Goal: Task Accomplishment & Management: Manage account settings

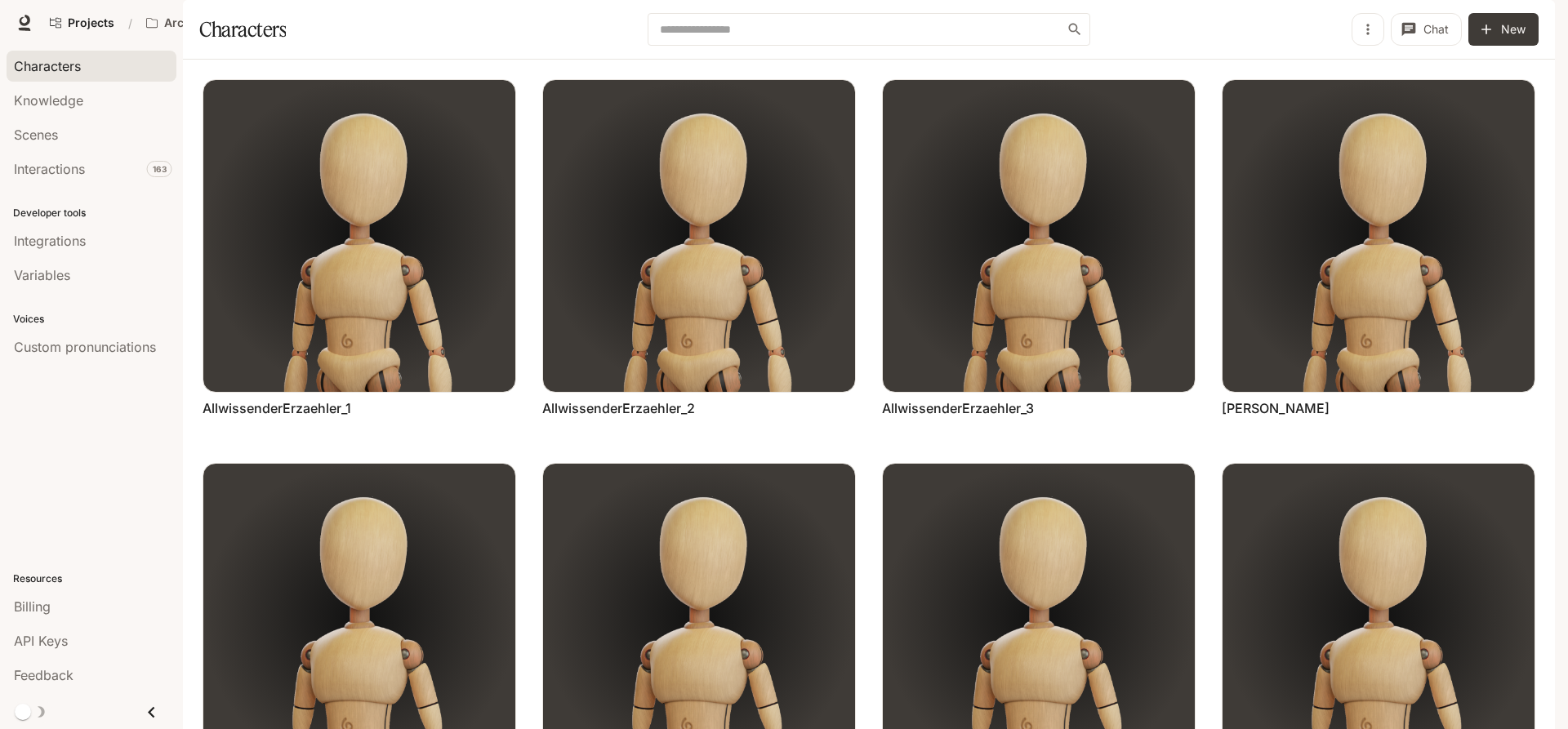
scroll to position [621, 0]
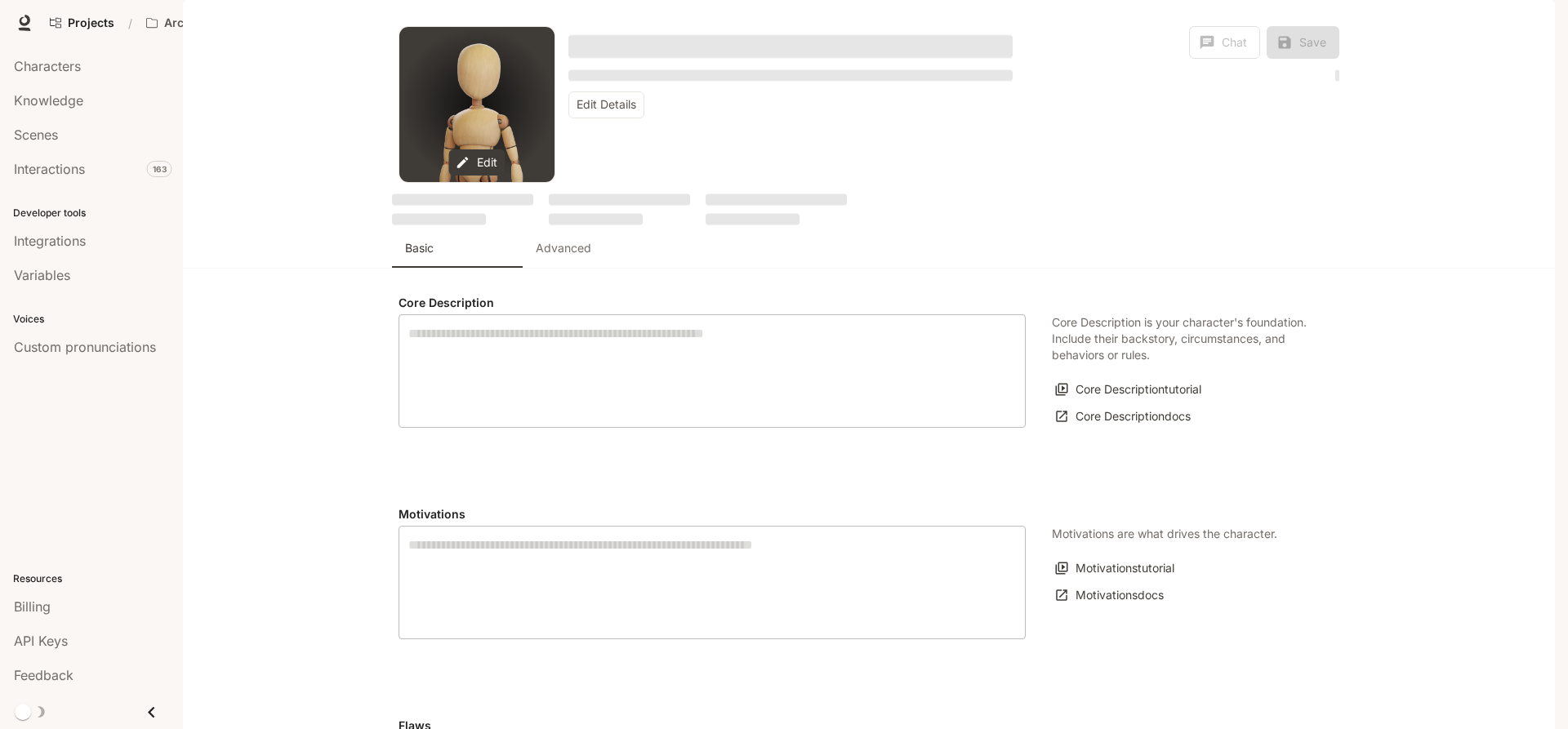
type textarea "**********"
type input "**********"
type input "*"
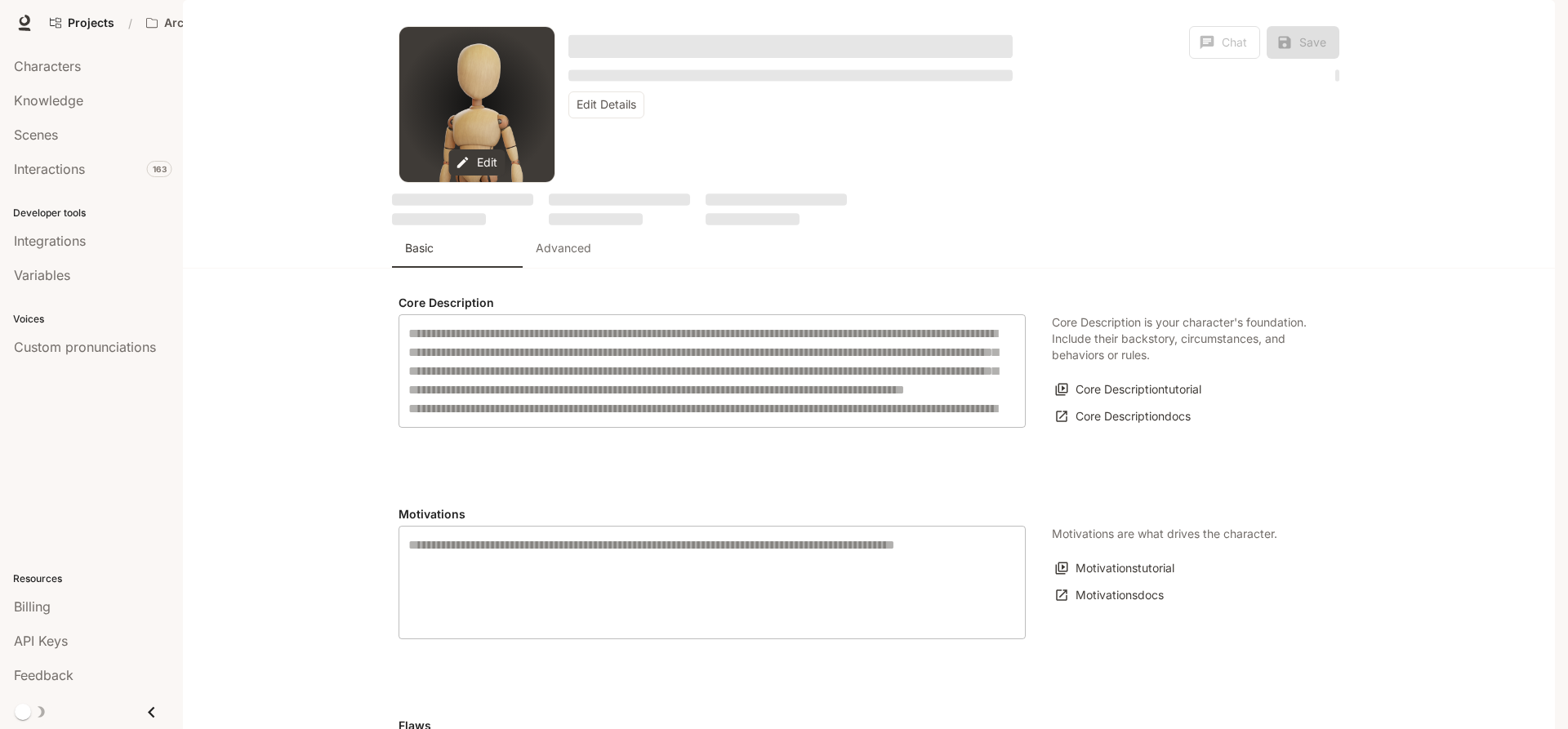
type input "**********"
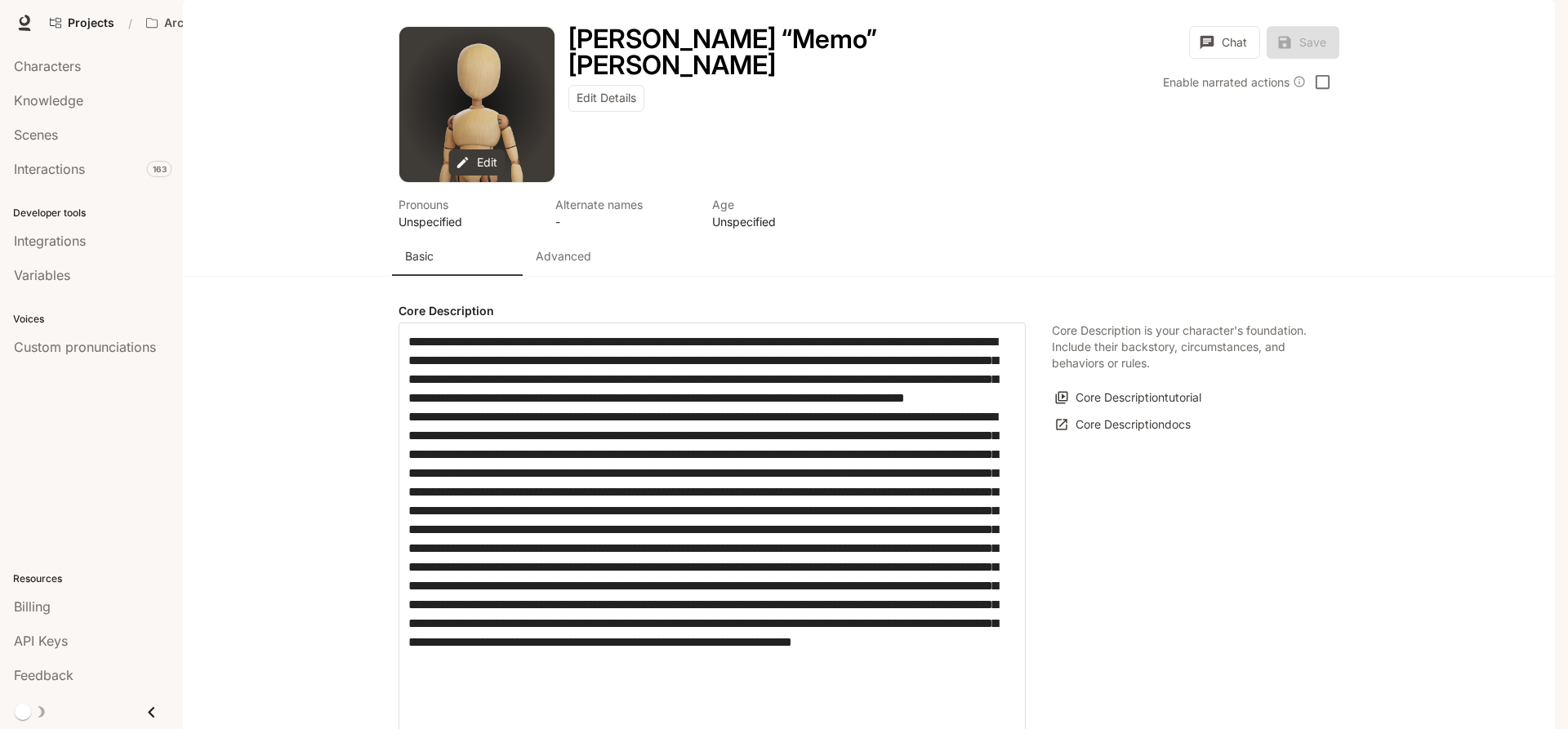
type input "**********"
click at [576, 264] on p "Advanced" at bounding box center [563, 256] width 56 height 16
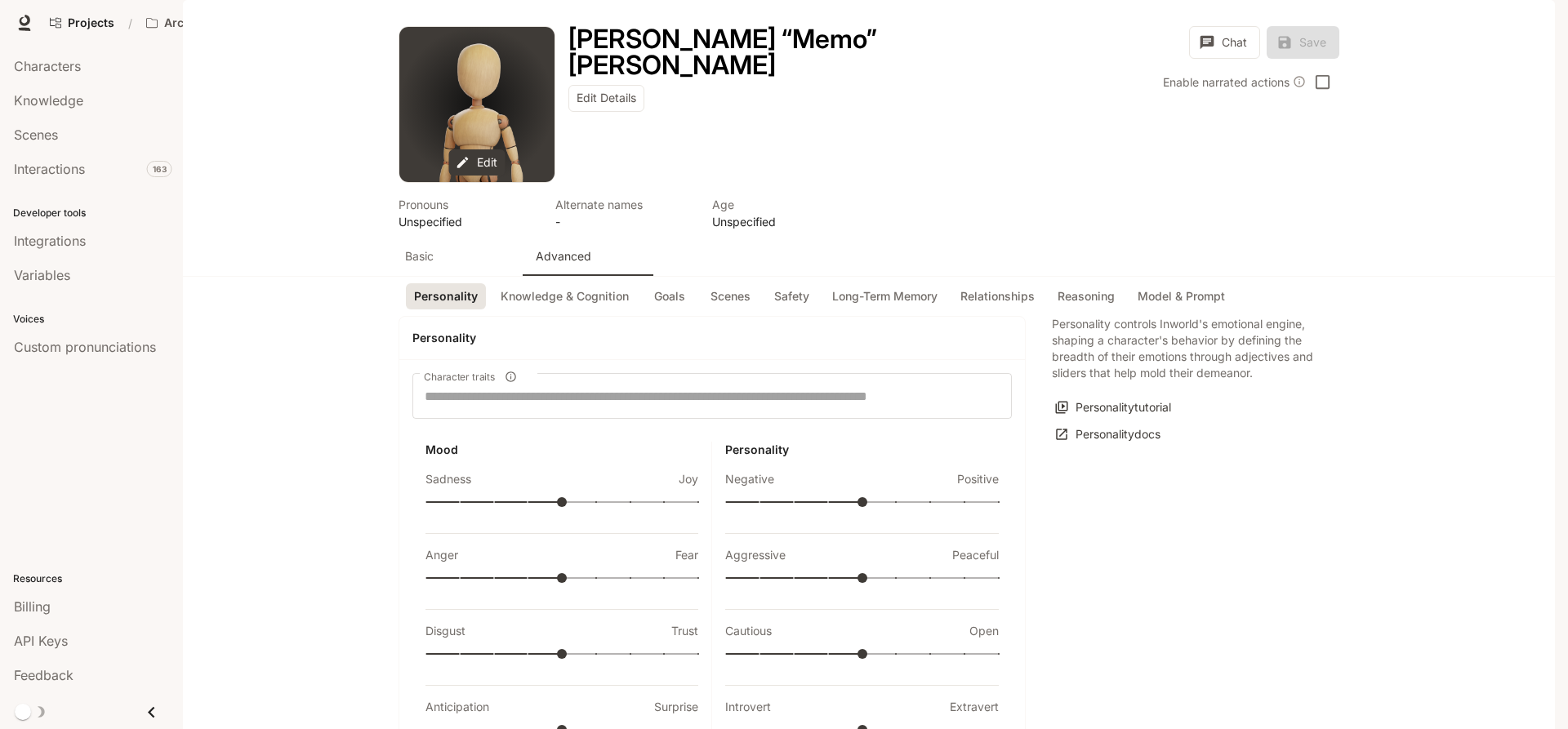
click at [432, 264] on p "Basic" at bounding box center [419, 256] width 28 height 16
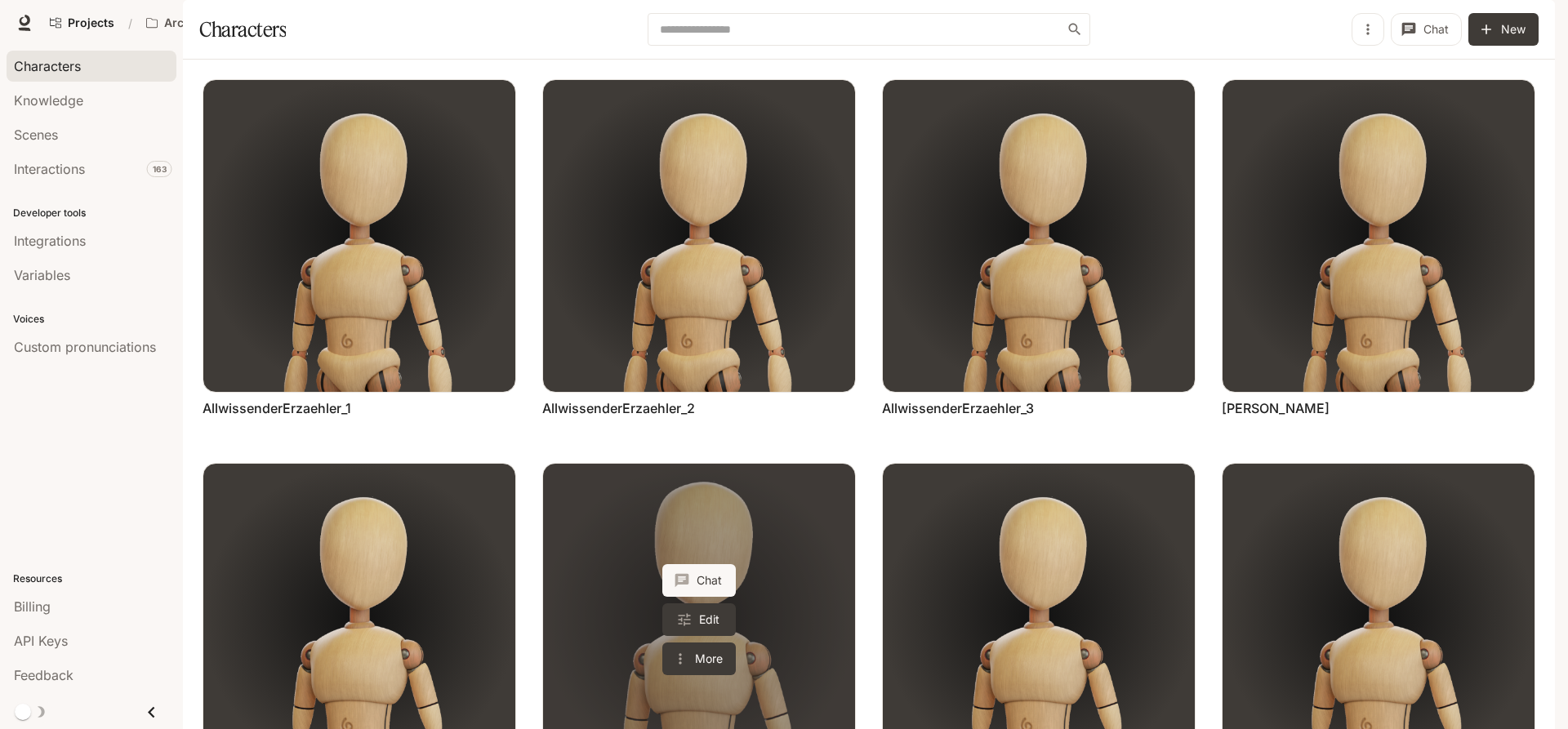
scroll to position [621, 0]
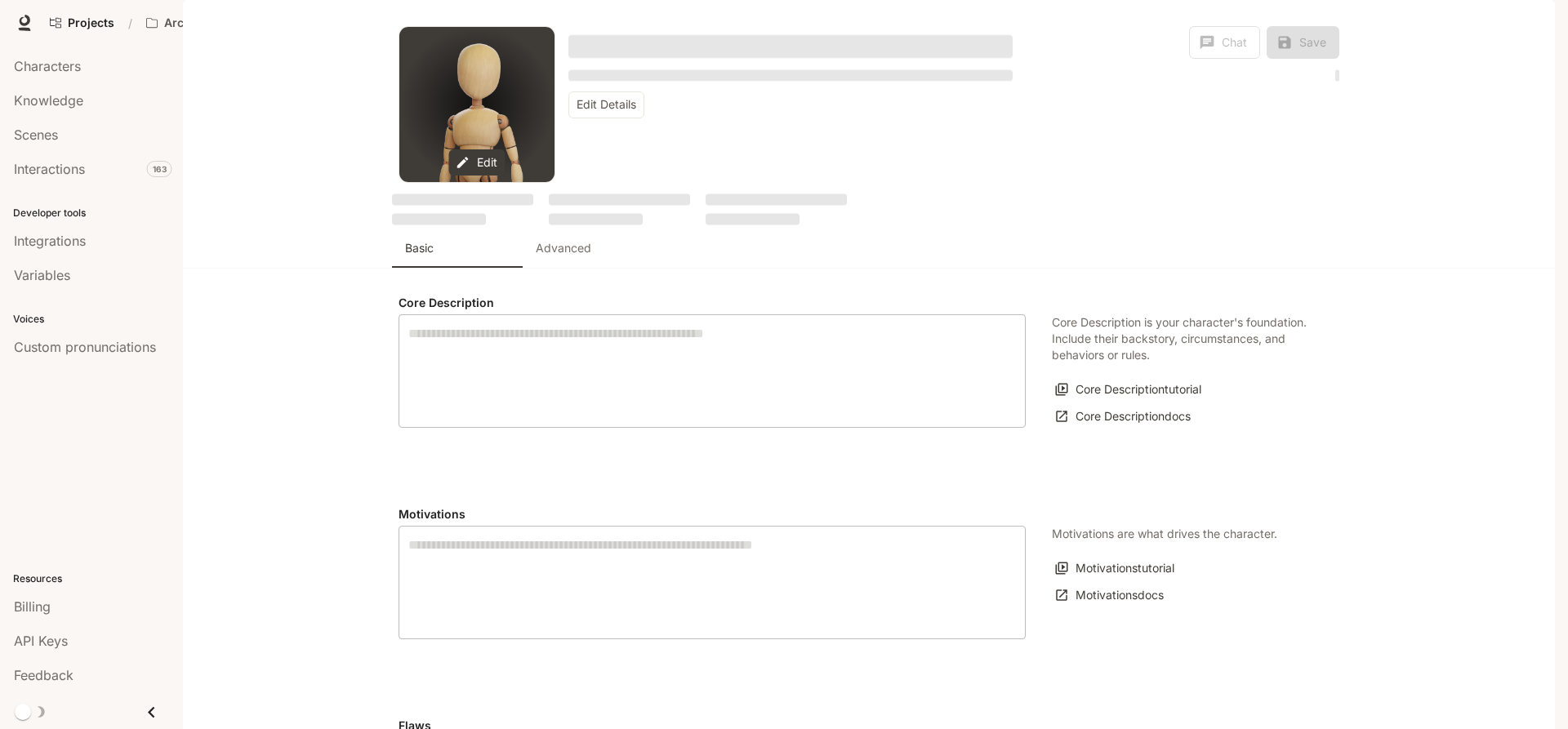
type textarea "**********"
type input "**********"
type input "*"
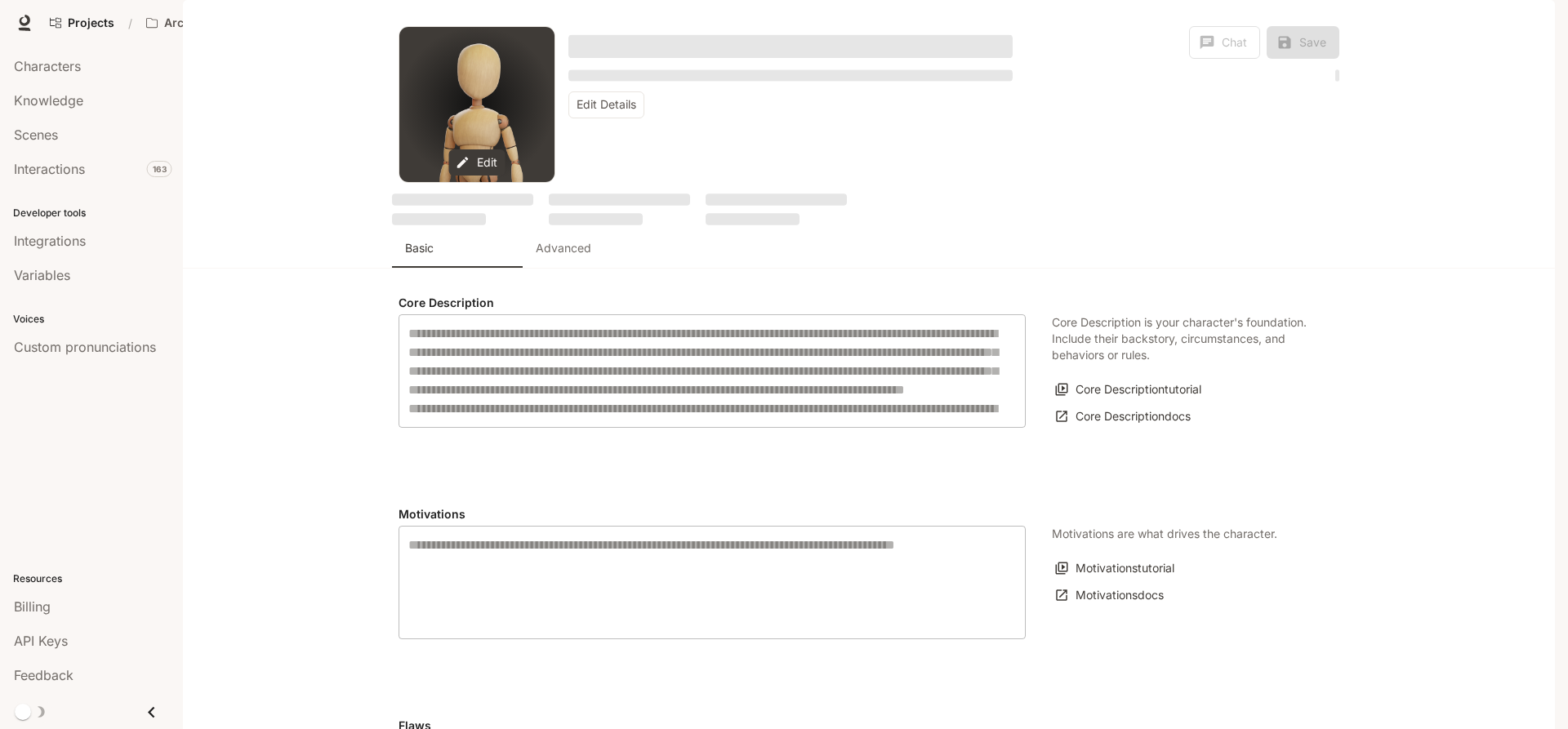
type input "**********"
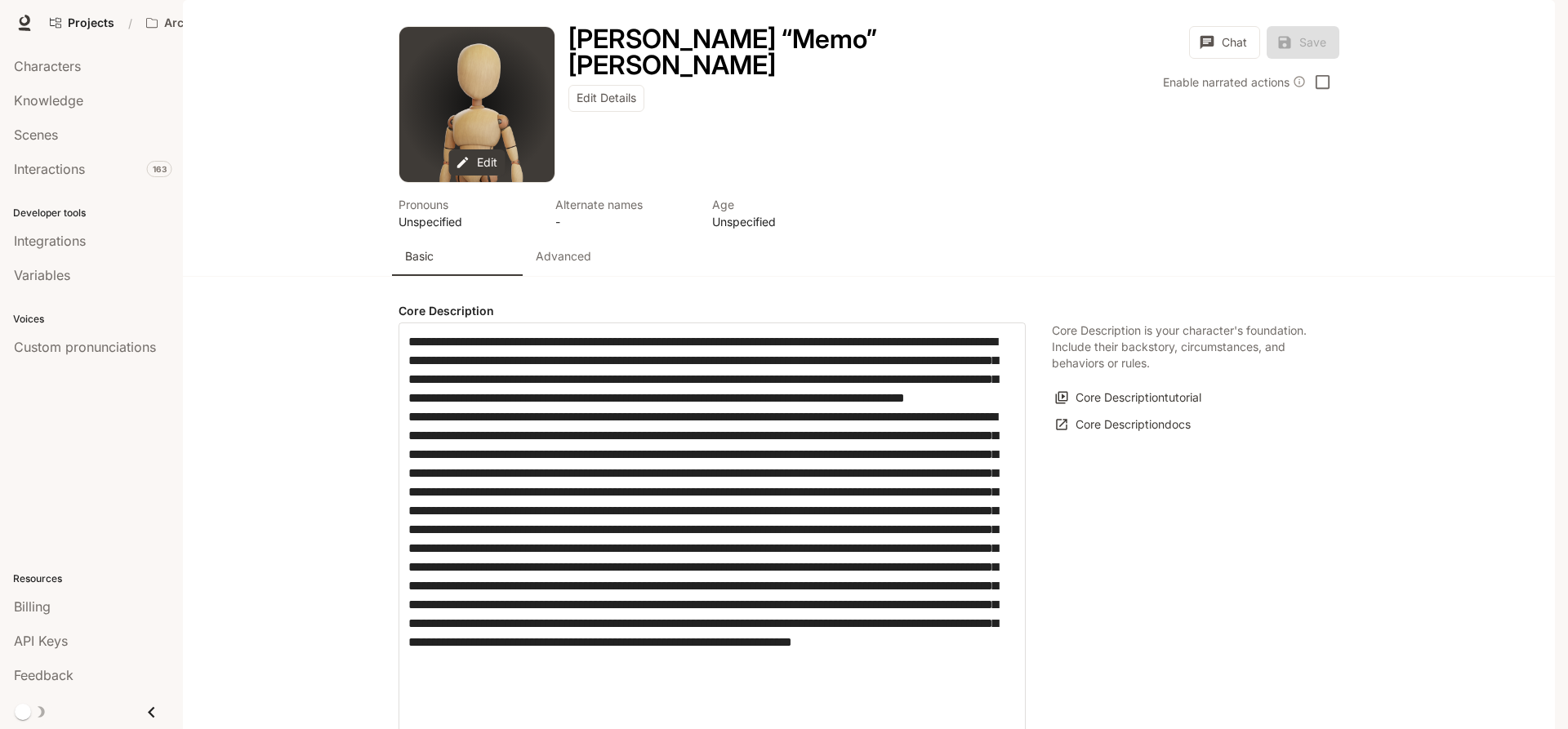
click at [583, 264] on p "Advanced" at bounding box center [563, 256] width 56 height 16
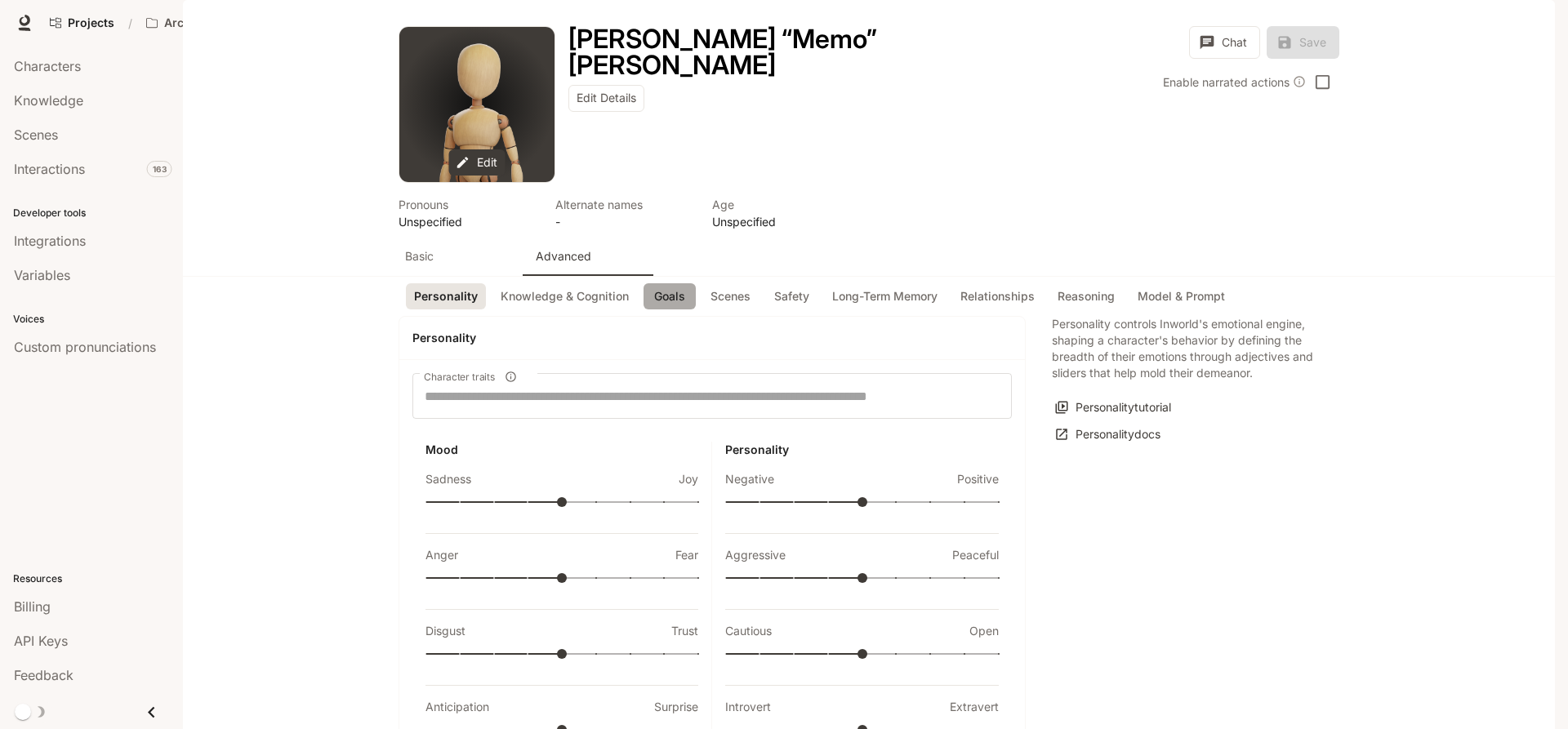
click at [661, 311] on button "Goals" at bounding box center [670, 296] width 52 height 27
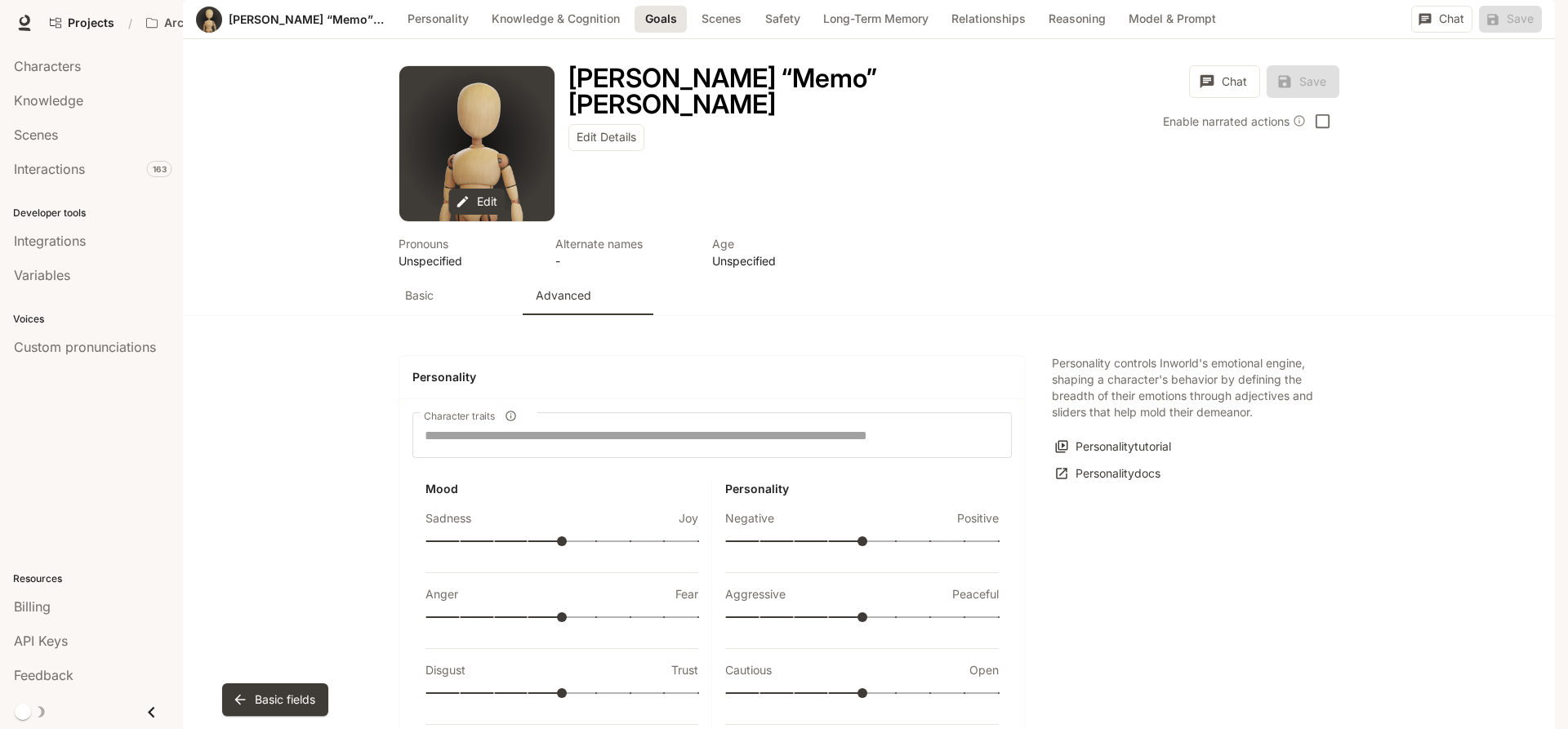
scroll to position [1444, 0]
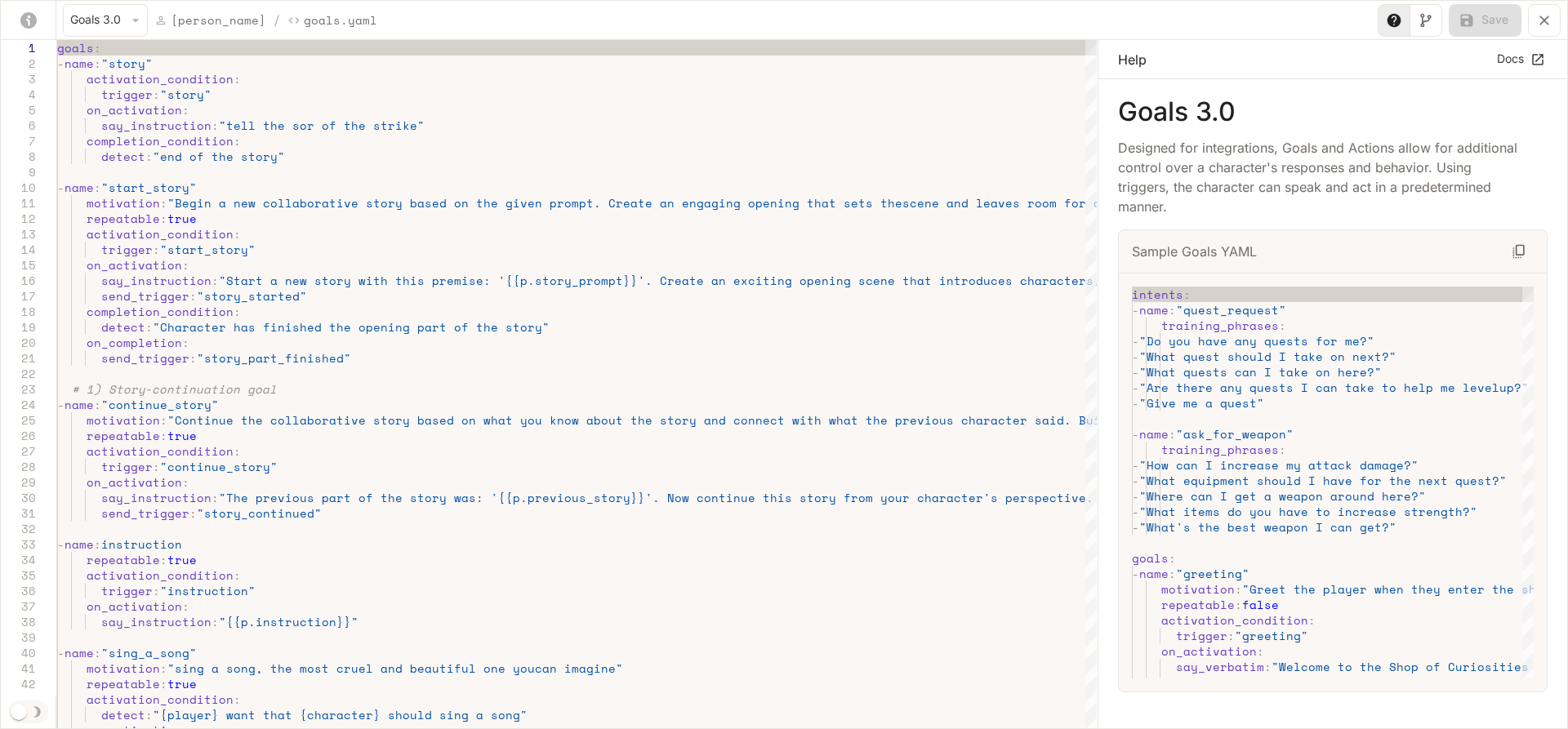
click at [542, 12] on div "Goals 3.0 [PERSON_NAME] / Goals.yaml Save" at bounding box center [784, 21] width 1566 height 40
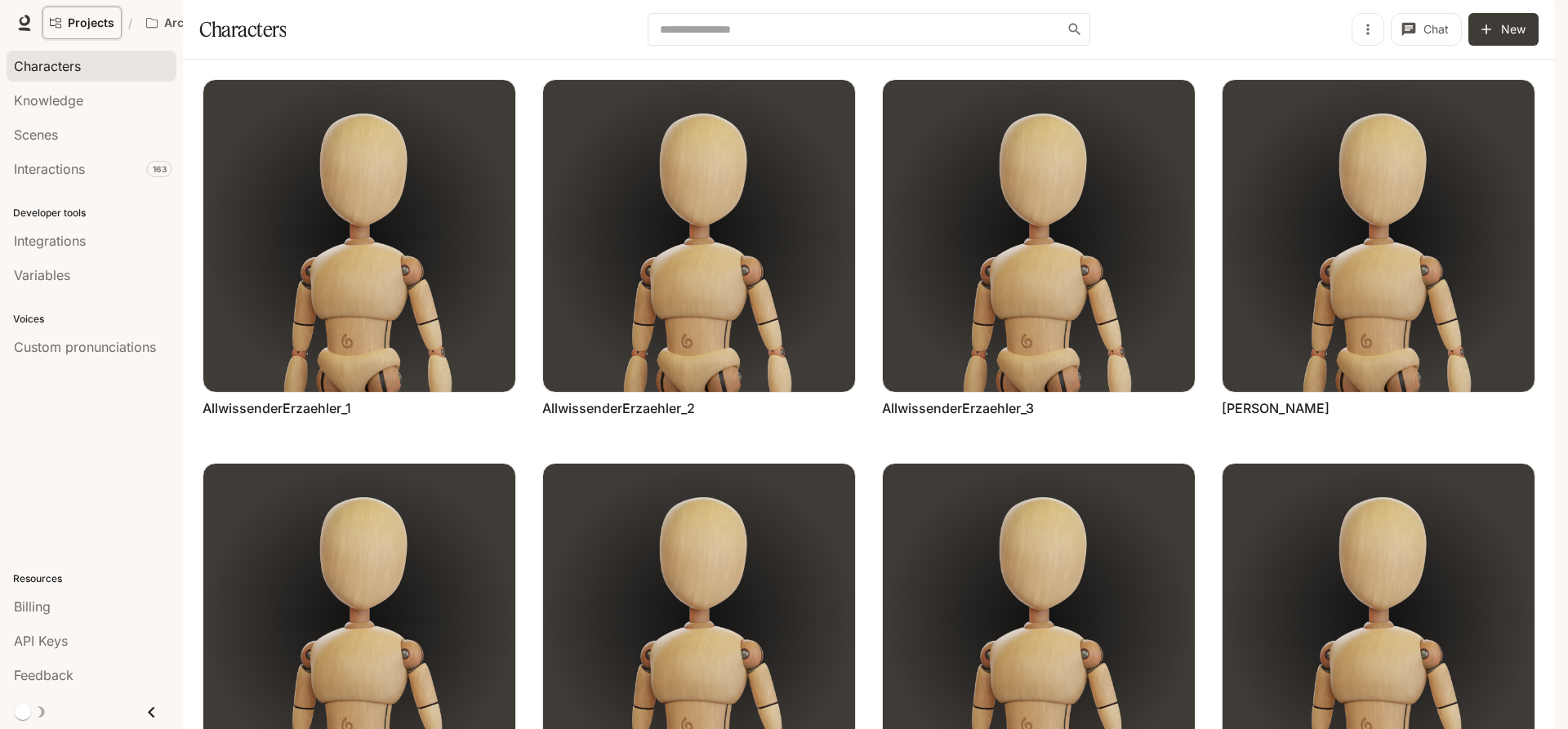
scroll to position [621, 0]
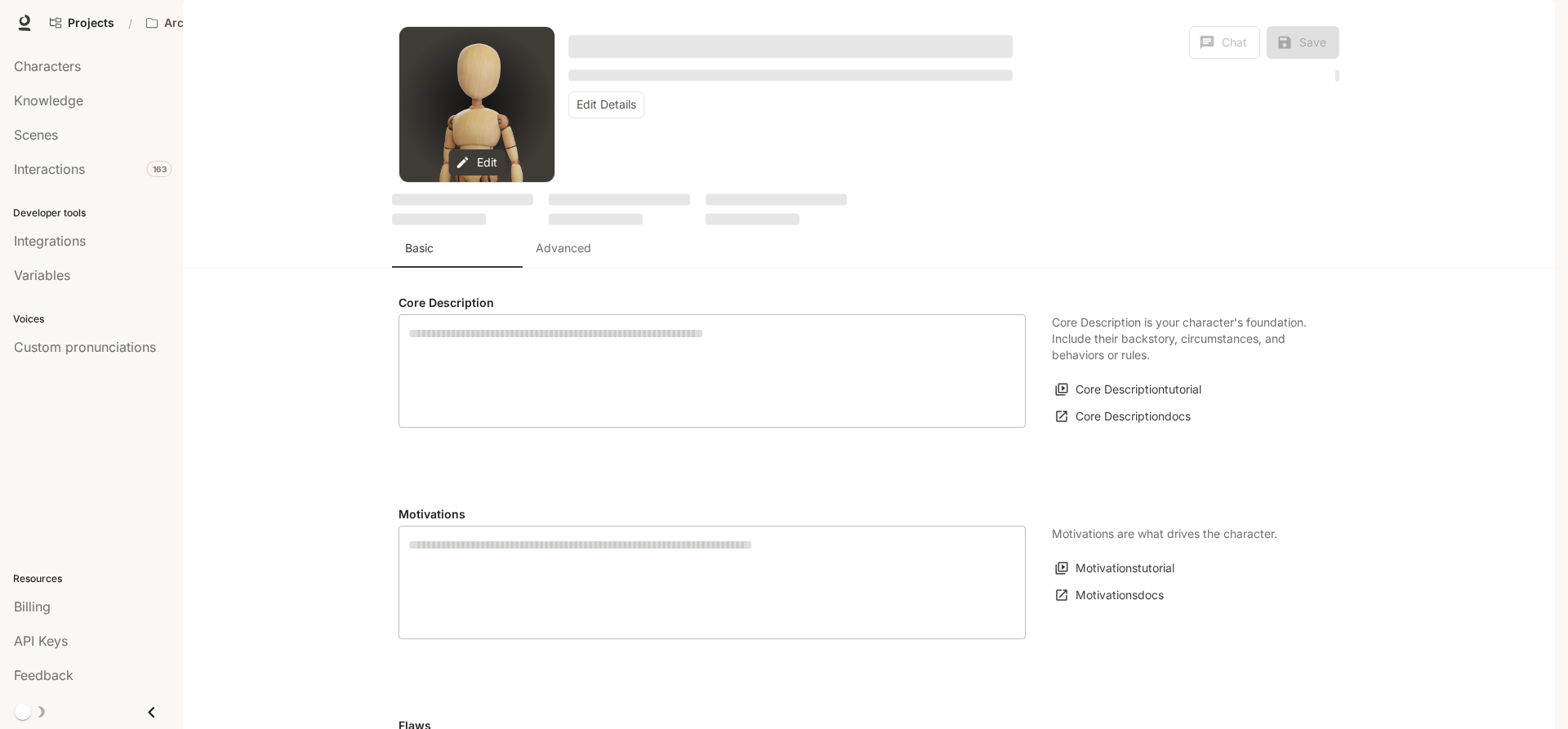
type textarea "**********"
type input "**********"
type input "*"
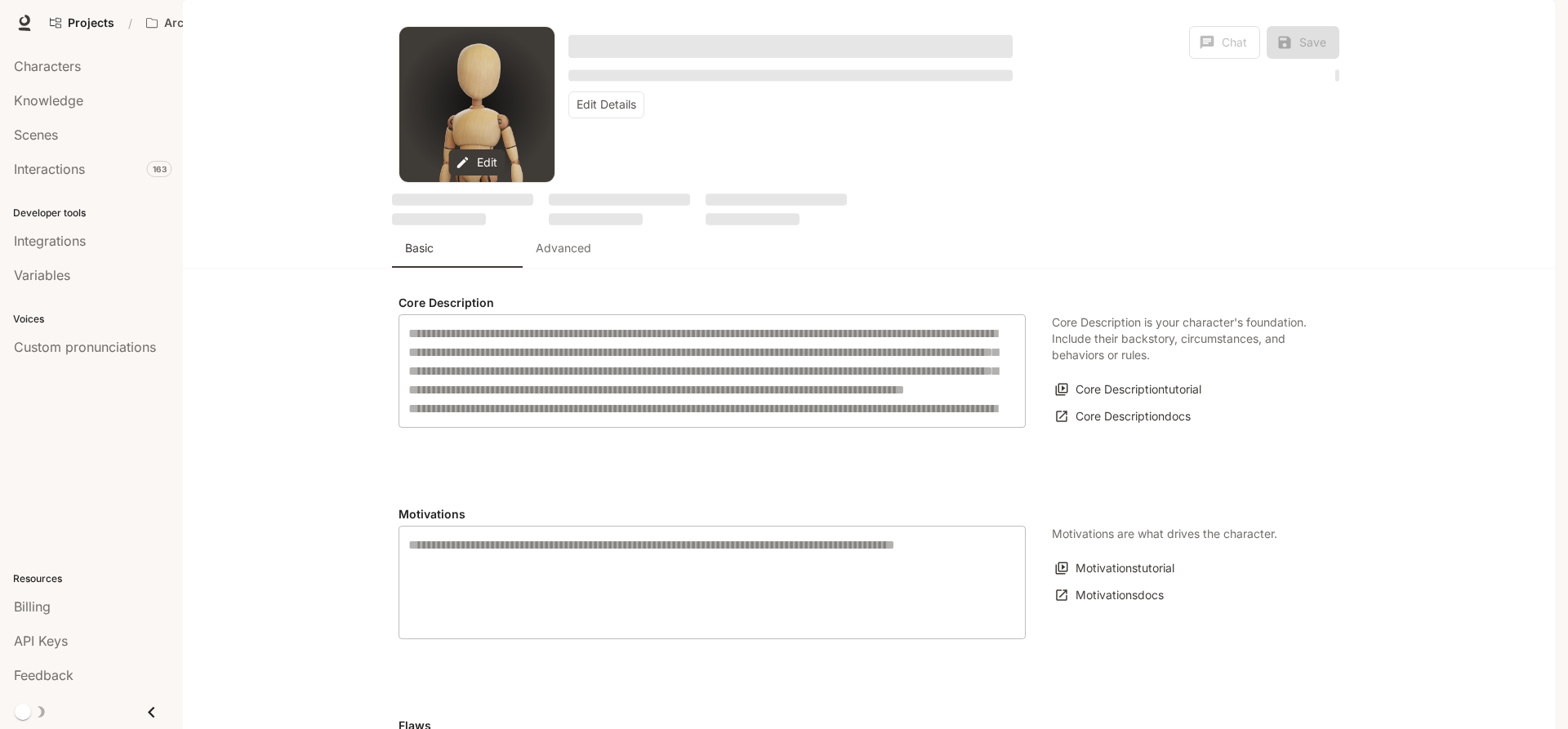
type input "**********"
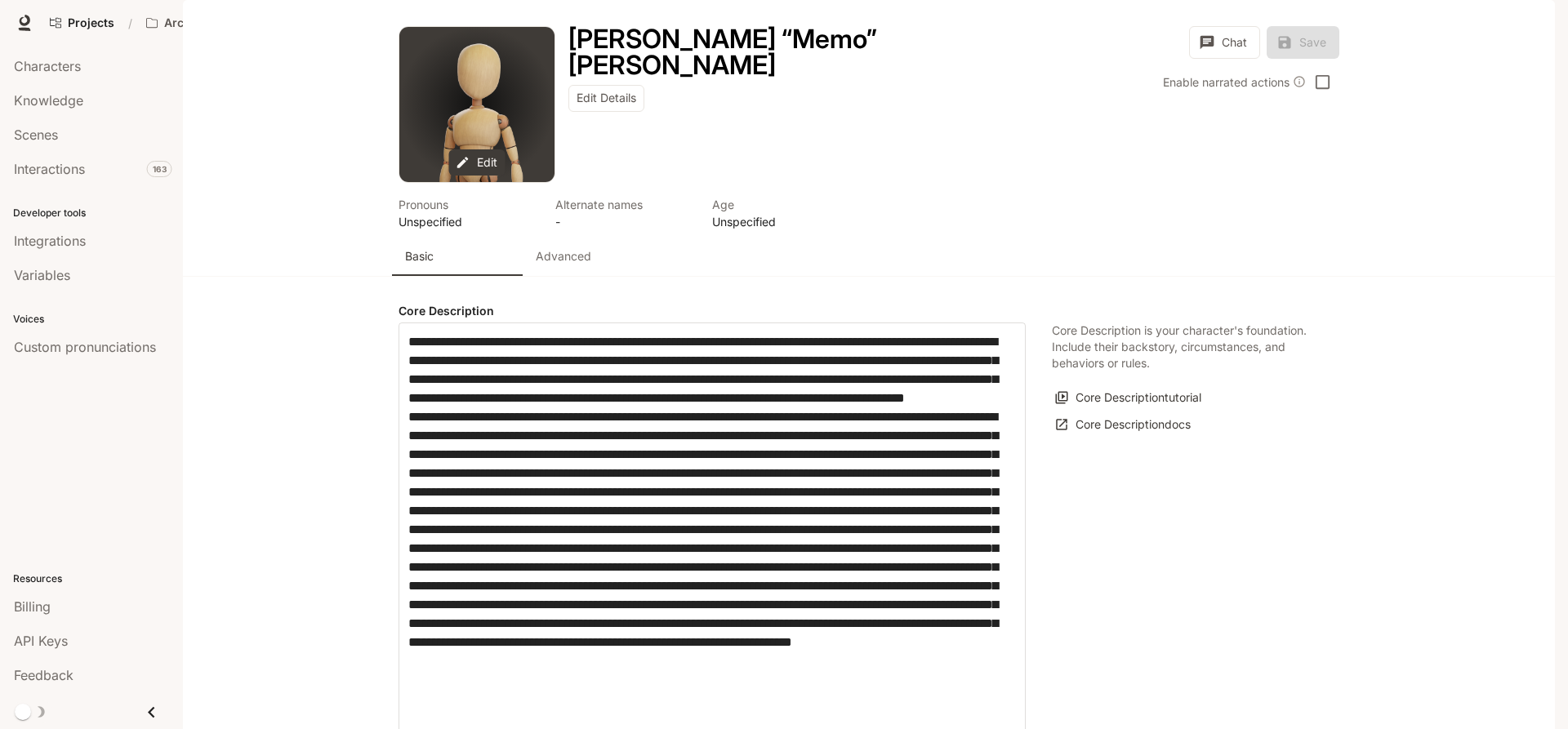
click at [579, 264] on p "Advanced" at bounding box center [563, 256] width 56 height 16
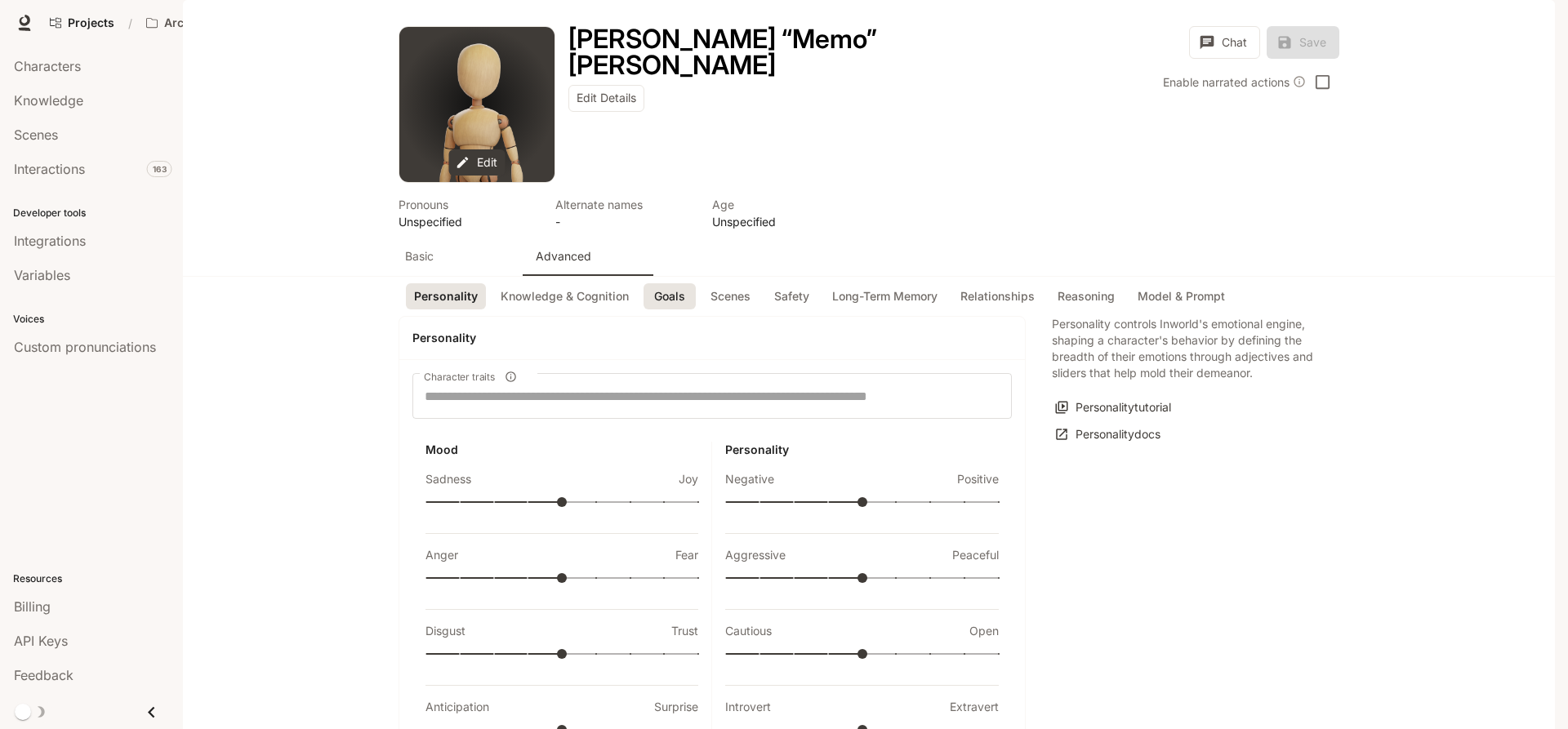
click at [677, 311] on button "Goals" at bounding box center [670, 296] width 52 height 27
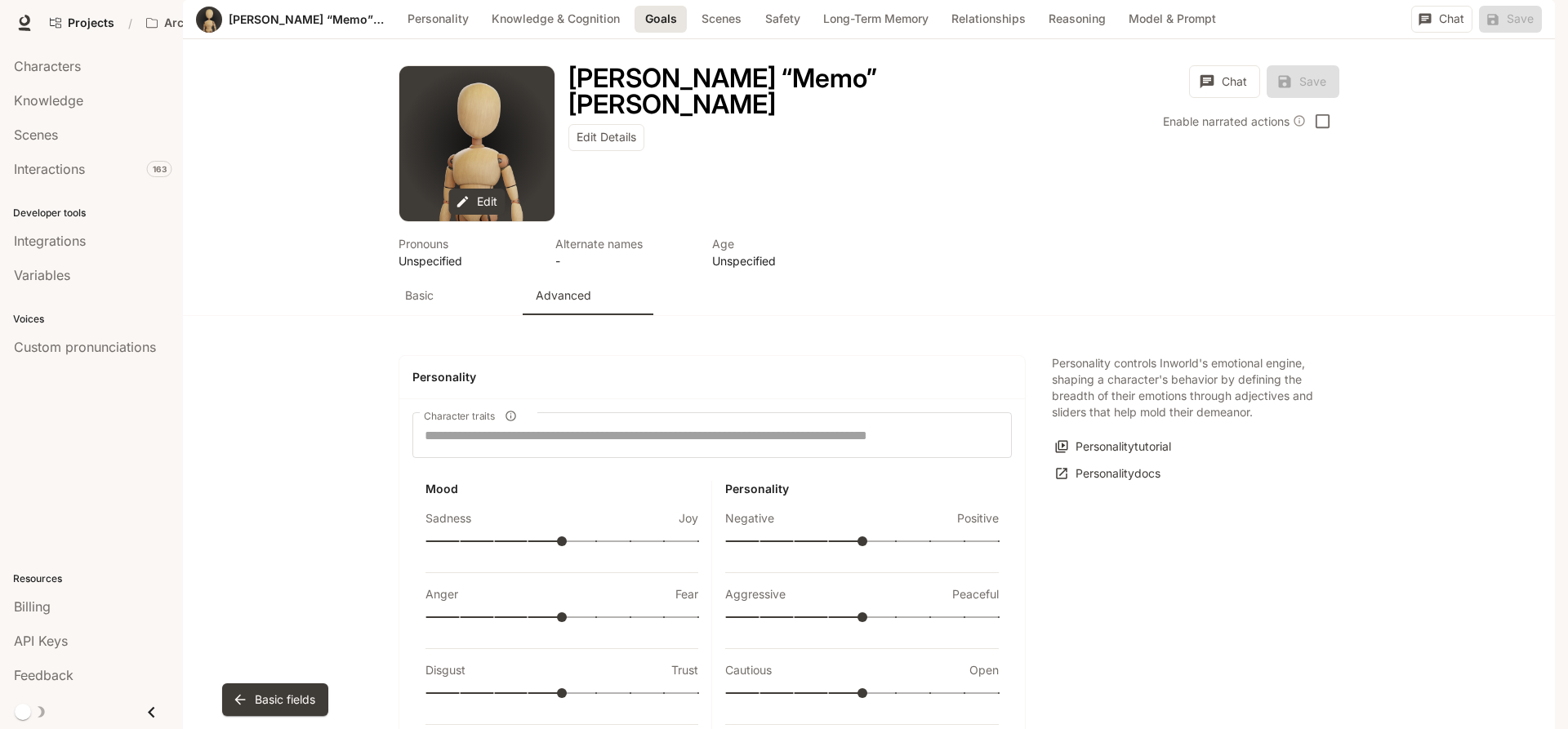
scroll to position [1444, 0]
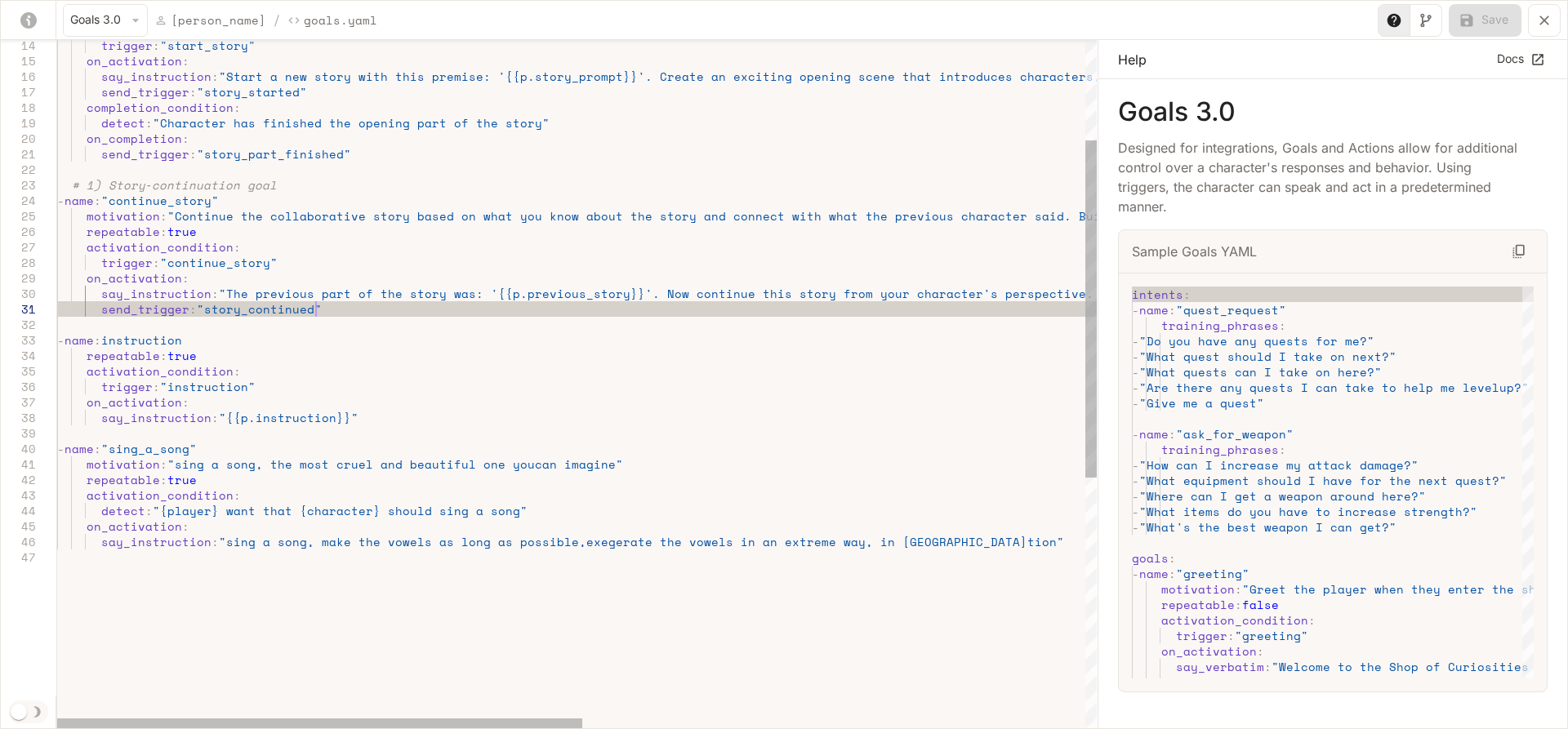
click at [361, 315] on div "# 1) Story‐continuation goal - name : "continue_story" motivation : "Continue t…" at bounding box center [1073, 536] width 2034 height 1402
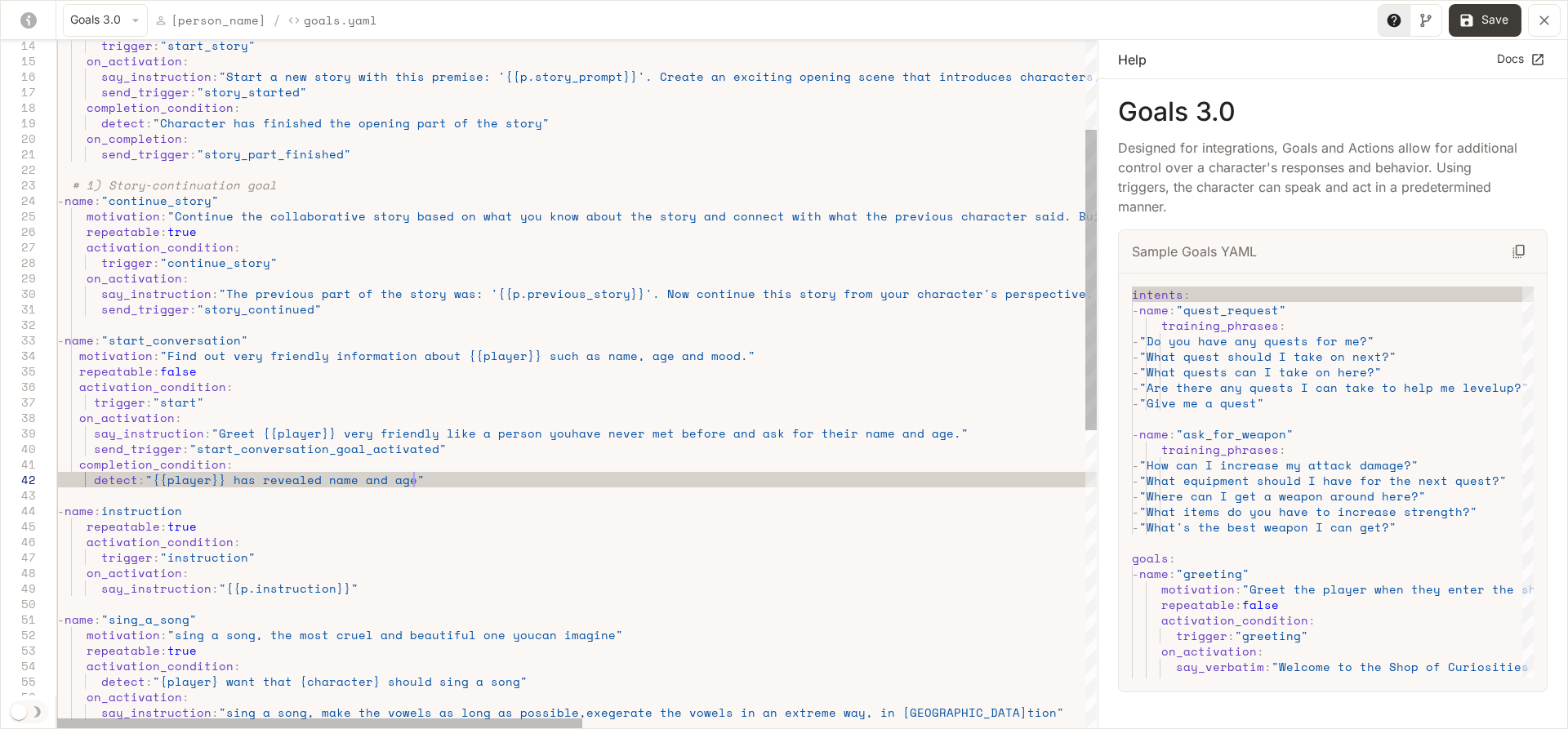
click at [336, 312] on div "# 1) Story‐continuation goal - name : "continue_story" motivation : "Continue t…" at bounding box center [1073, 622] width 2034 height 1573
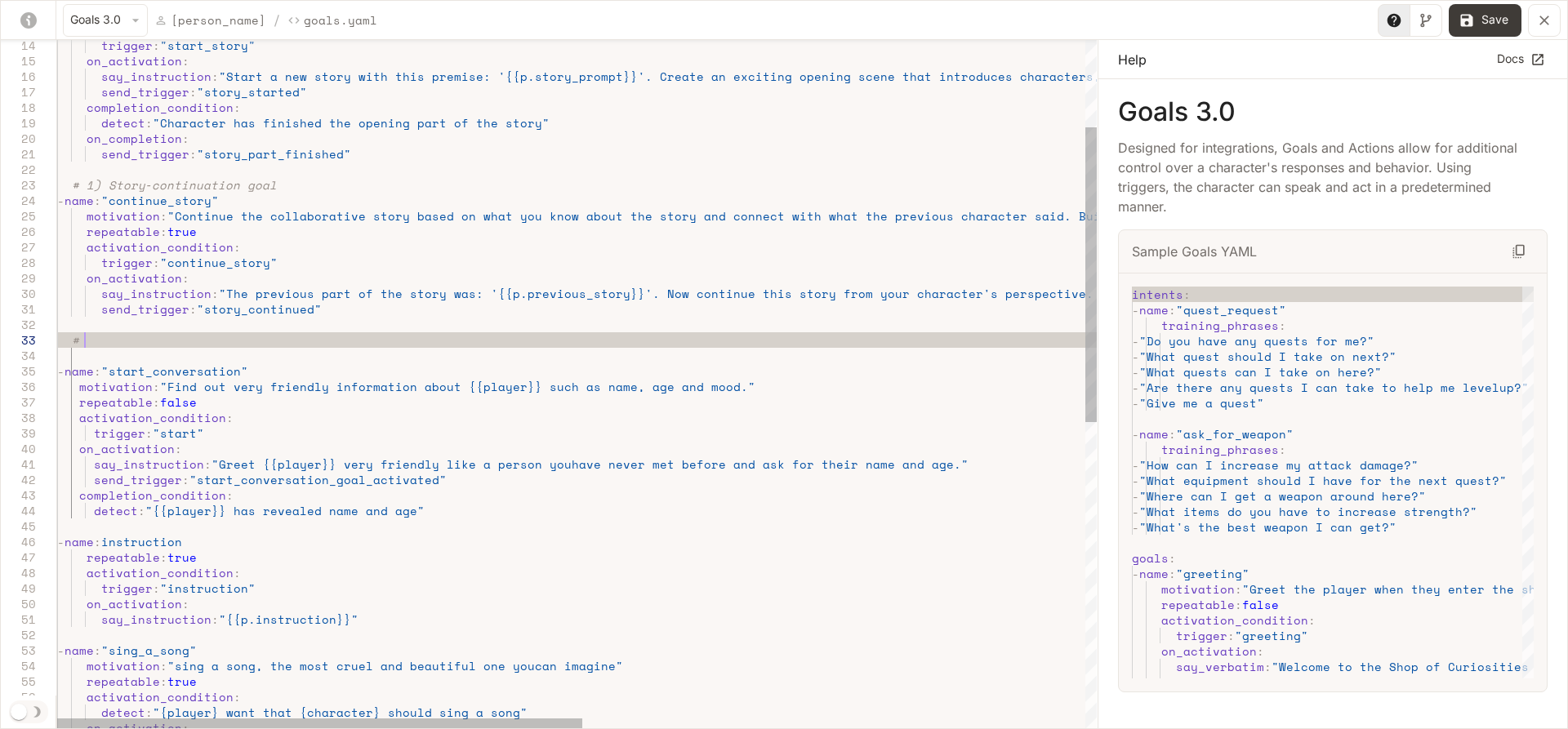
scroll to position [30, 28]
click at [108, 183] on div "# 1) Story‐continuation goal - name : "continue_story" motivation : "Continue t…" at bounding box center [1073, 638] width 2034 height 1604
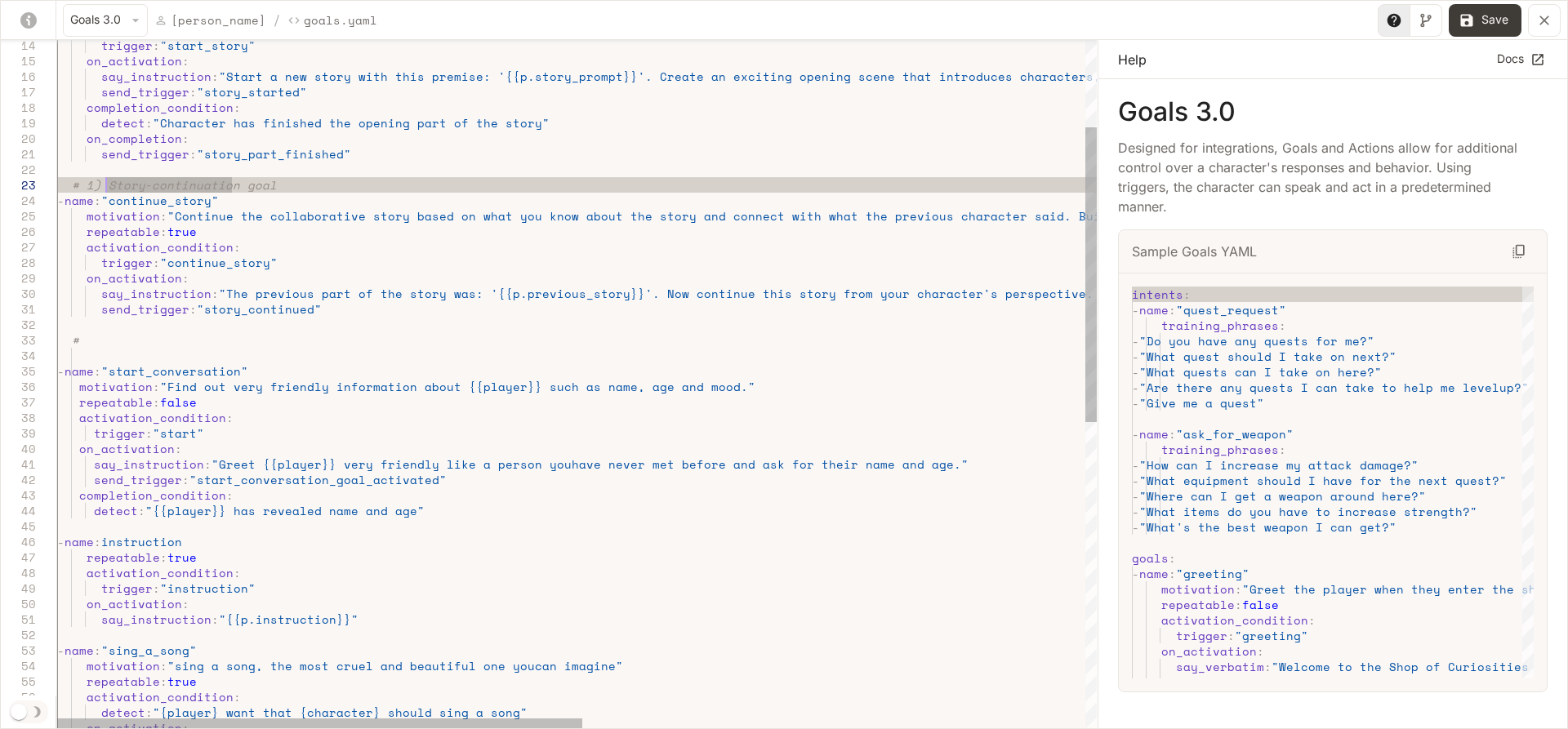
click at [108, 182] on div "# 1) Story‐continuation goal - name : "continue_story" motivation : "Continue t…" at bounding box center [1073, 638] width 2034 height 1604
click at [88, 337] on div "# 1) Story‐continuation goal - name : "continue_story" motivation : "Continue t…" at bounding box center [1073, 638] width 2034 height 1604
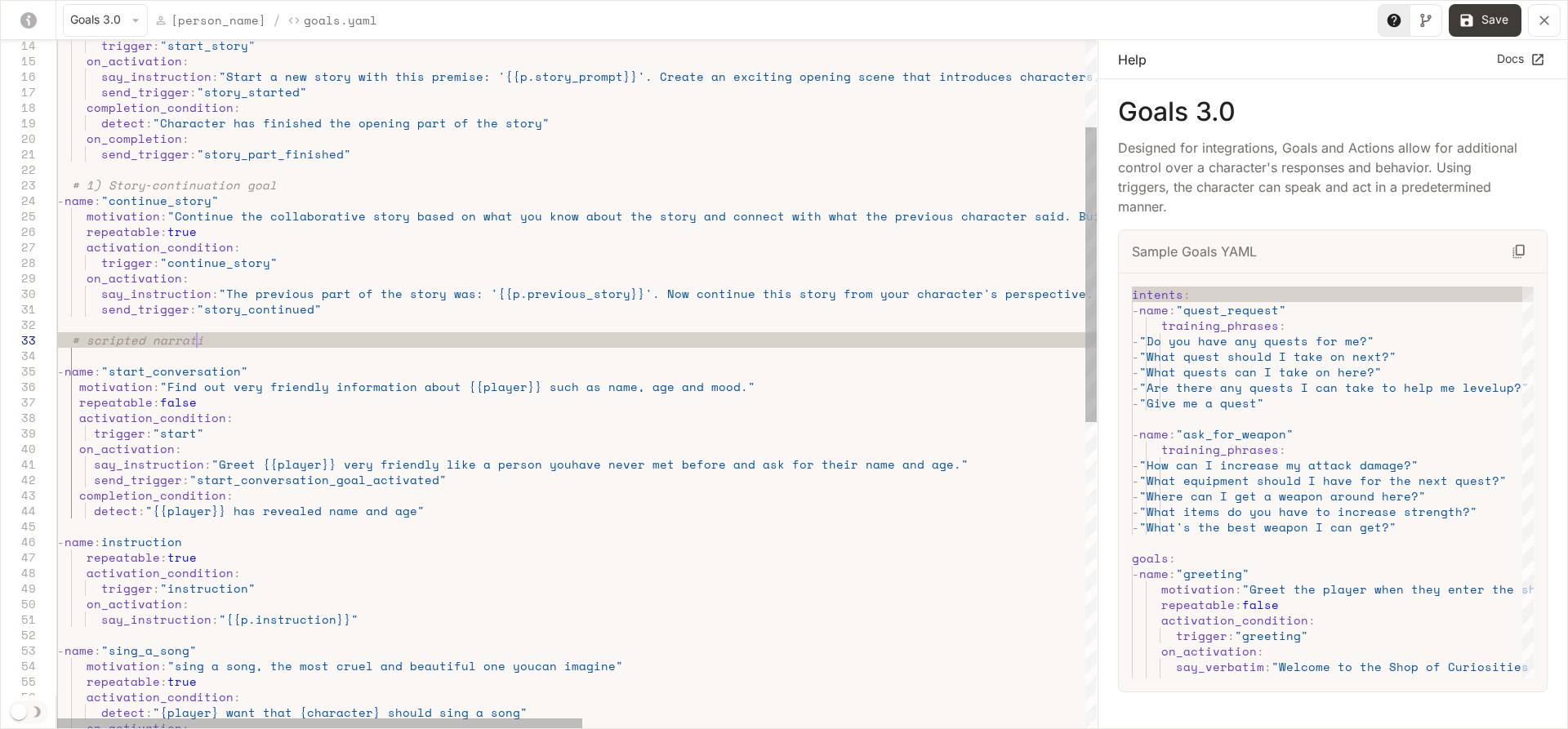
scroll to position [30, 153]
click at [88, 361] on div "# 1) Story‐continuation goal - name : "continue_story" motivation : "Continue t…" at bounding box center [1073, 638] width 2034 height 1604
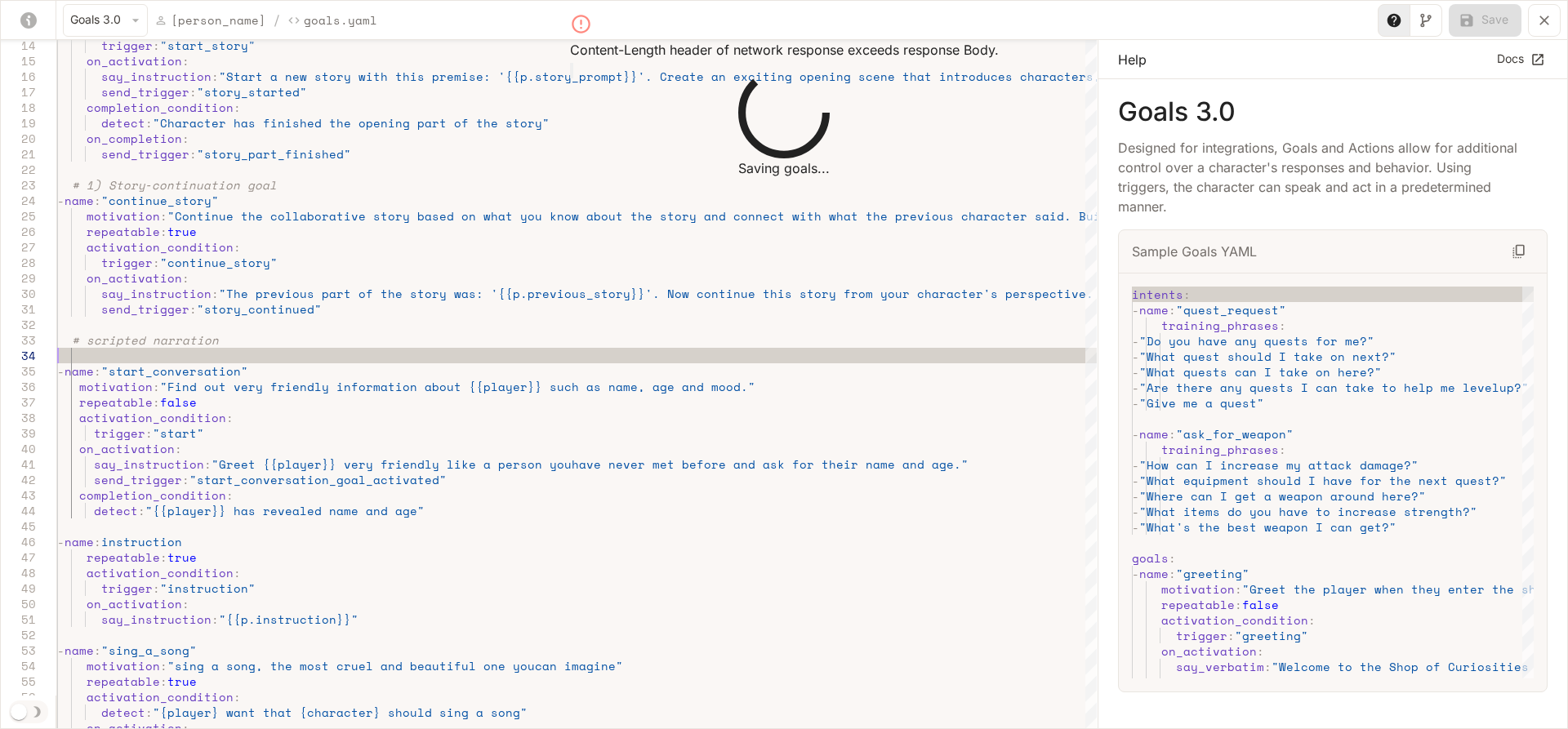
click at [571, 74] on icon "button" at bounding box center [571, 74] width 0 height 0
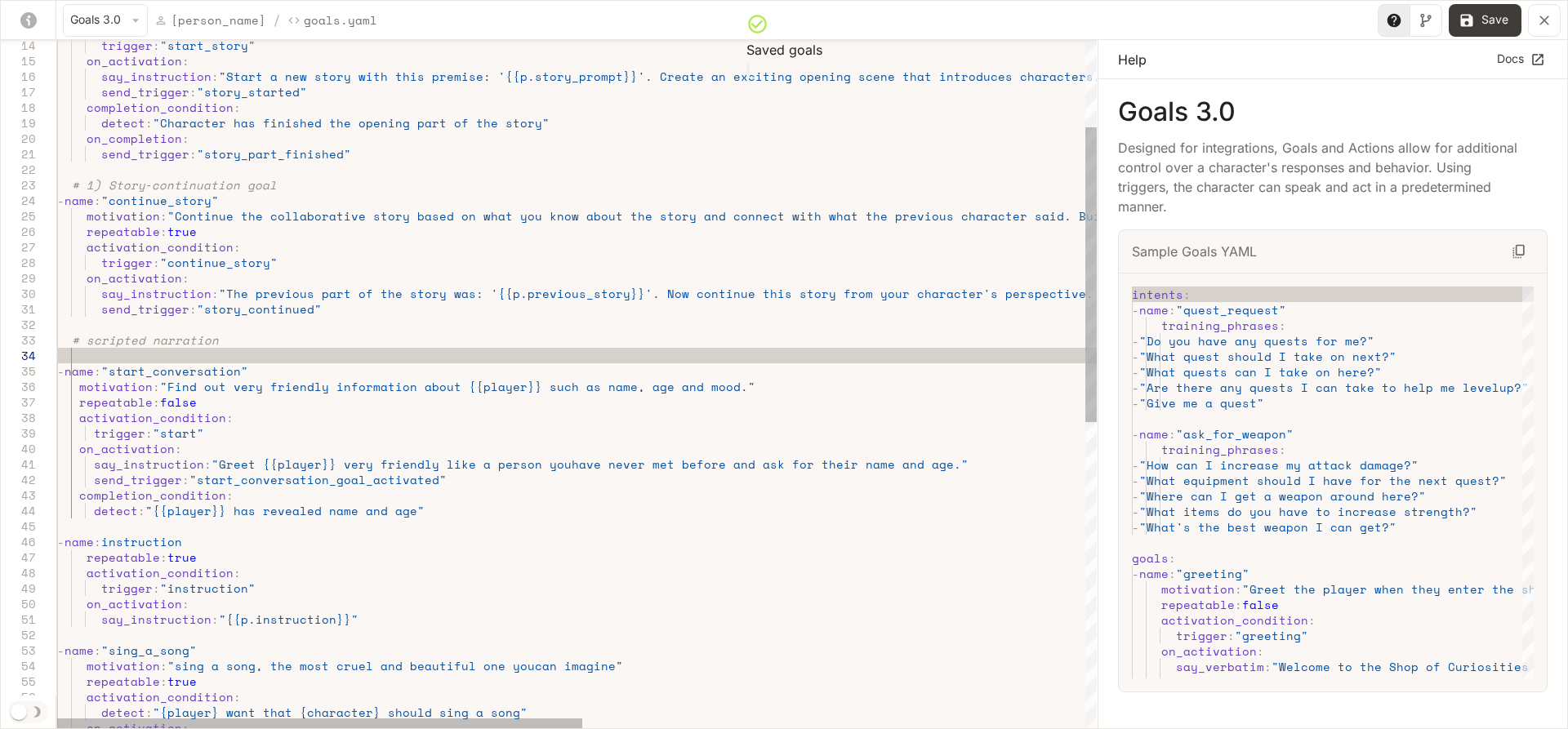
click at [76, 385] on div "# 1) Story‐continuation goal - name : "continue_story" motivation : "Continue t…" at bounding box center [1073, 638] width 2034 height 1604
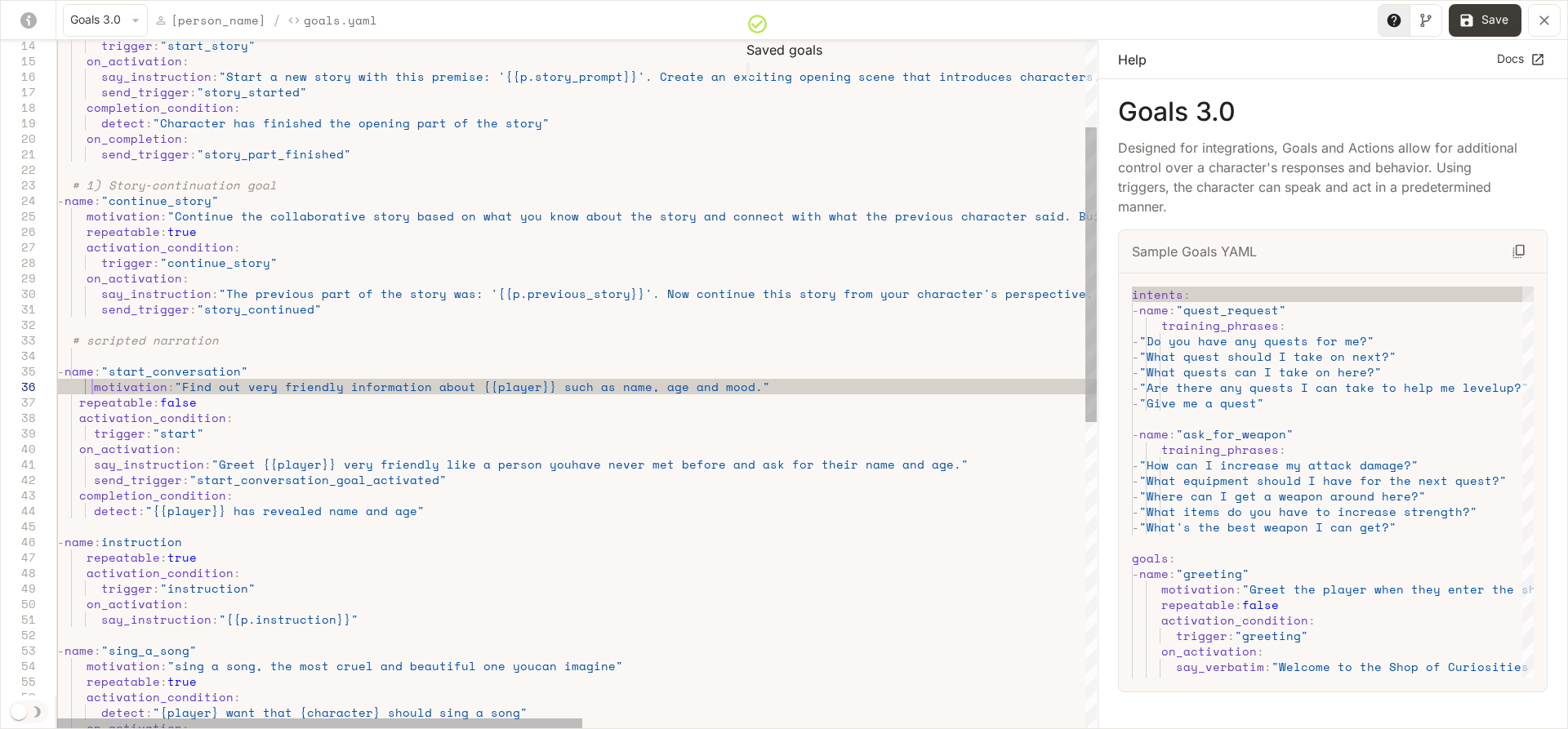
scroll to position [77, 34]
click at [73, 402] on div "# 1) Story‐continuation goal - name : "continue_story" motivation : "Continue t…" at bounding box center [1073, 638] width 2034 height 1604
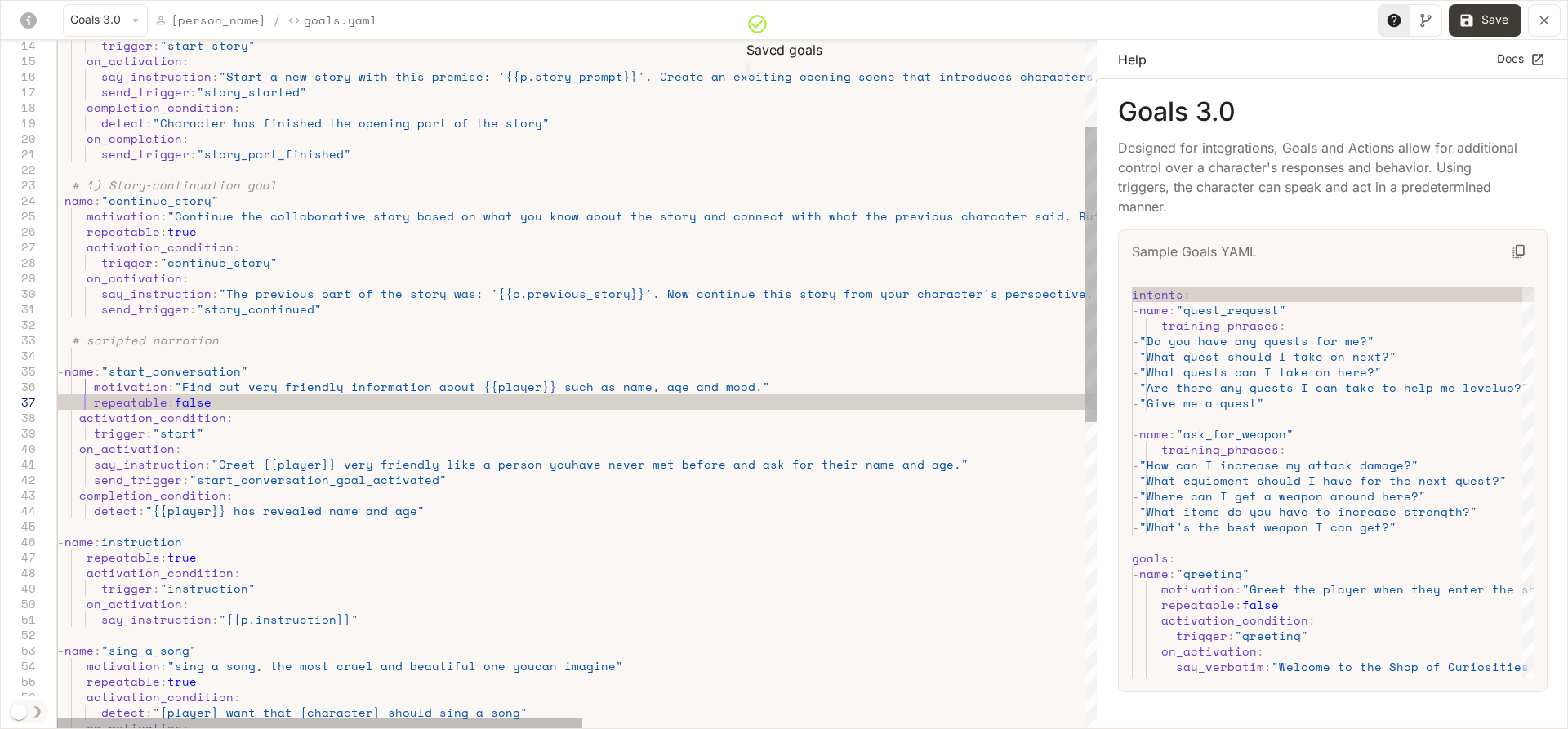
scroll to position [92, 28]
click at [72, 416] on div "# 1) Story‐continuation goal - name : "continue_story" motivation : "Continue t…" at bounding box center [1073, 638] width 2034 height 1604
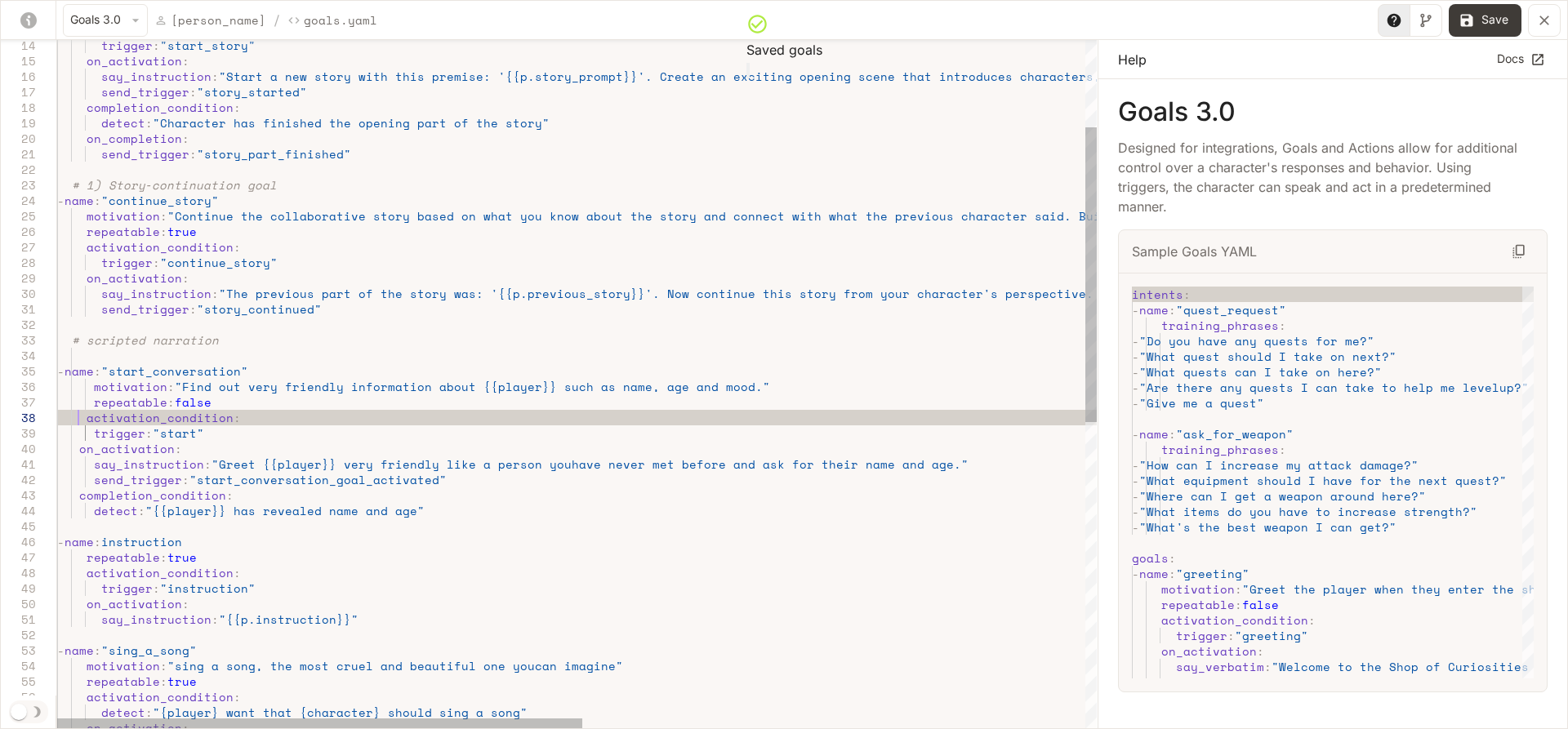
scroll to position [108, 28]
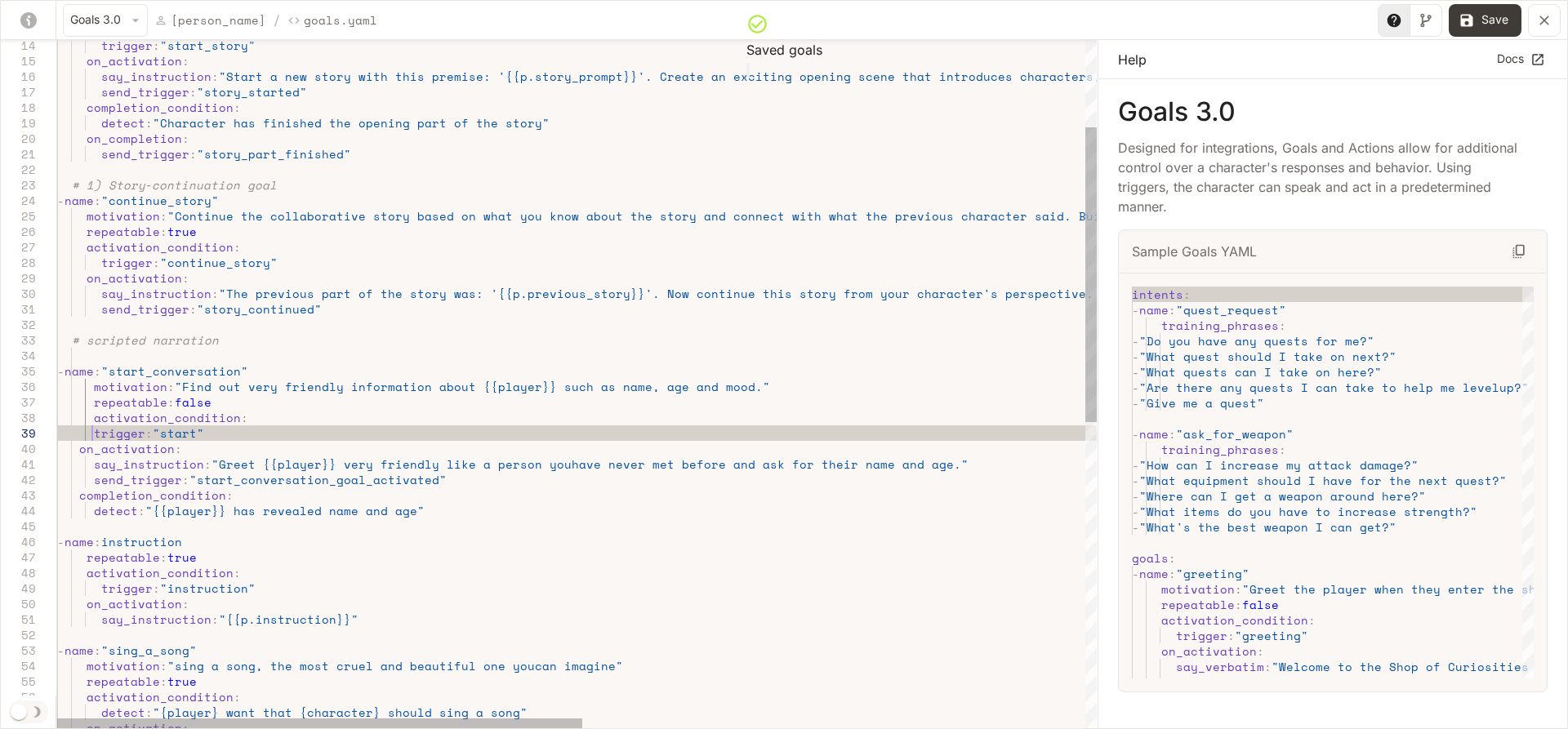
click at [90, 428] on div "# 1) Story‐continuation goal - name : "continue_story" motivation : "Continue t…" at bounding box center [1073, 638] width 2034 height 1604
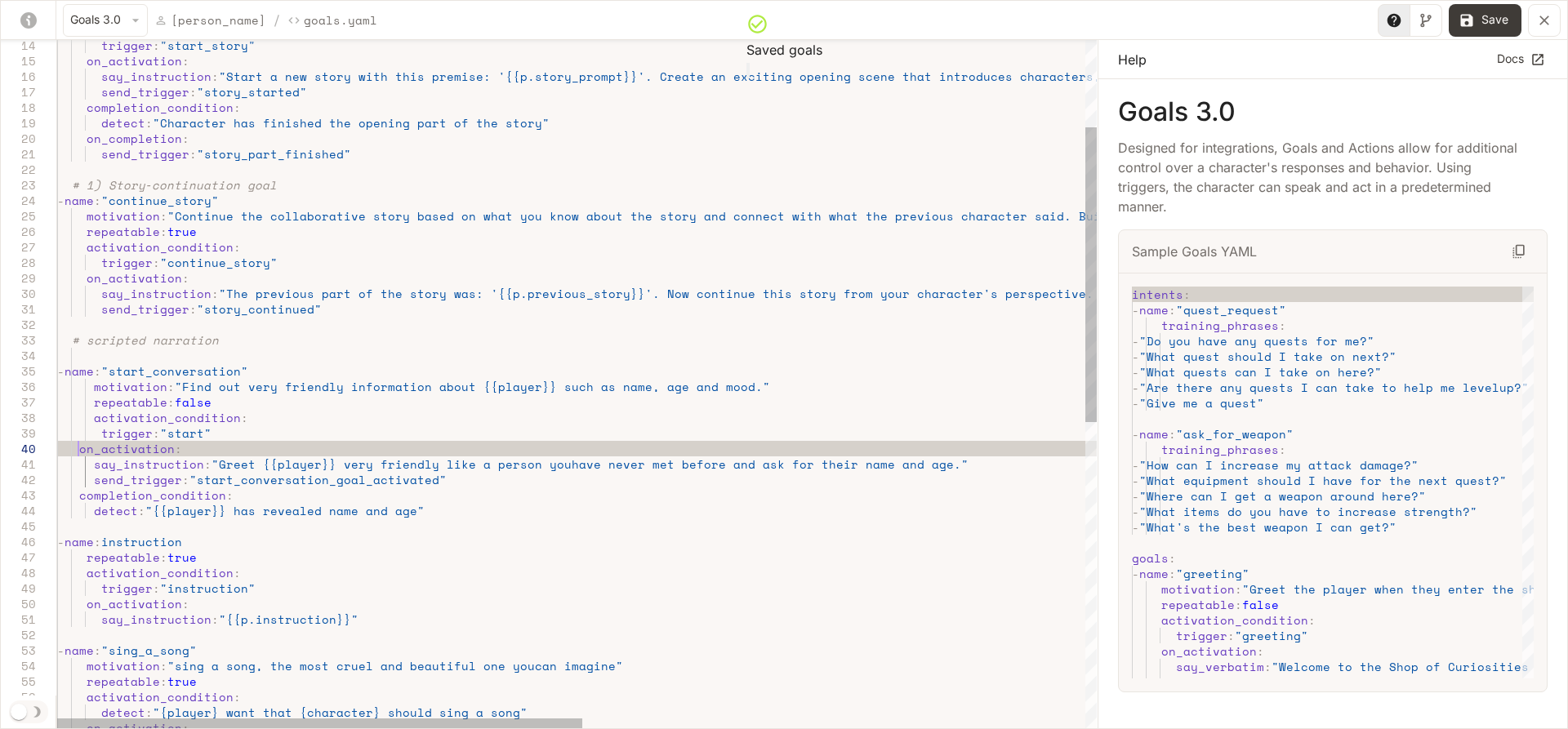
click at [78, 448] on div "# 1) Story‐continuation goal - name : "continue_story" motivation : "Continue t…" at bounding box center [1073, 638] width 2034 height 1604
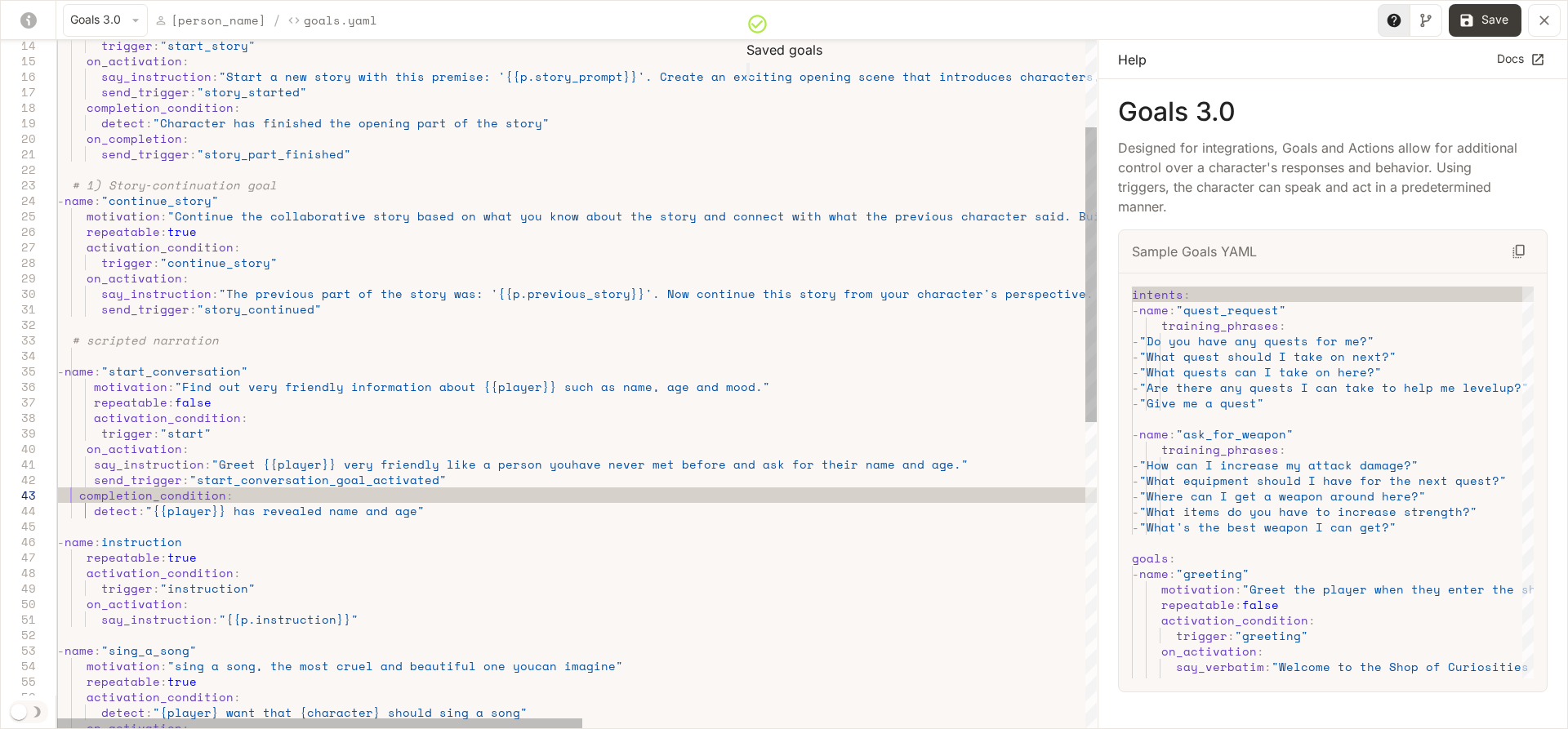
click at [74, 496] on div "# 1) Story‐continuation goal - name : "continue_story" motivation : "Continue t…" at bounding box center [1073, 638] width 2034 height 1604
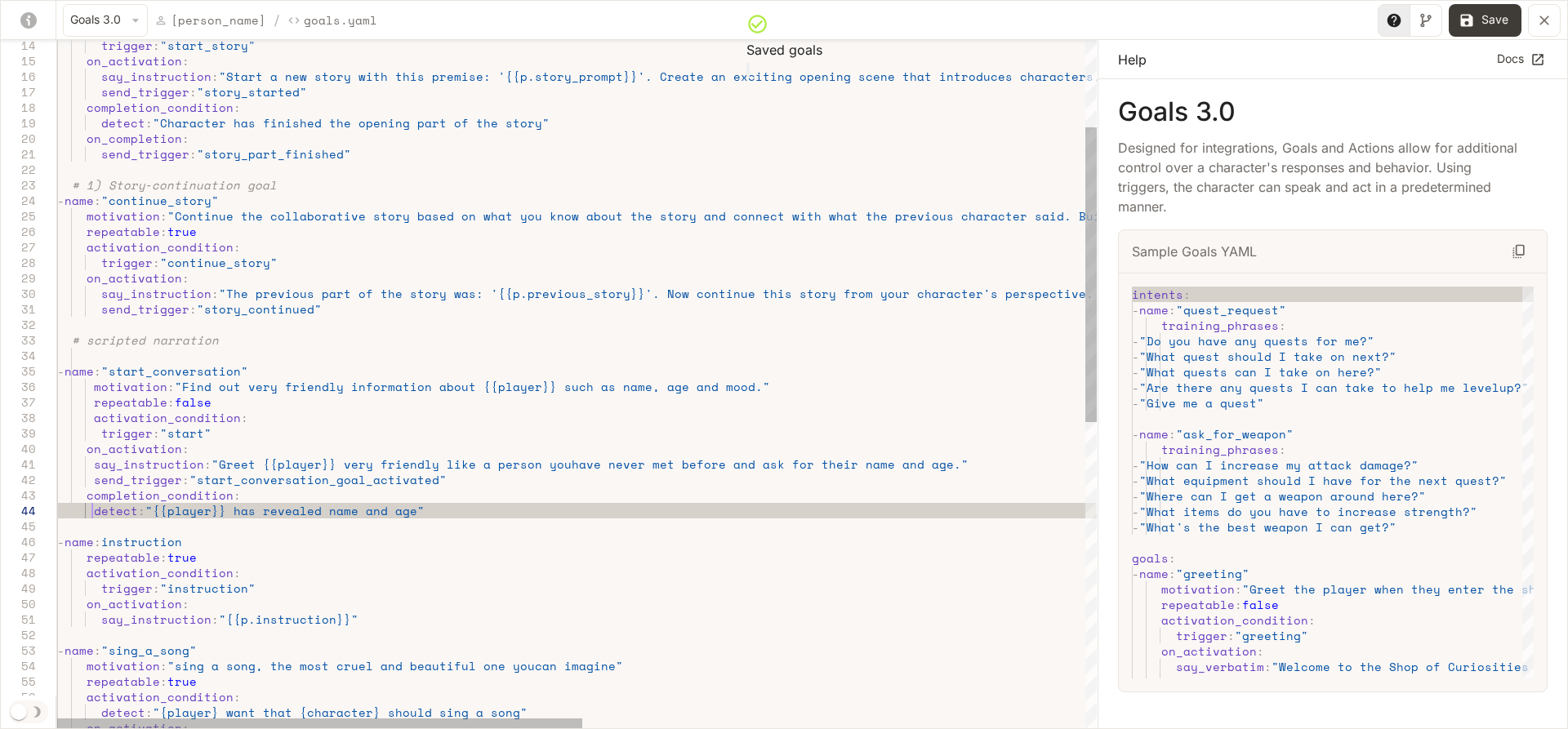
click at [90, 508] on div "# 1) Story‐continuation goal - name : "continue_story" motivation : "Continue t…" at bounding box center [1073, 638] width 2034 height 1604
click at [340, 359] on div "# 1) Story‐continuation goal - name : "continue_story" motivation : "Continue t…" at bounding box center [1073, 638] width 2034 height 1604
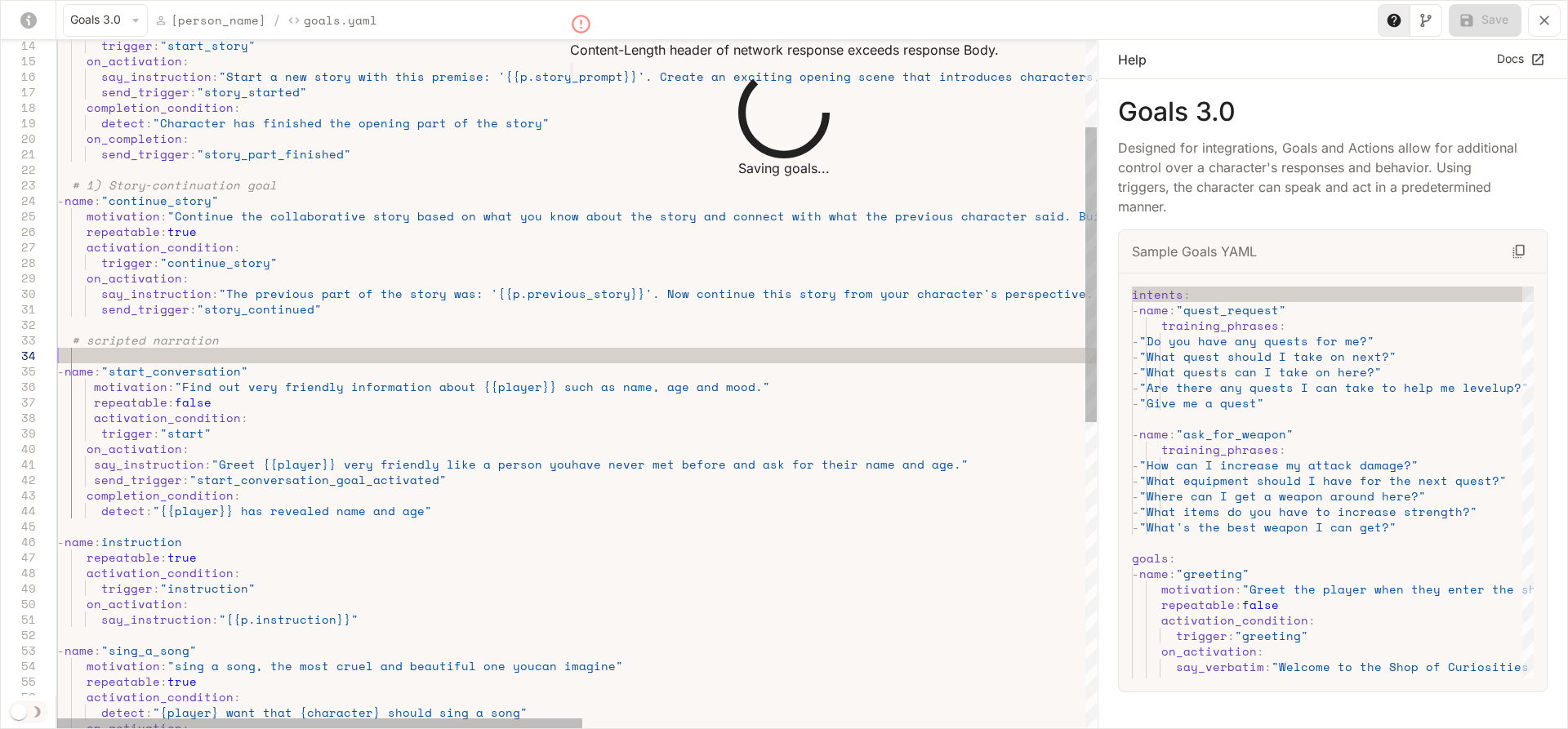
click at [79, 370] on div "# 1) Story‐continuation goal - name : "continue_story" motivation : "Continue t…" at bounding box center [1073, 638] width 2034 height 1604
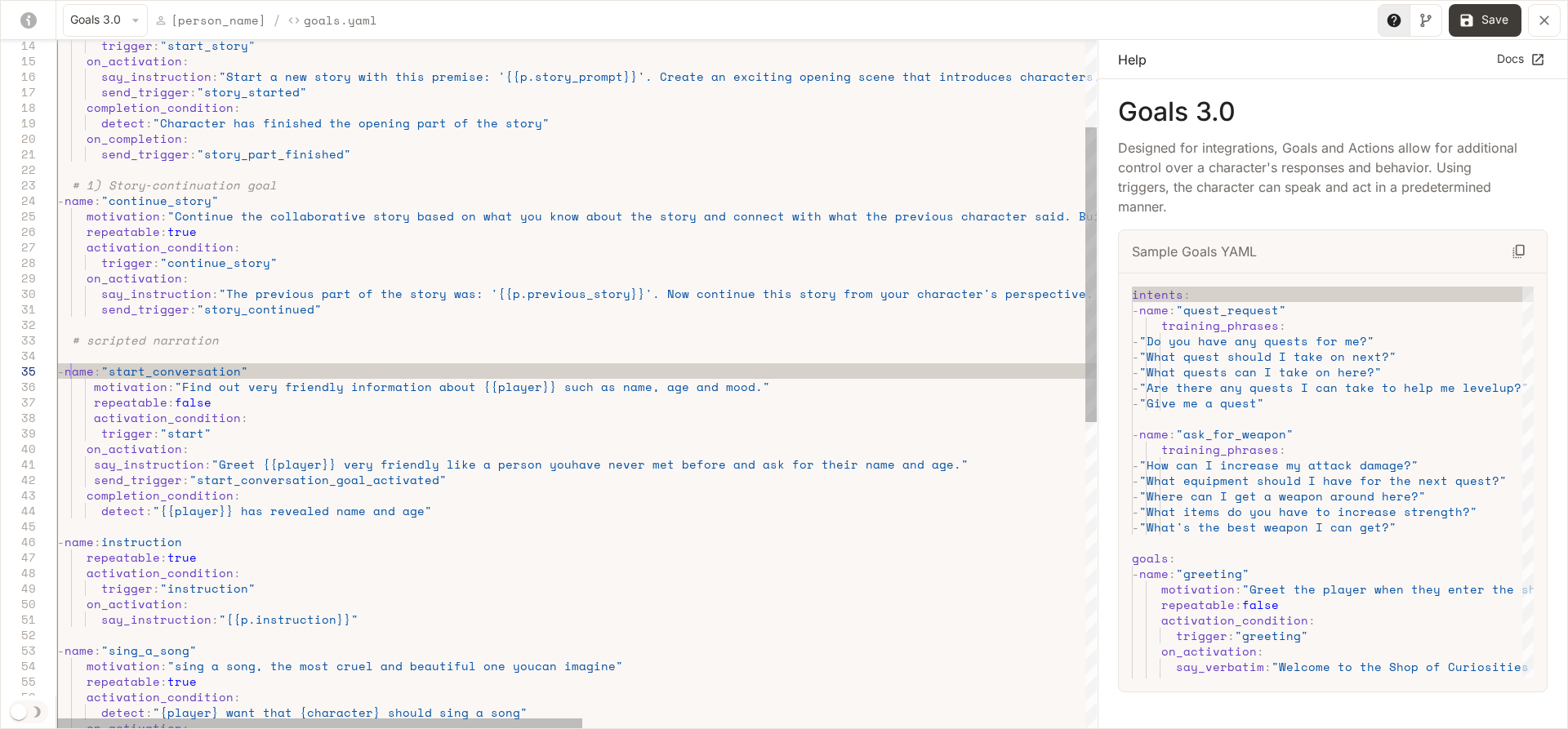
click at [92, 387] on div "# 1) Story‐continuation goal - name : "continue_story" motivation : "Continue t…" at bounding box center [1073, 638] width 2034 height 1604
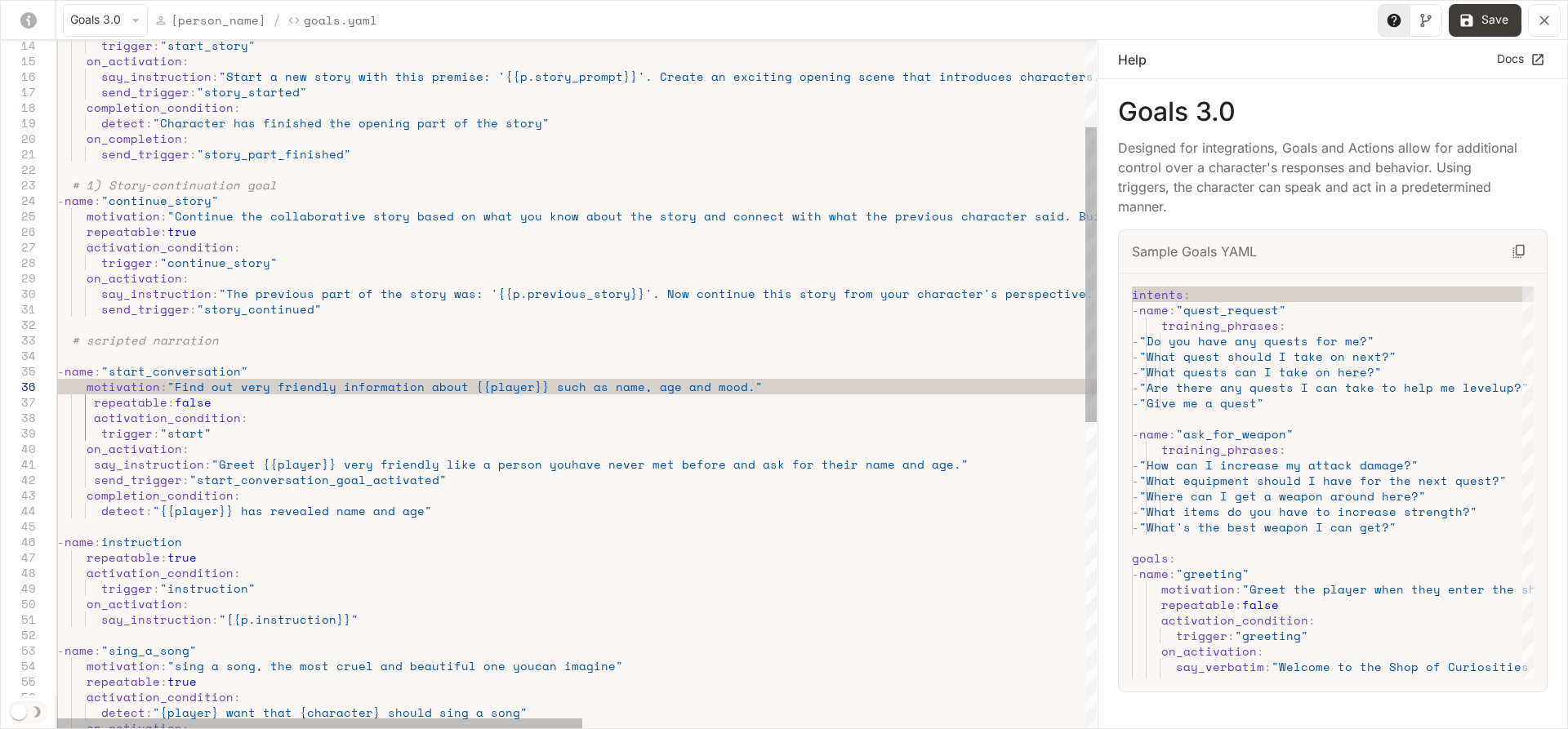
click at [92, 399] on div "# 1) Story‐continuation goal - name : "continue_story" motivation : "Continue t…" at bounding box center [1073, 638] width 2034 height 1604
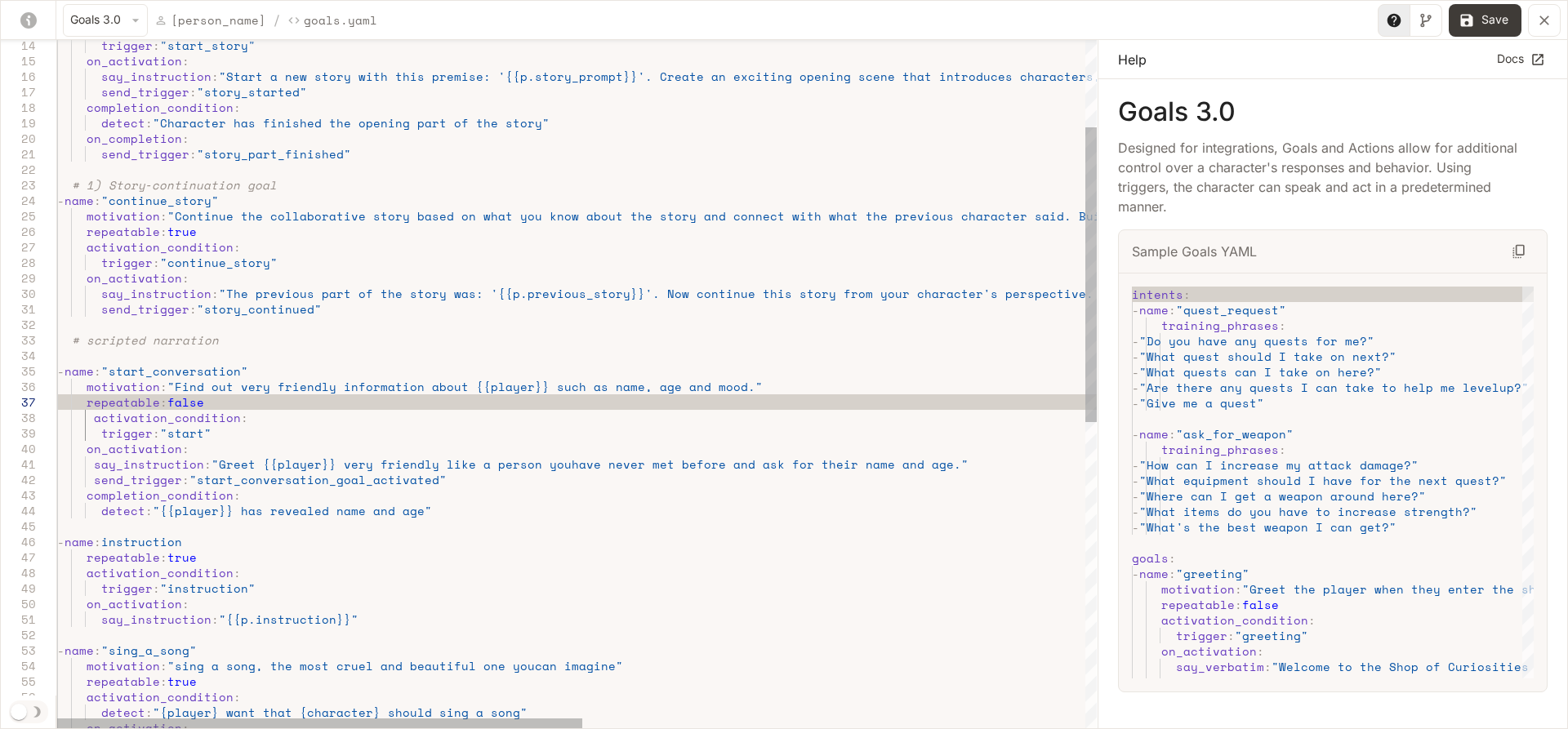
click at [91, 423] on div "# 1) Story‐continuation goal - name : "continue_story" motivation : "Continue t…" at bounding box center [1073, 638] width 2034 height 1604
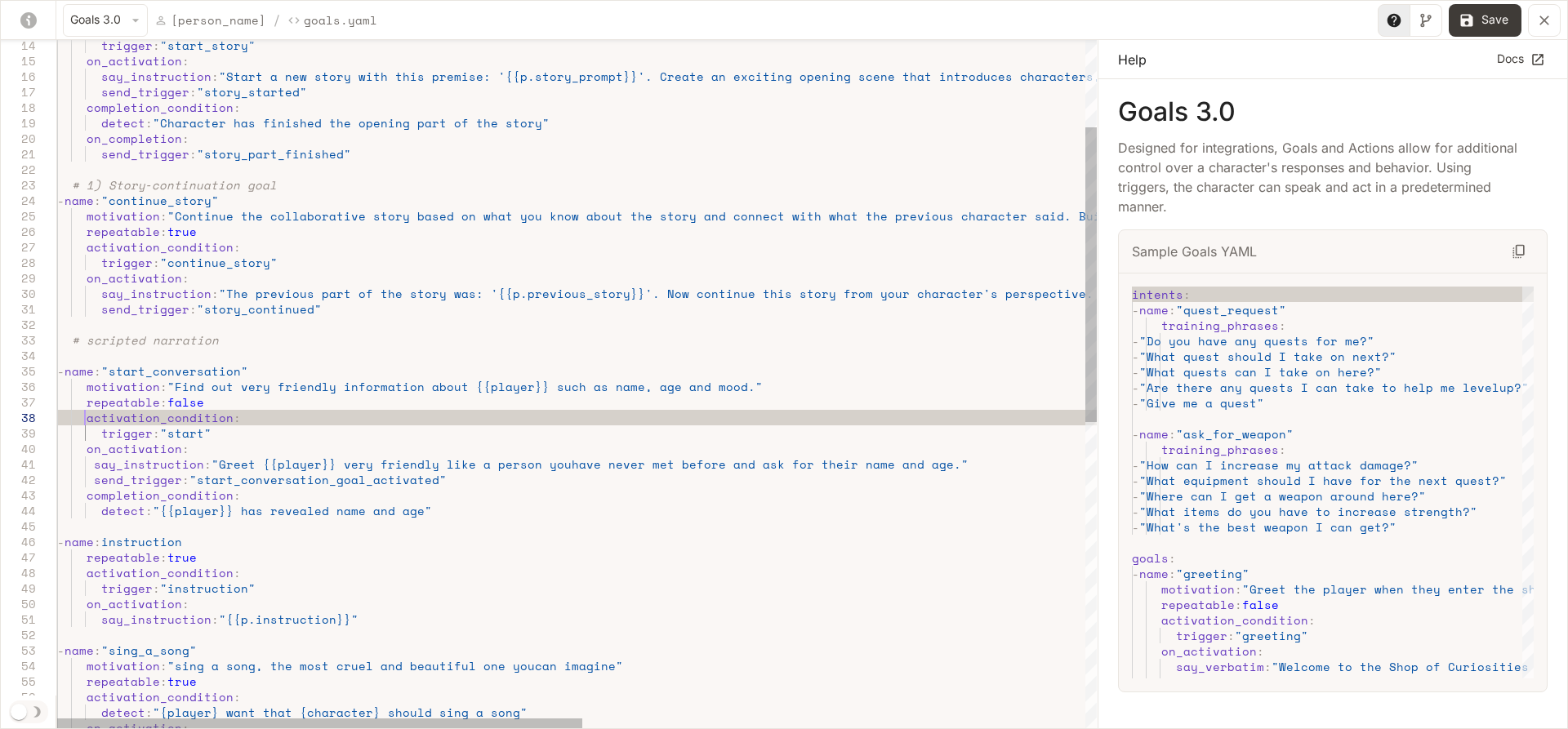
click at [99, 433] on div "# 1) Story‐continuation goal - name : "continue_story" motivation : "Continue t…" at bounding box center [1073, 638] width 2034 height 1604
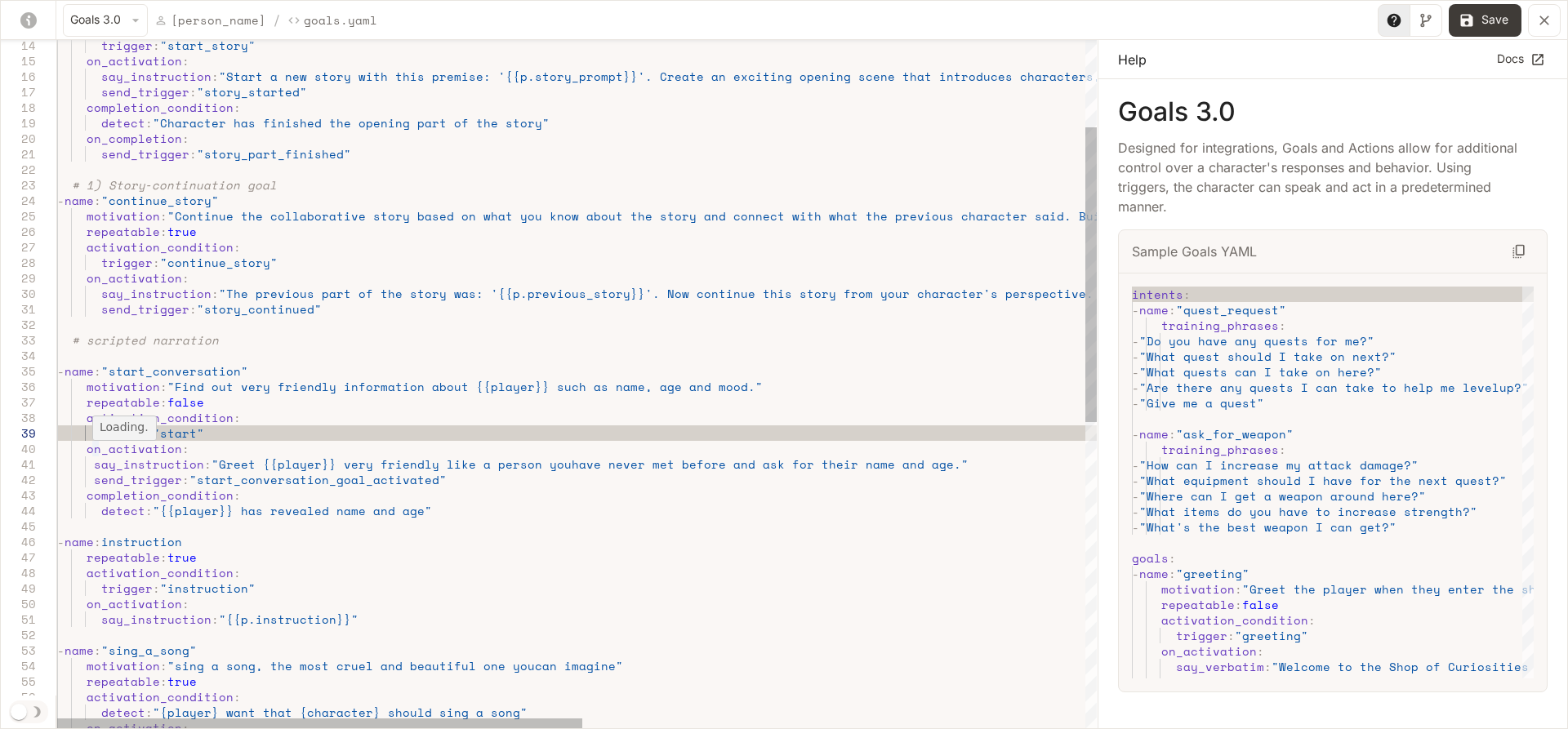
scroll to position [123, 41]
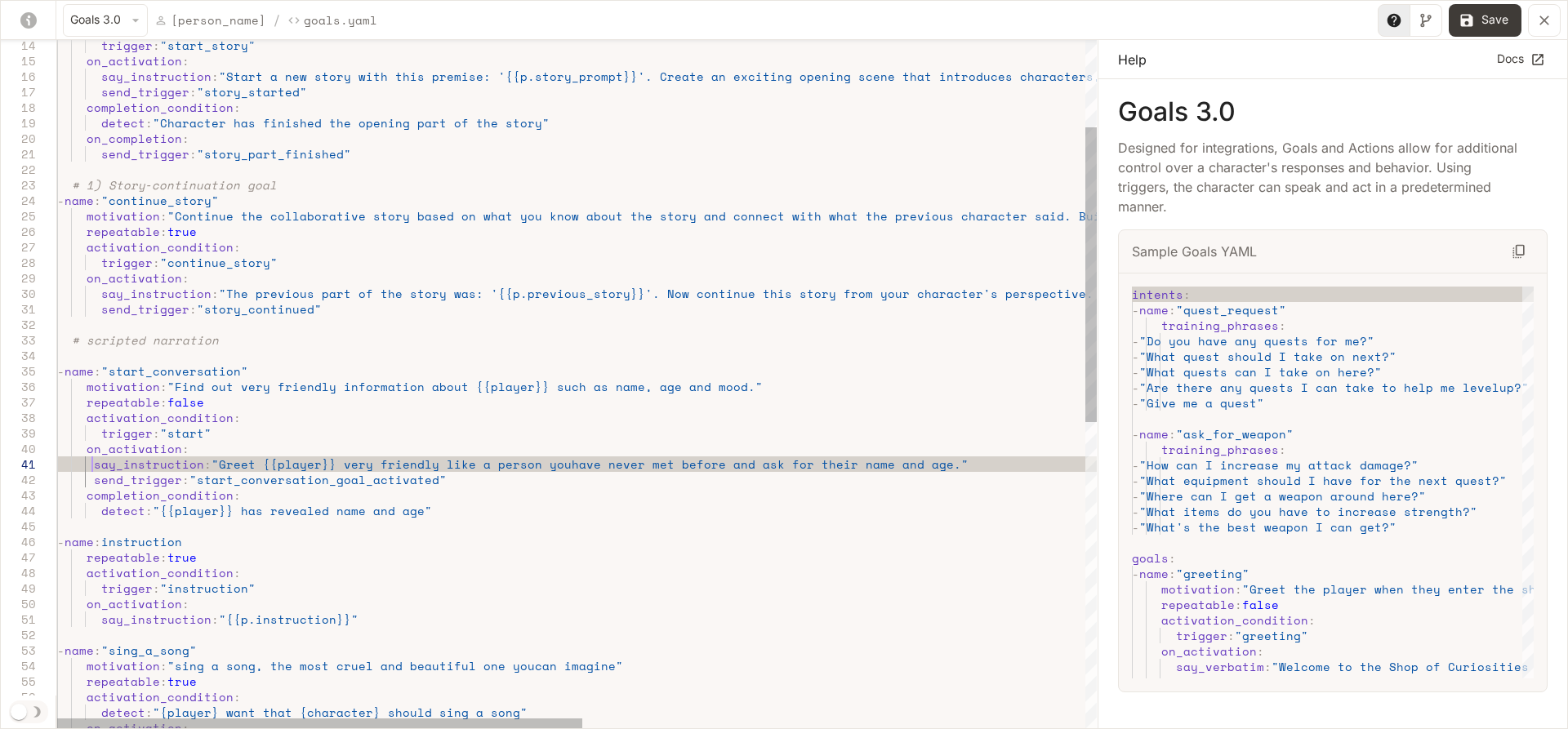
click at [95, 466] on div "# 1) Story‐continuation goal - name : "continue_story" motivation : "Continue t…" at bounding box center [1073, 638] width 2034 height 1604
click at [94, 479] on div "# 1) Story‐continuation goal - name : "continue_story" motivation : "Continue t…" at bounding box center [1073, 638] width 2034 height 1604
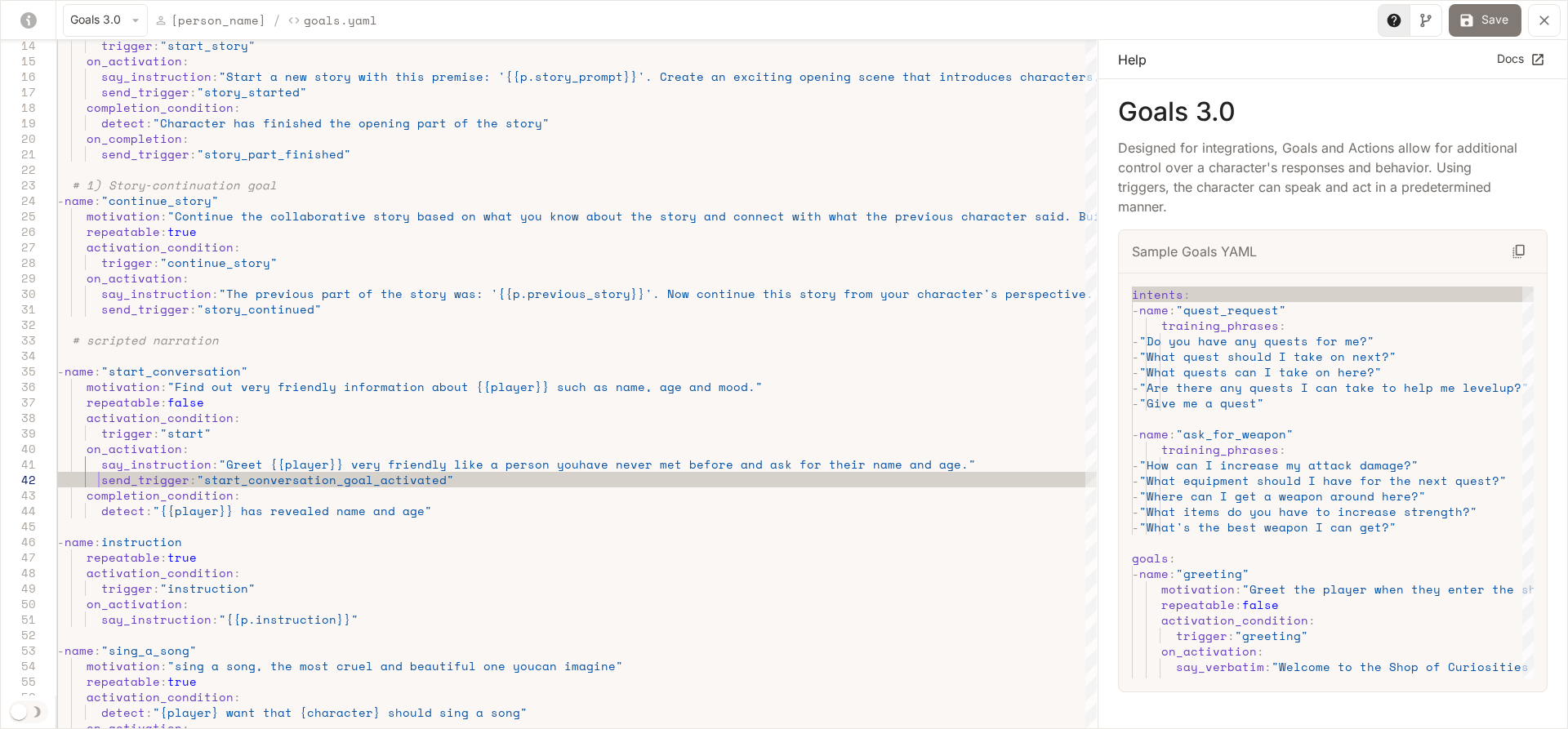
click at [1479, 27] on button "Save" at bounding box center [1485, 21] width 72 height 33
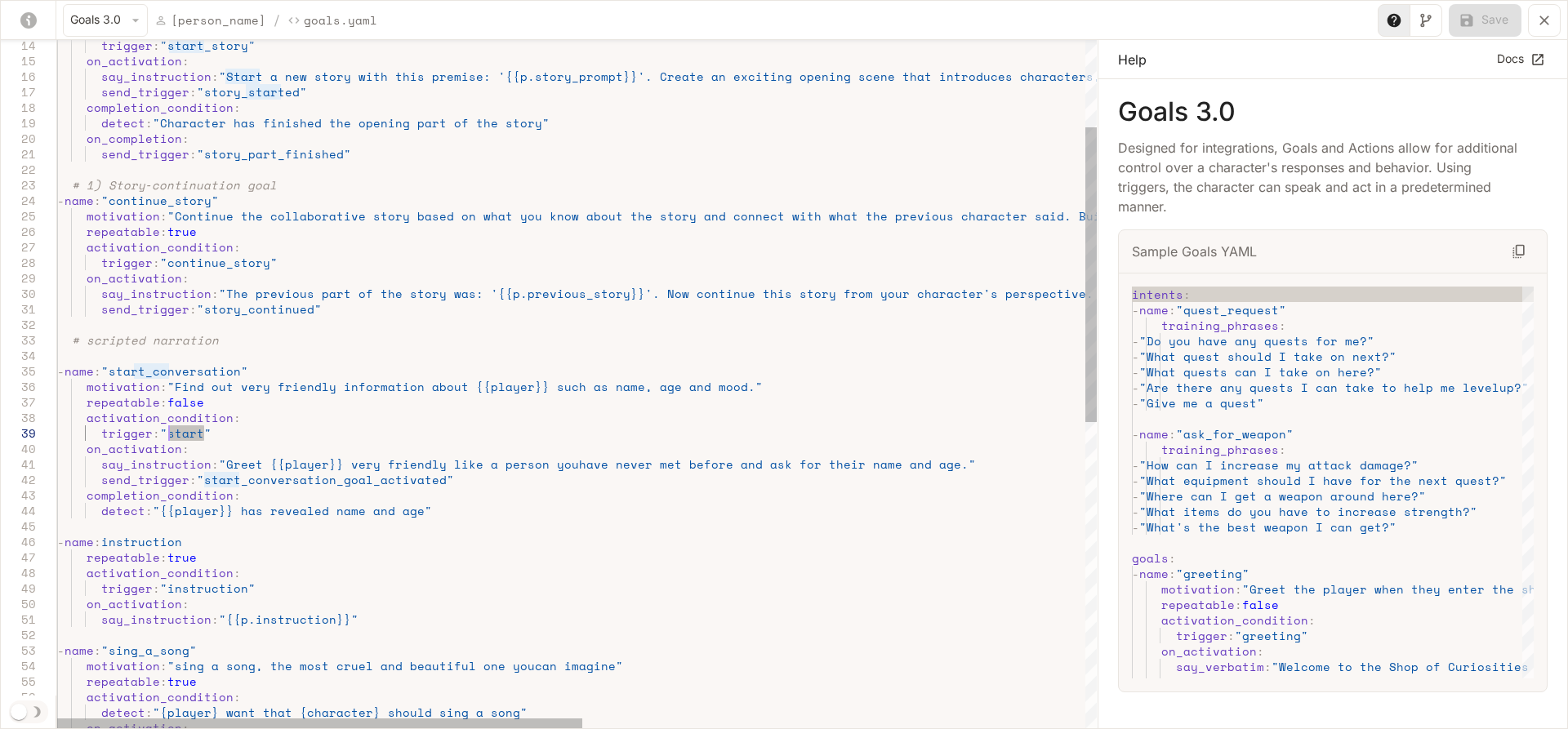
drag, startPoint x: 204, startPoint y: 432, endPoint x: 172, endPoint y: 436, distance: 32.2
click at [172, 436] on div "# 1) Story‐continuation goal - name : "continue_story" motivation : "Continue t…" at bounding box center [1073, 638] width 2034 height 1604
click at [411, 495] on div "# 1) Story‐continuation goal - name : "continue_story" motivation : "Continue t…" at bounding box center [1073, 638] width 2034 height 1604
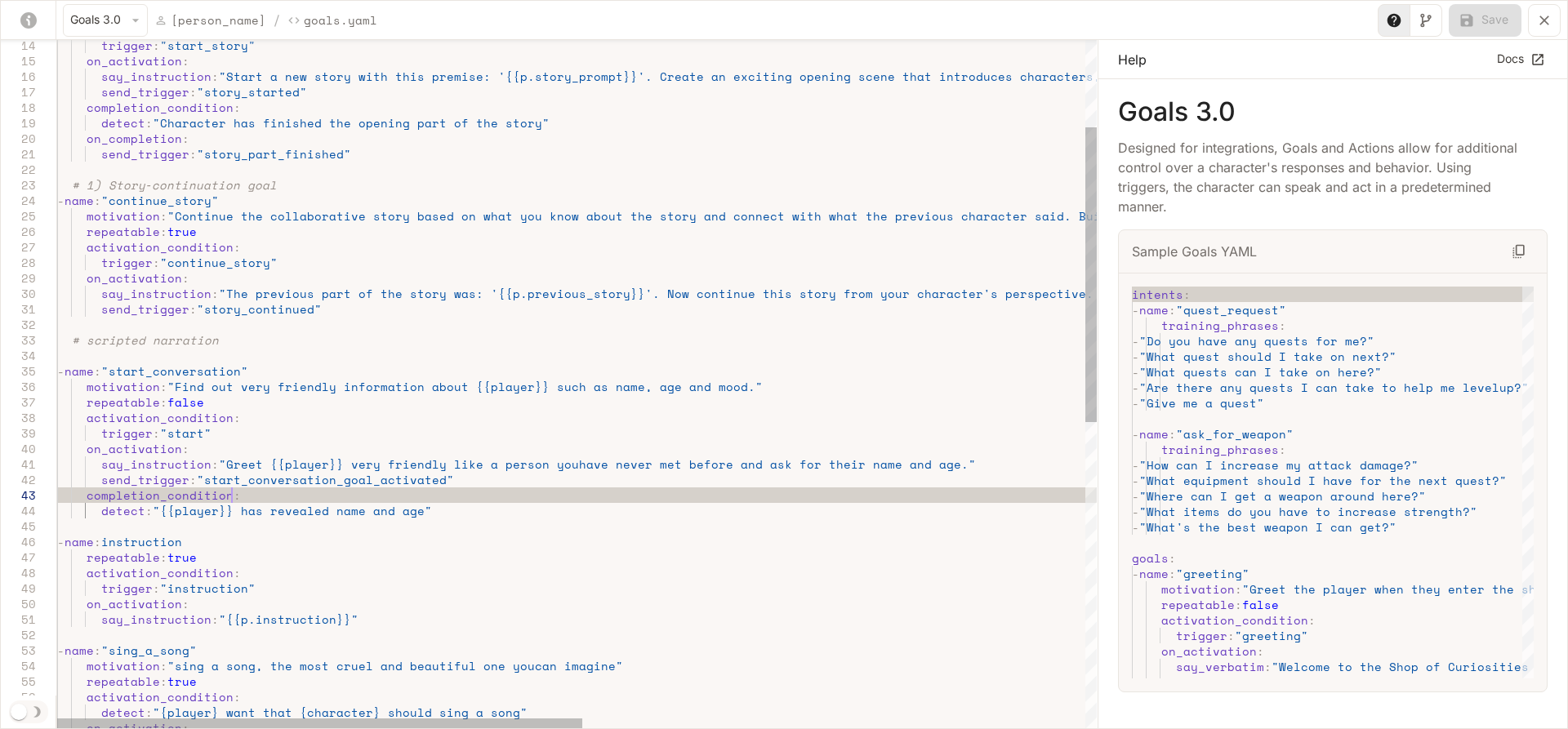
click at [430, 508] on div "# 1) Story‐continuation goal - name : "continue_story" motivation : "Continue t…" at bounding box center [1073, 638] width 2034 height 1604
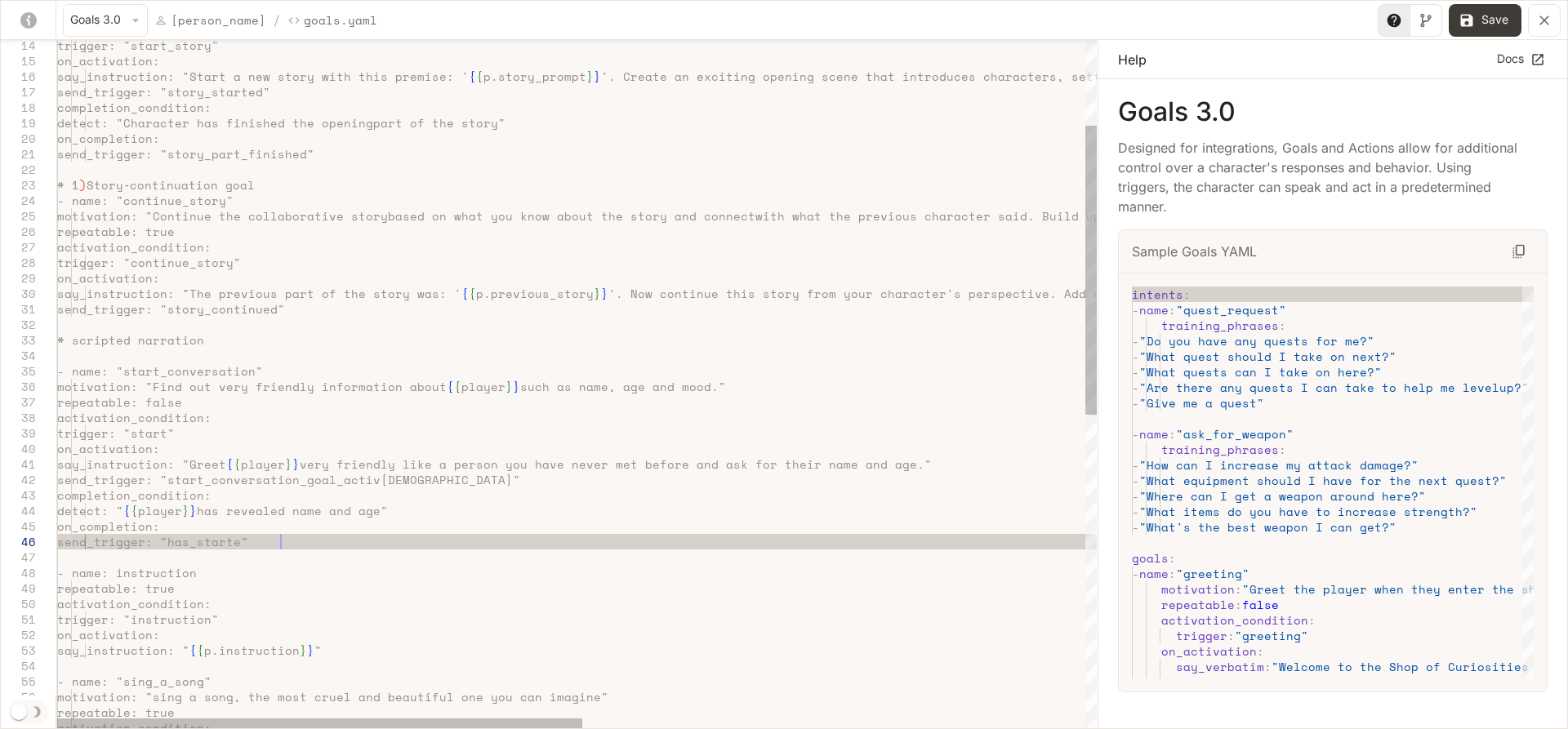
scroll to position [77, 224]
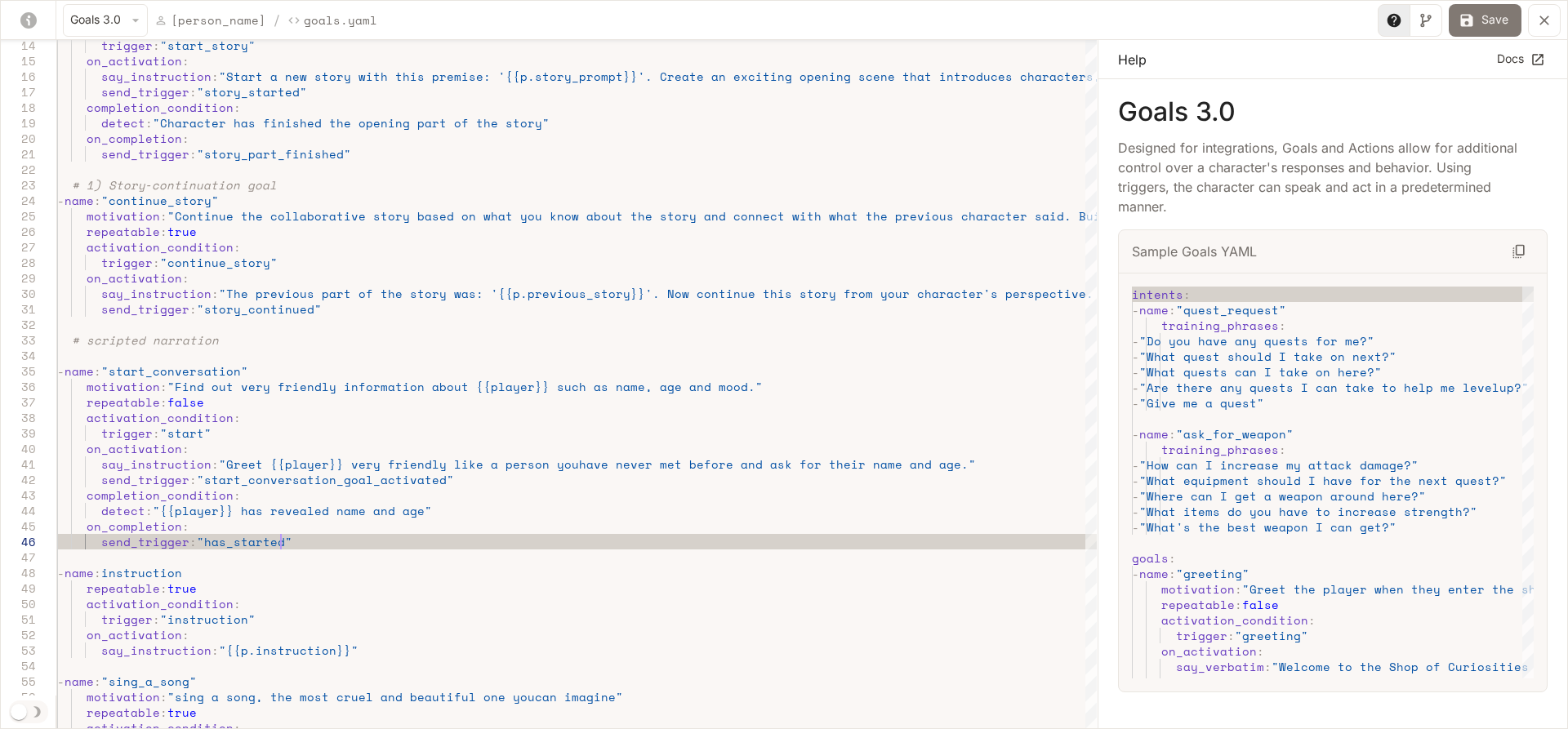
click at [1494, 13] on button "Save" at bounding box center [1485, 21] width 72 height 33
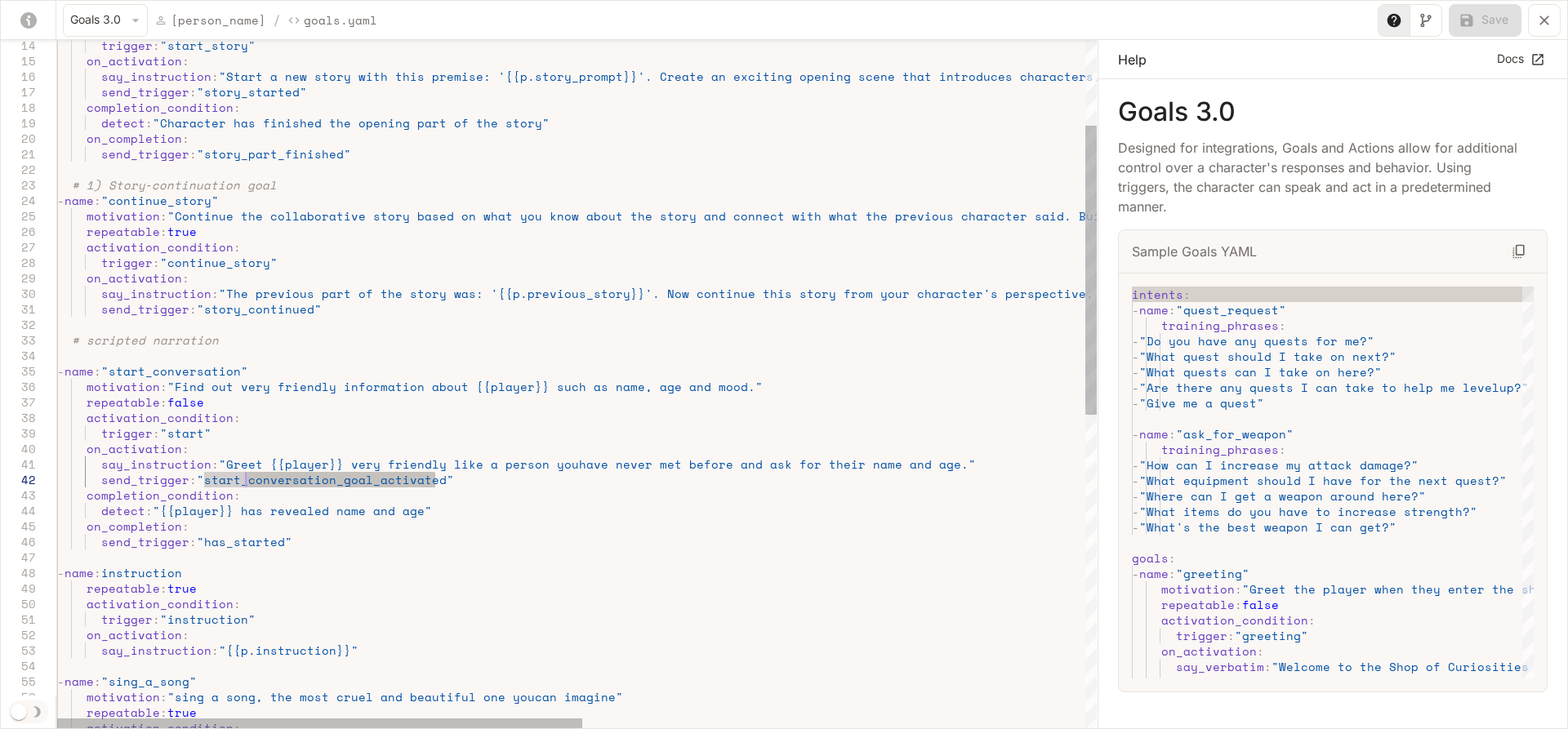
drag, startPoint x: 434, startPoint y: 479, endPoint x: 250, endPoint y: 480, distance: 184.0
click at [246, 480] on div "# 1) Story‐continuation goal - name : "continue_story" motivation : "Continue t…" at bounding box center [1073, 653] width 2034 height 1635
drag, startPoint x: 713, startPoint y: 465, endPoint x: 745, endPoint y: 468, distance: 32.1
click at [745, 468] on div "# 1) Story‐continuation goal - name : "continue_story" motivation : "Continue t…" at bounding box center [1073, 653] width 2034 height 1635
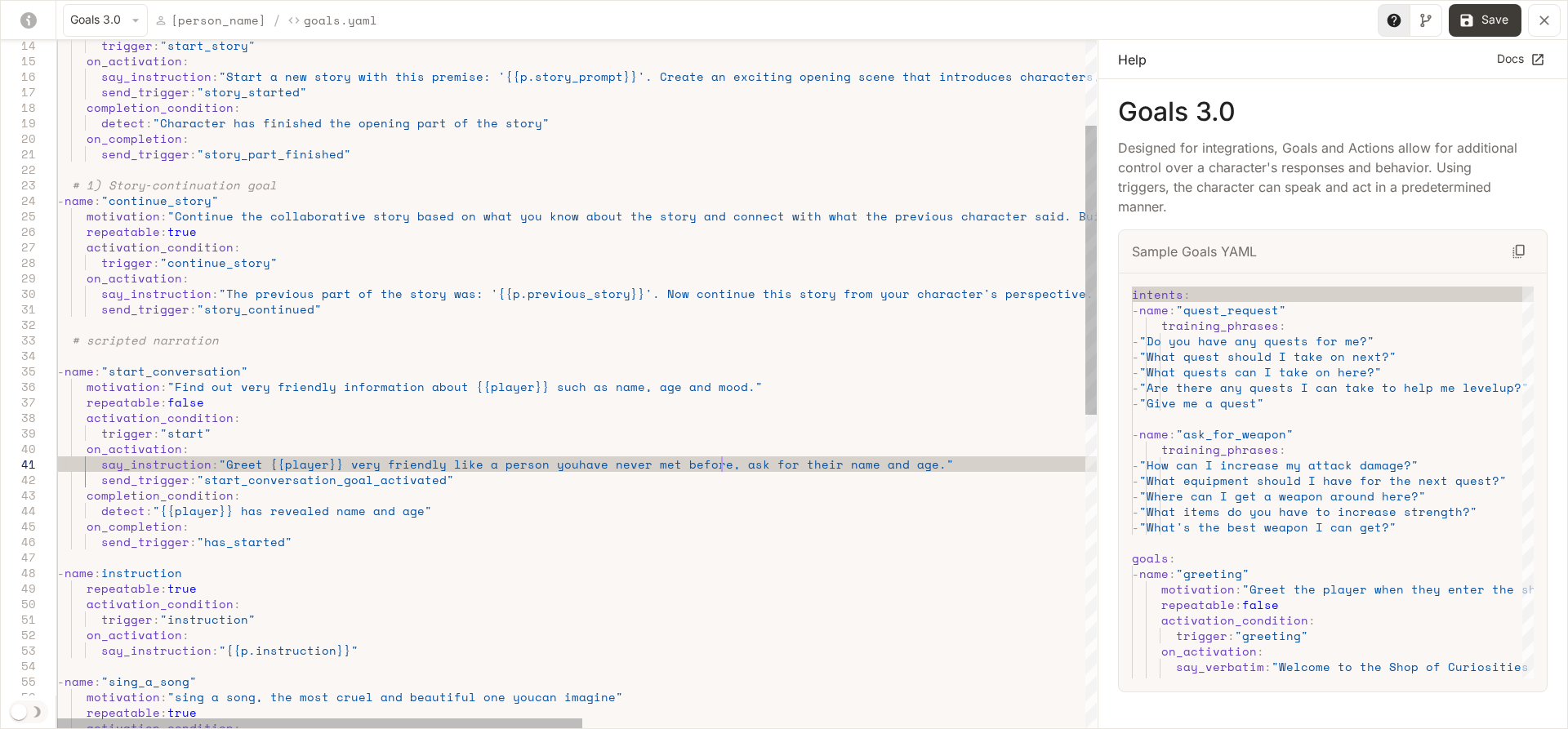
scroll to position [16, 664]
click at [917, 465] on div "# 1) Story‐continuation goal - name : "continue_story" motivation : "Continue t…" at bounding box center [1073, 653] width 2034 height 1635
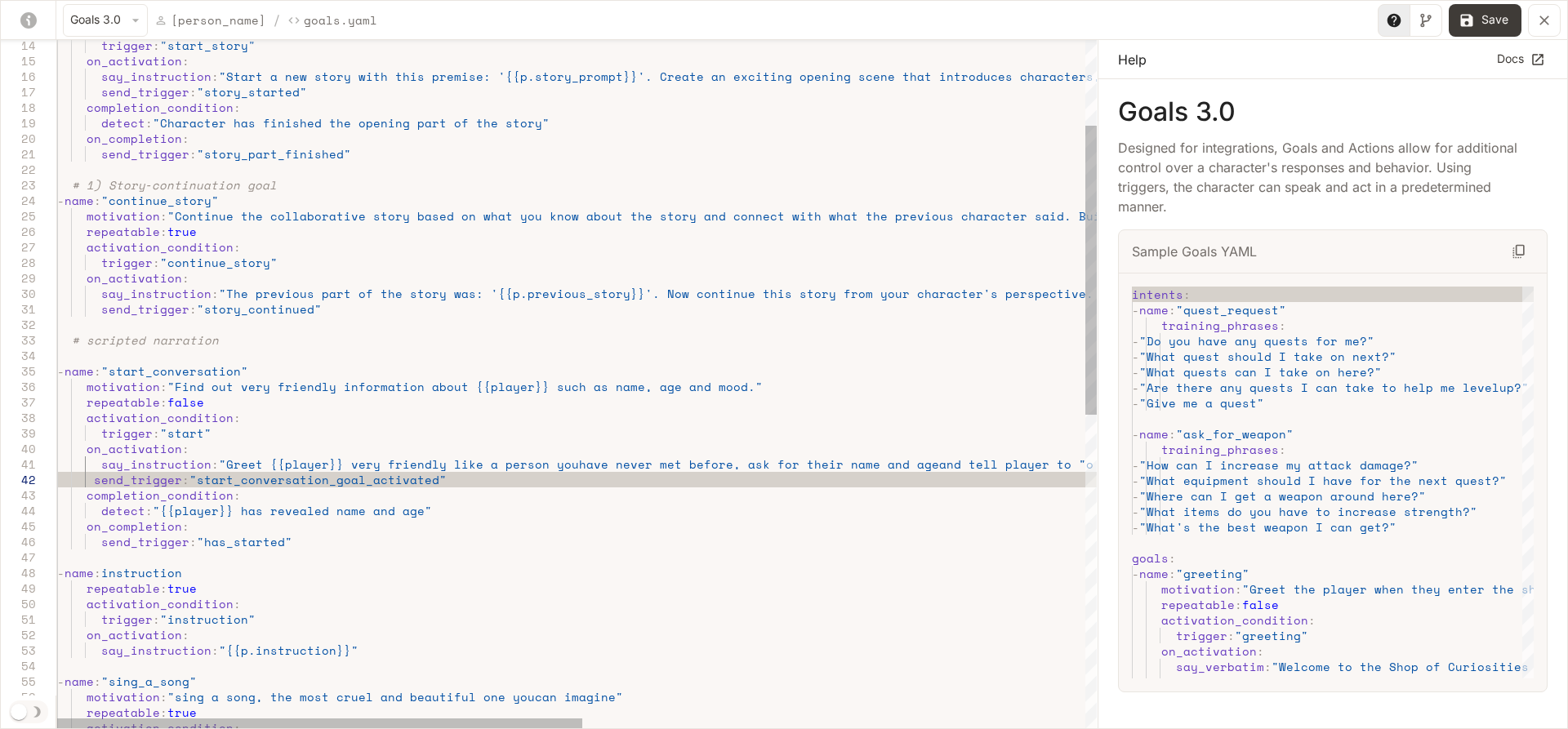
scroll to position [16, 7]
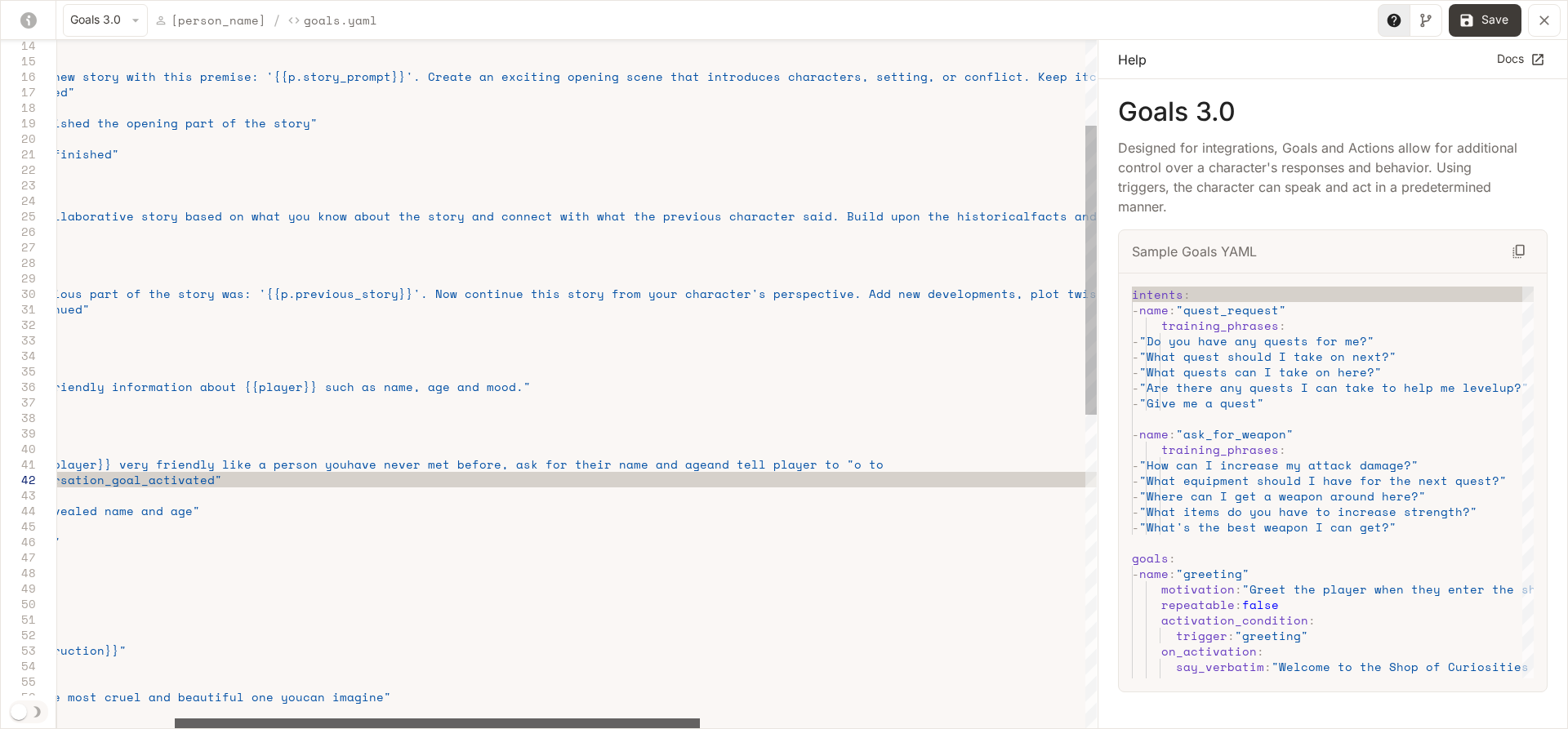
click at [649, 720] on div "yaml-editor" at bounding box center [437, 723] width 525 height 9
click at [815, 465] on div "# 1) Story‐continuation goal - name : "continue_story" motivation : "Continue t…" at bounding box center [838, 653] width 2034 height 1635
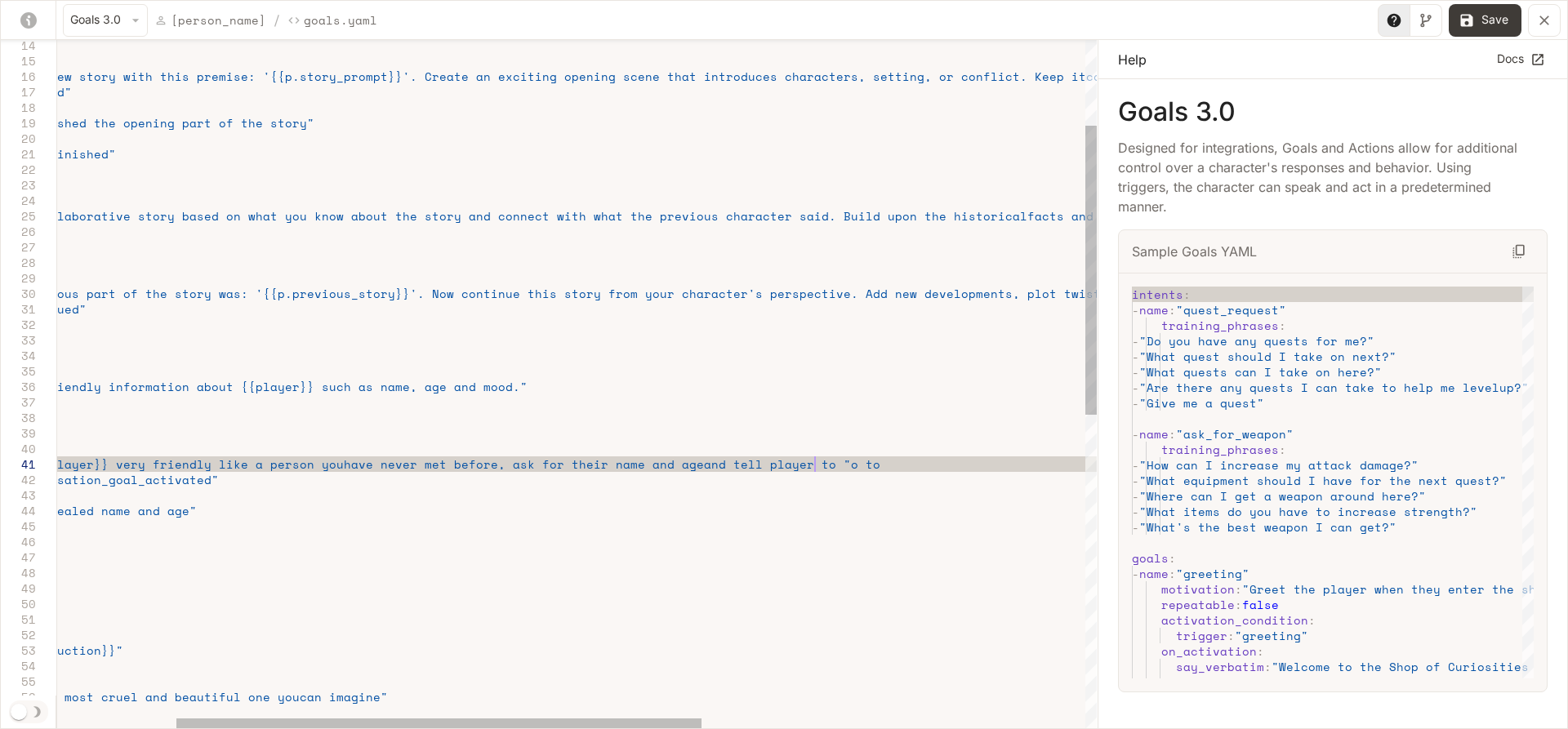
click at [823, 464] on div "# 1) Story‐continuation goal - name : "continue_story" motivation : "Continue t…" at bounding box center [838, 653] width 2034 height 1635
click at [859, 460] on div "# 1) Story‐continuation goal - name : "continue_story" motivation : "Continue t…" at bounding box center [838, 653] width 2034 height 1635
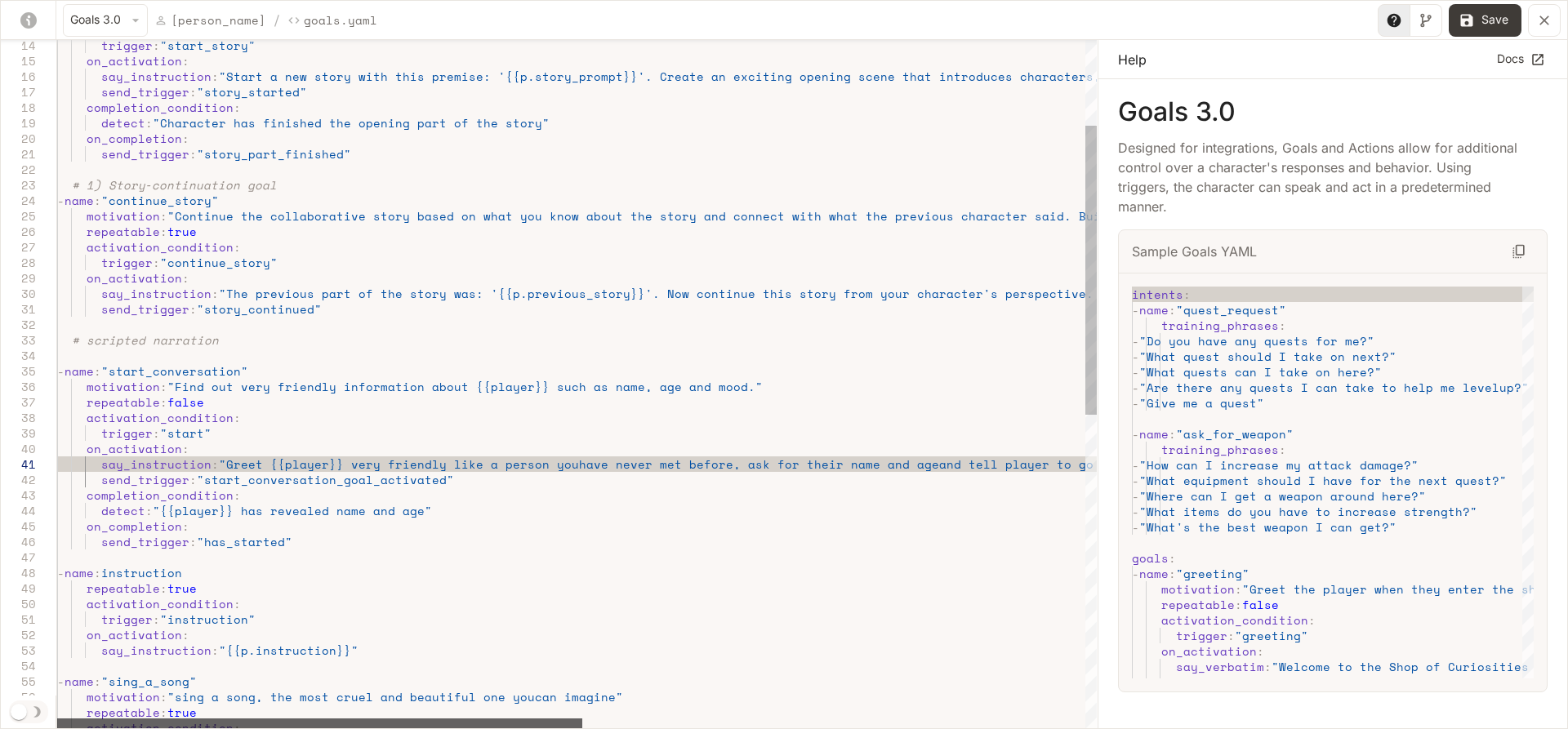
click at [441, 720] on div "yaml-editor" at bounding box center [319, 723] width 525 height 9
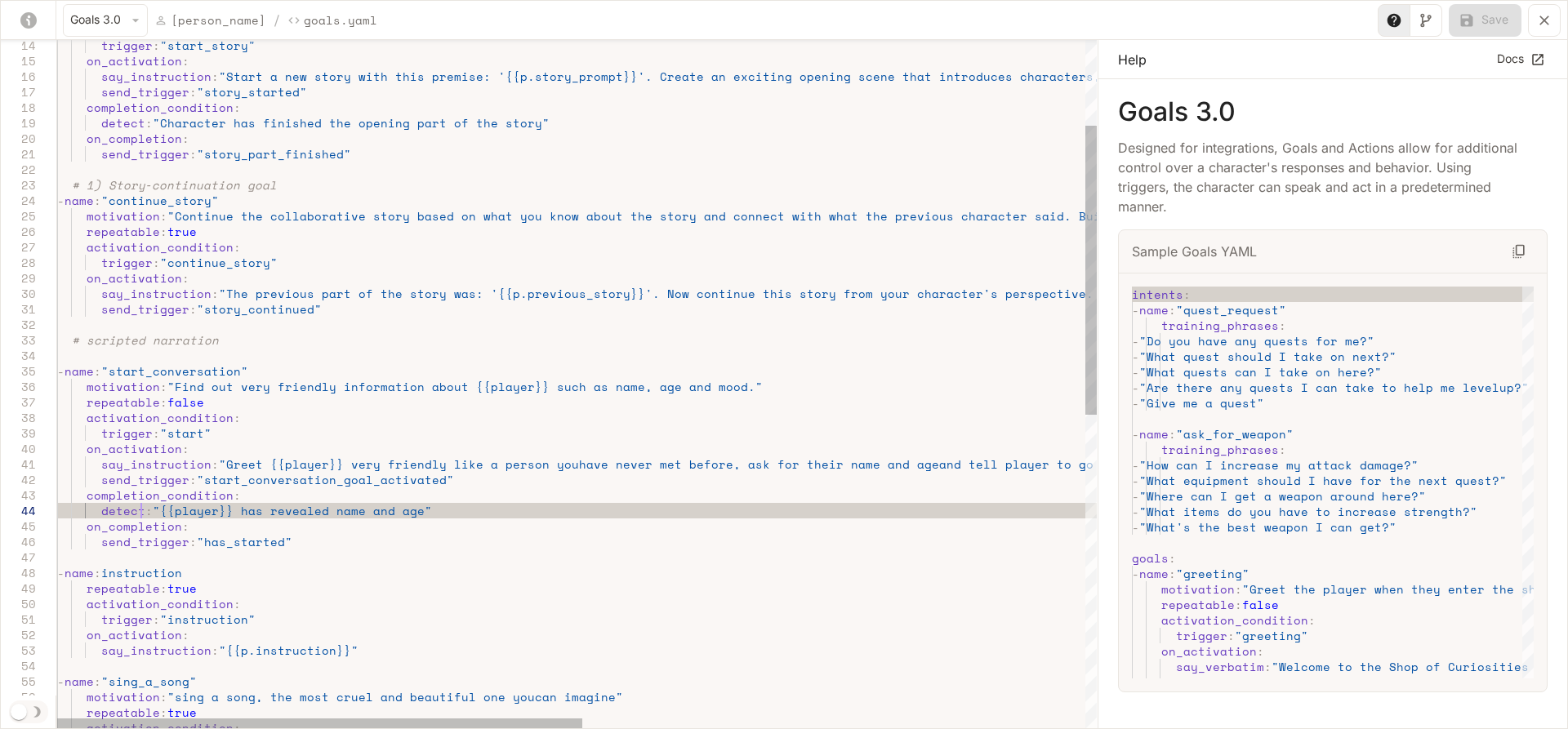
click at [142, 514] on div "# 1) Story‐continuation goal - name : "continue_story" motivation : "Continue t…" at bounding box center [1073, 653] width 2034 height 1635
click at [355, 553] on div "# 1) Story‐continuation goal - name : "continue_story" motivation : "Continue t…" at bounding box center [1073, 653] width 2034 height 1635
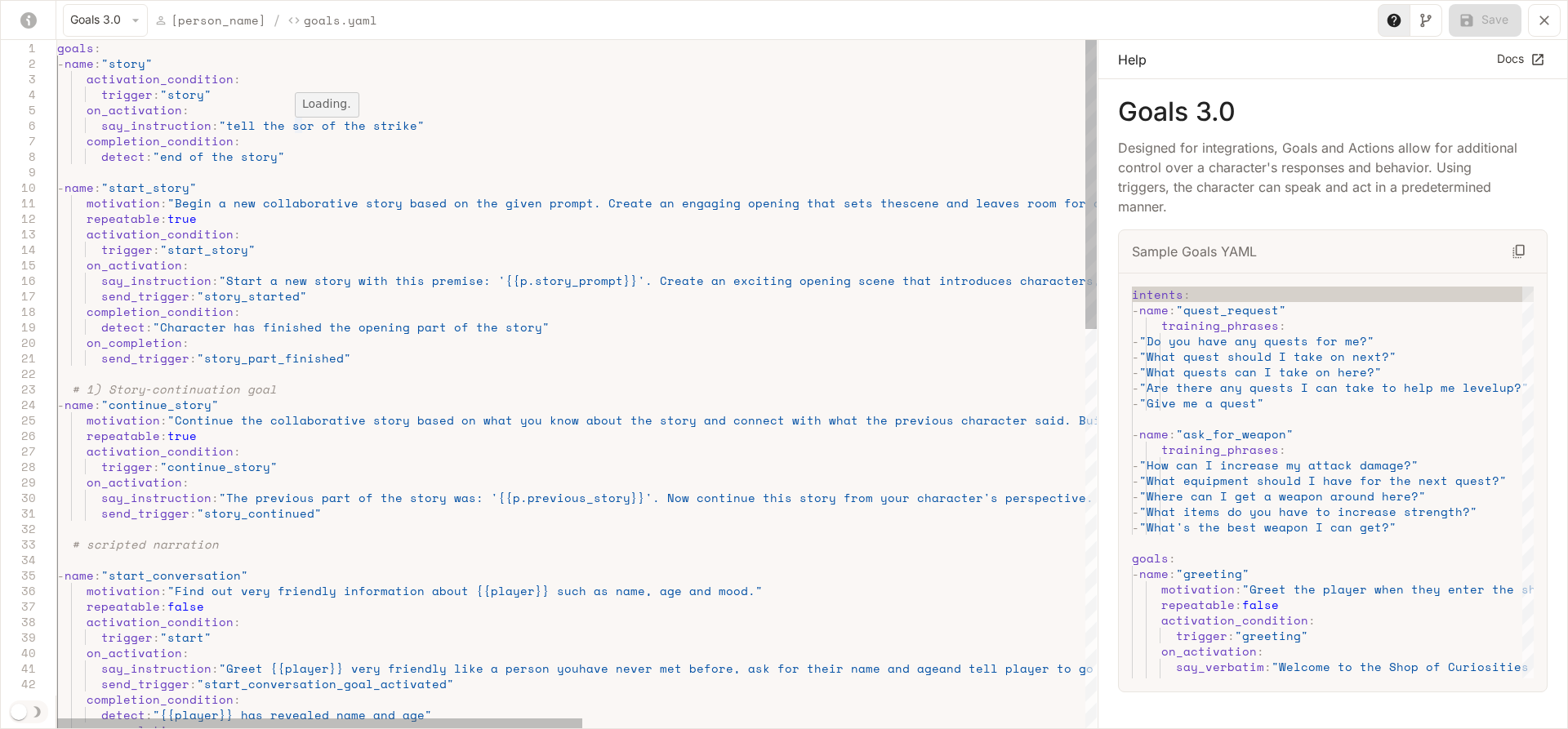
scroll to position [16, 371]
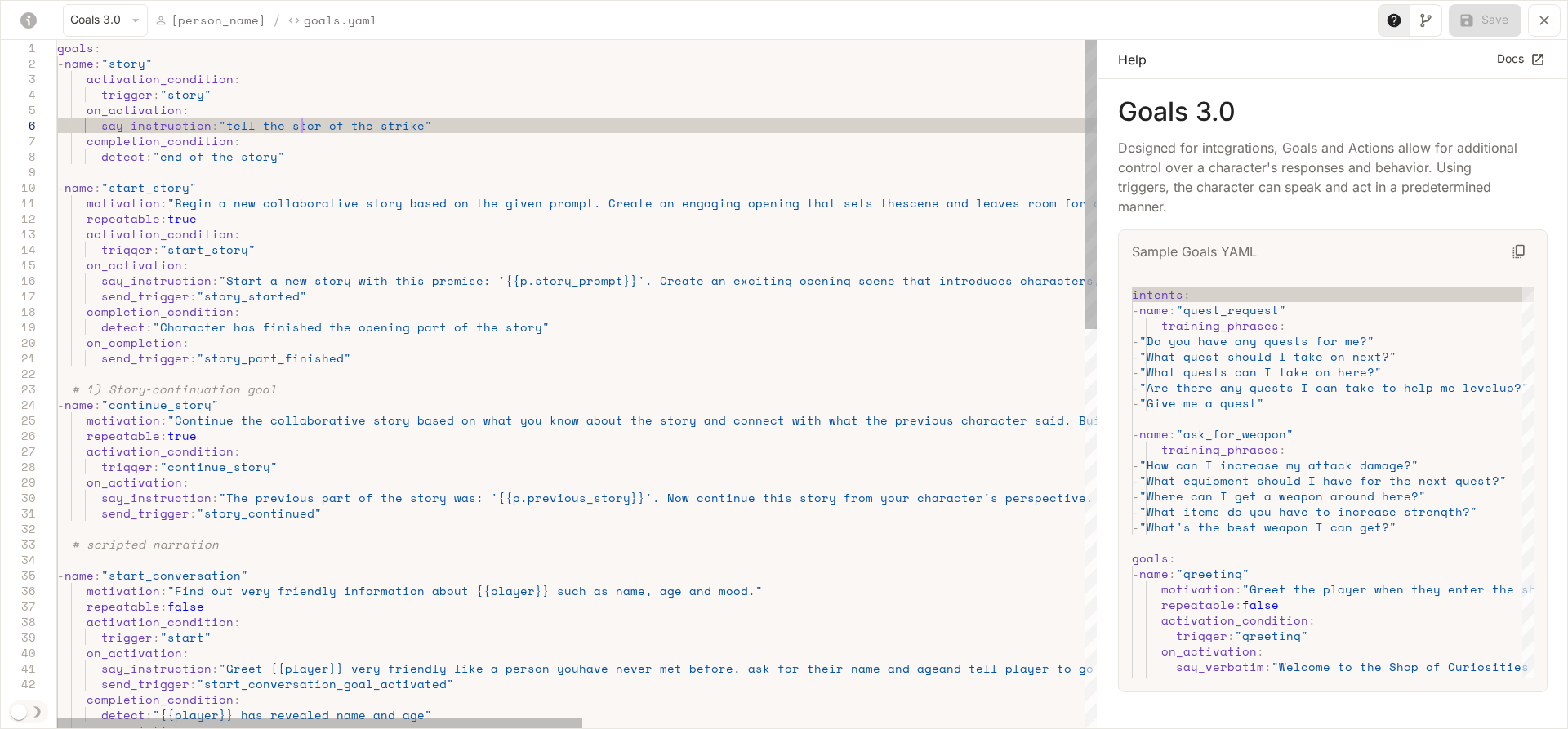
scroll to position [77, 244]
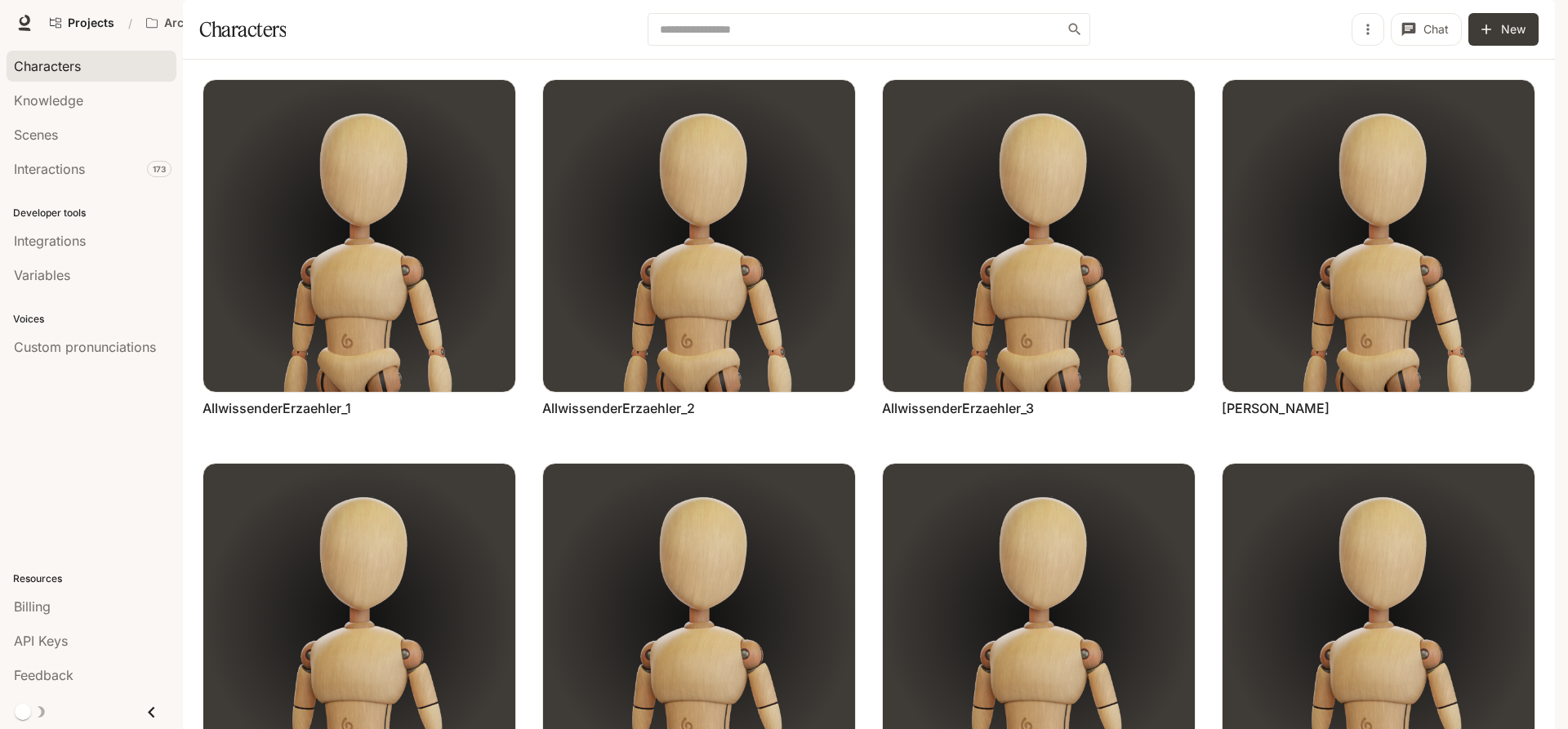
scroll to position [621, 0]
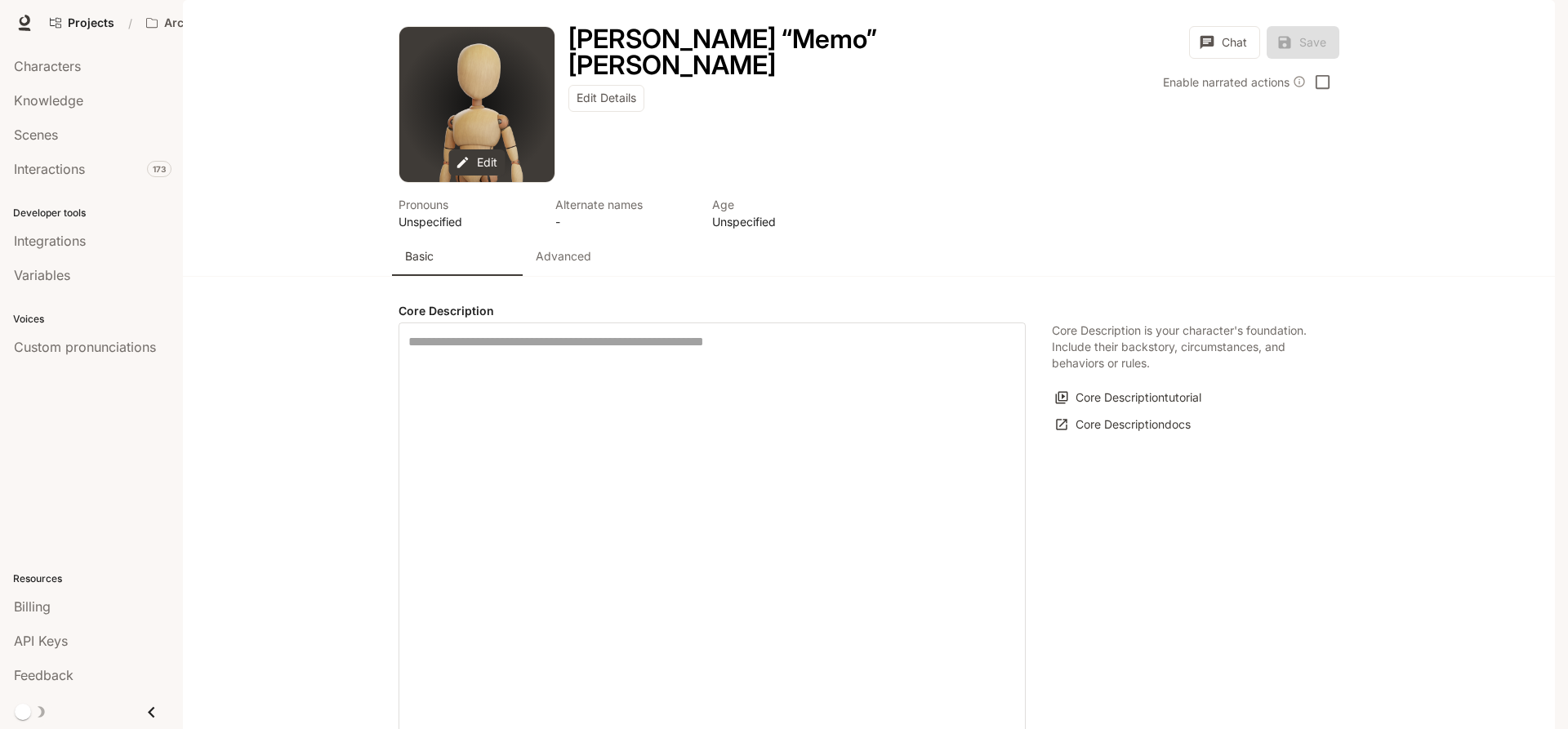
type textarea "**********"
type input "**********"
type input "*"
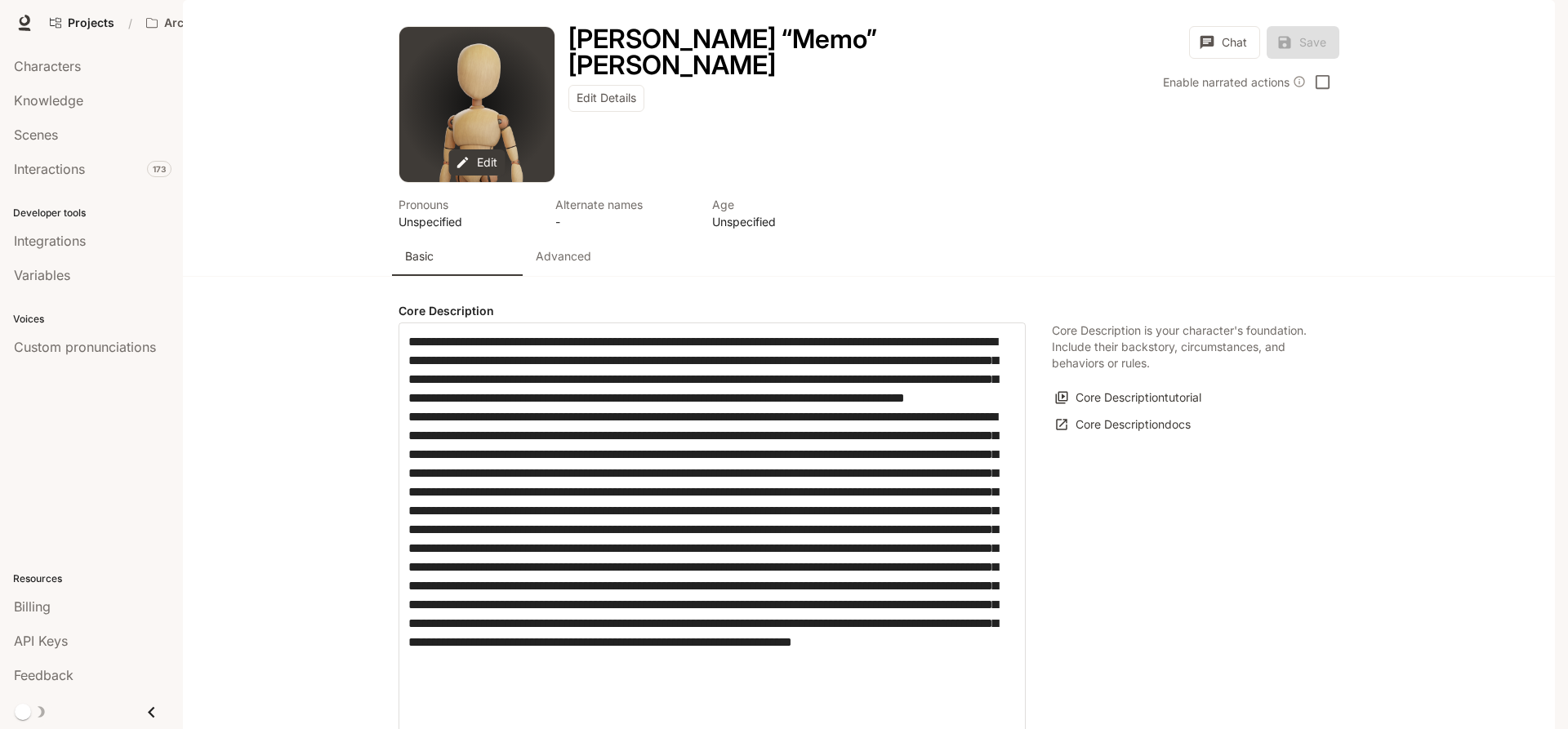
type input "**********"
click at [587, 264] on p "Advanced" at bounding box center [563, 256] width 56 height 16
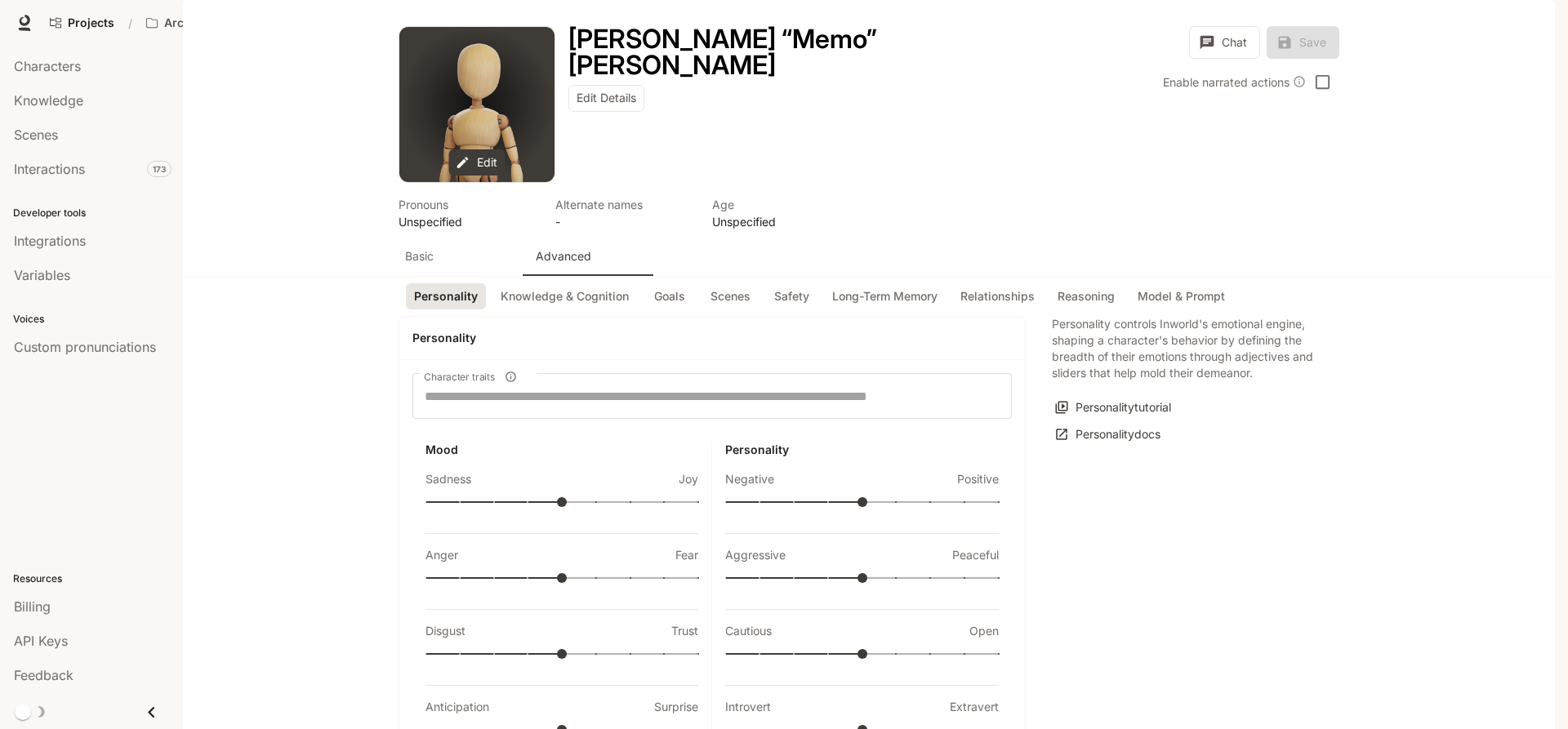
scroll to position [431, 0]
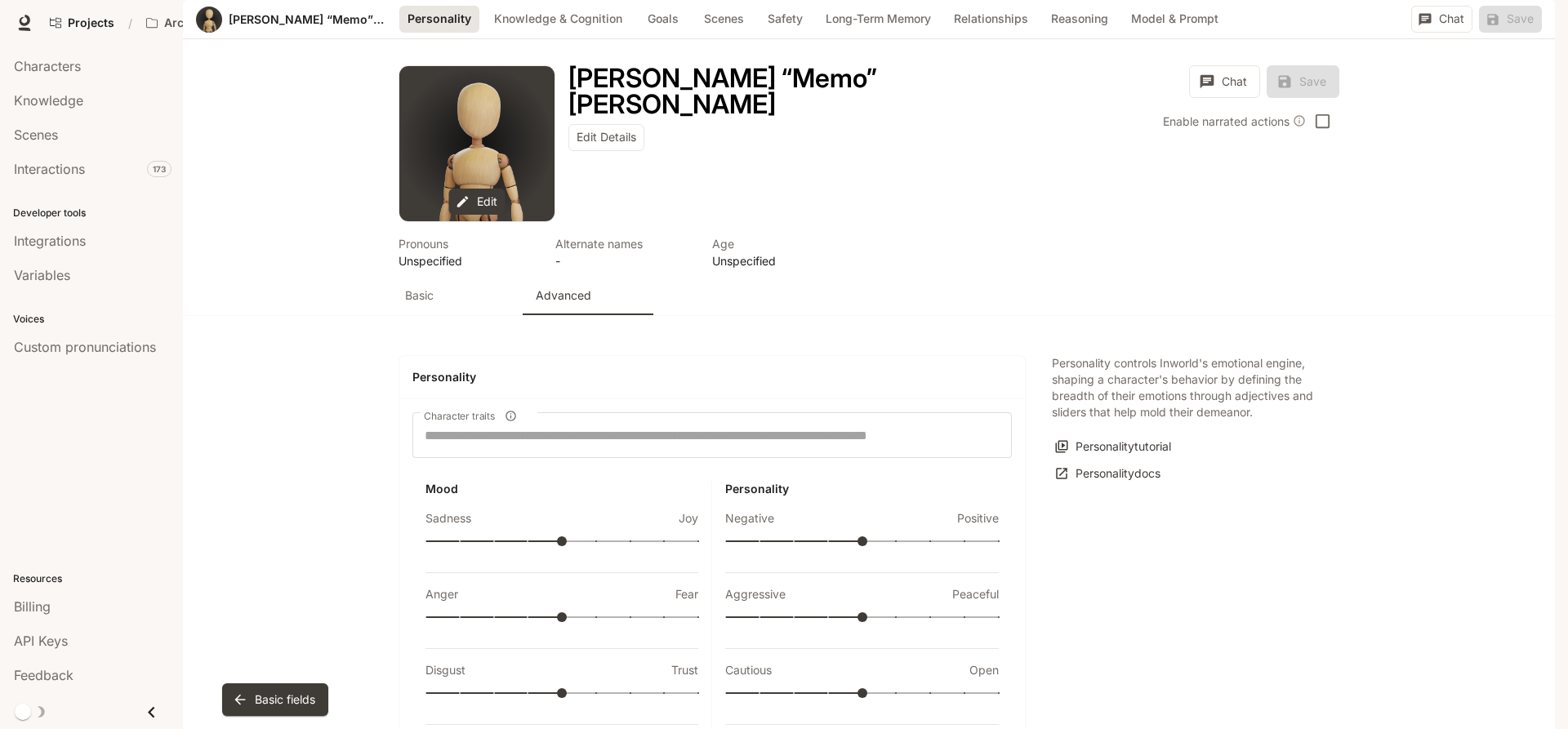
type input "***"
drag, startPoint x: 863, startPoint y: 380, endPoint x: 1040, endPoint y: 377, distance: 177.0
click at [1040, 377] on div "Personality Character traits Character traits Mood Sadness [PERSON_NAME] Fear D…" at bounding box center [868, 636] width 941 height 561
type input "*"
drag, startPoint x: 567, startPoint y: 454, endPoint x: 723, endPoint y: 458, distance: 156.1
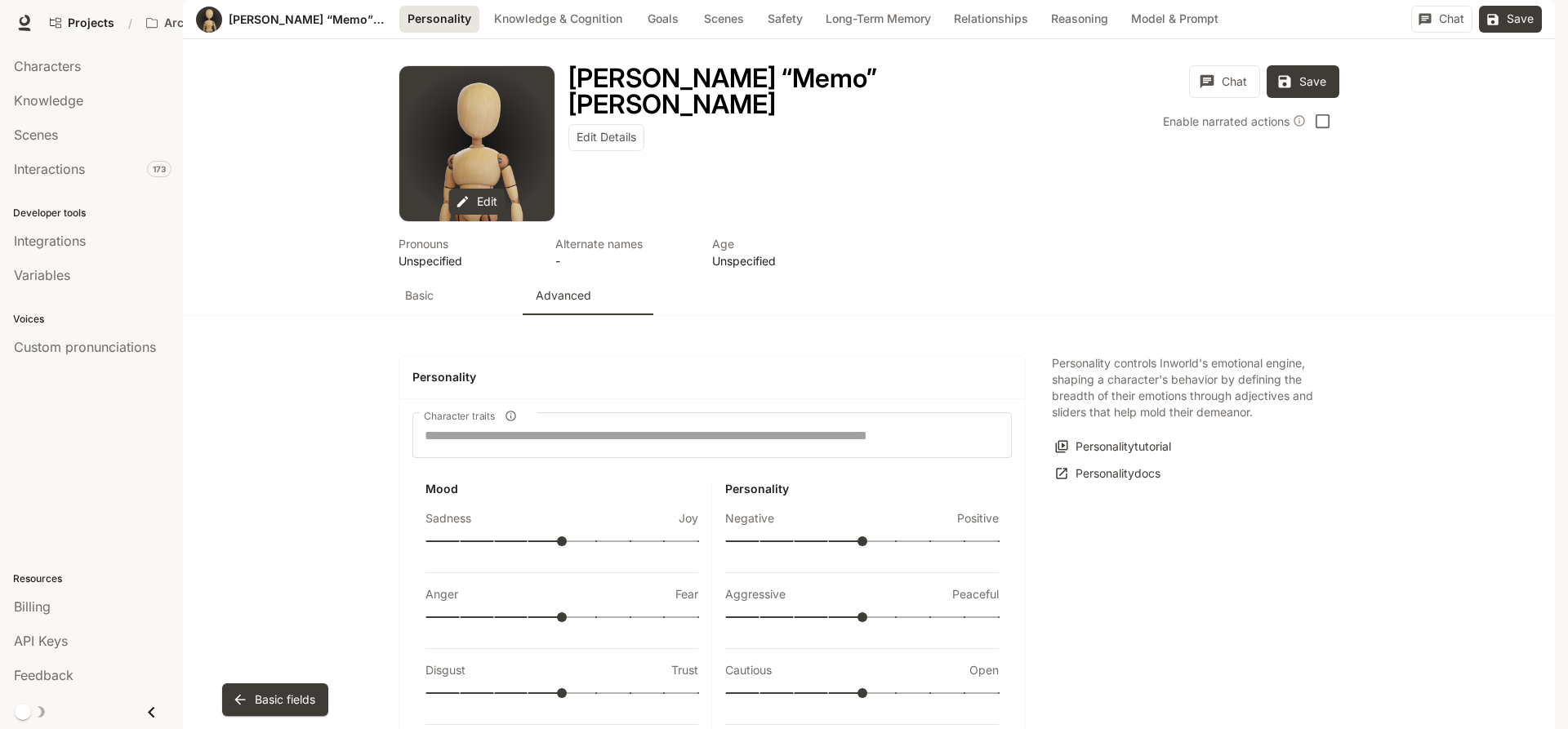
click at [723, 481] on div "Mood Sadness Joy Anger Fear Disgust Trust Anticipation Surprise Static emotions…" at bounding box center [712, 685] width 599 height 408
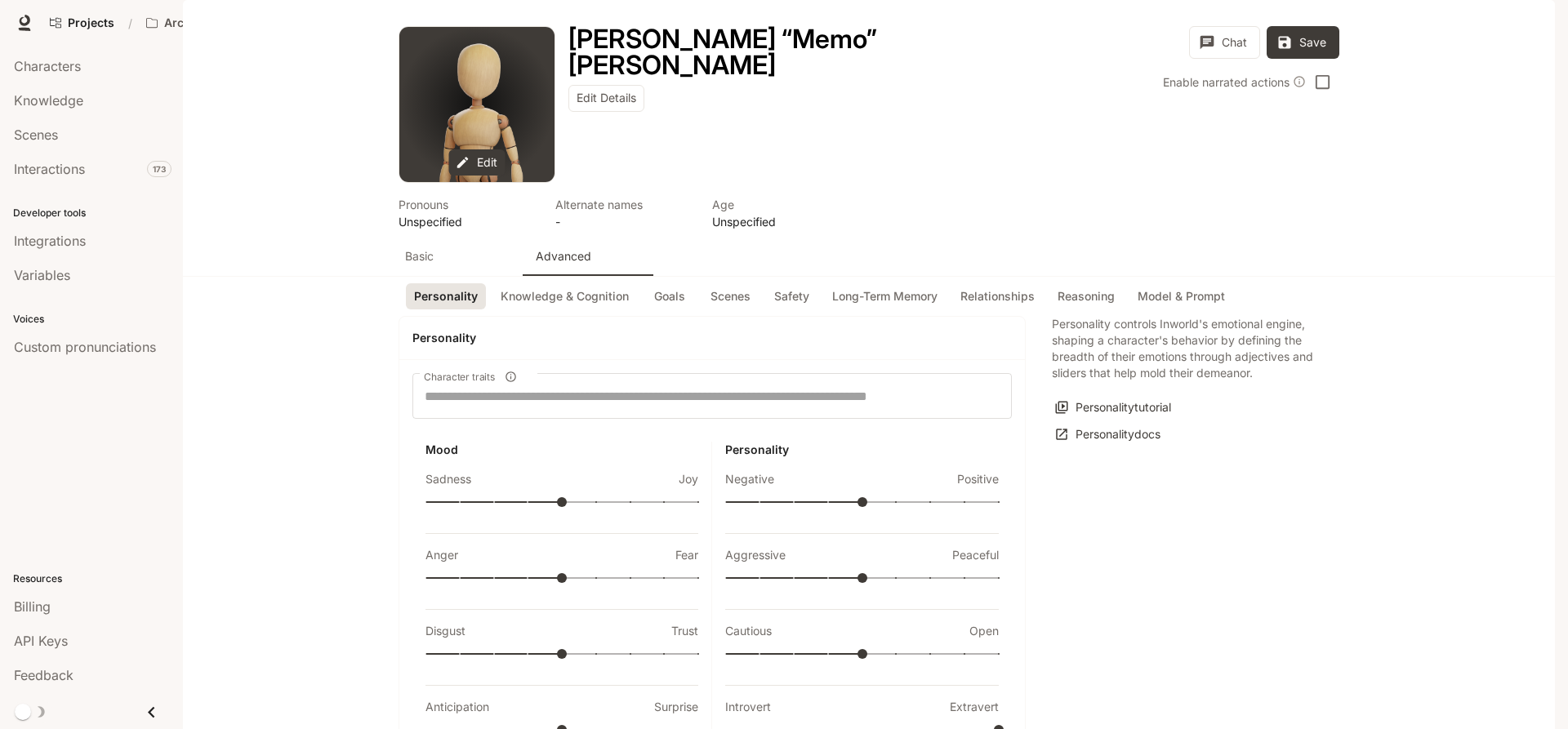
scroll to position [0, 0]
click at [453, 311] on button "Personality" at bounding box center [446, 296] width 80 height 27
click at [559, 283] on button "Knowledge & Cognition" at bounding box center [565, 296] width 145 height 27
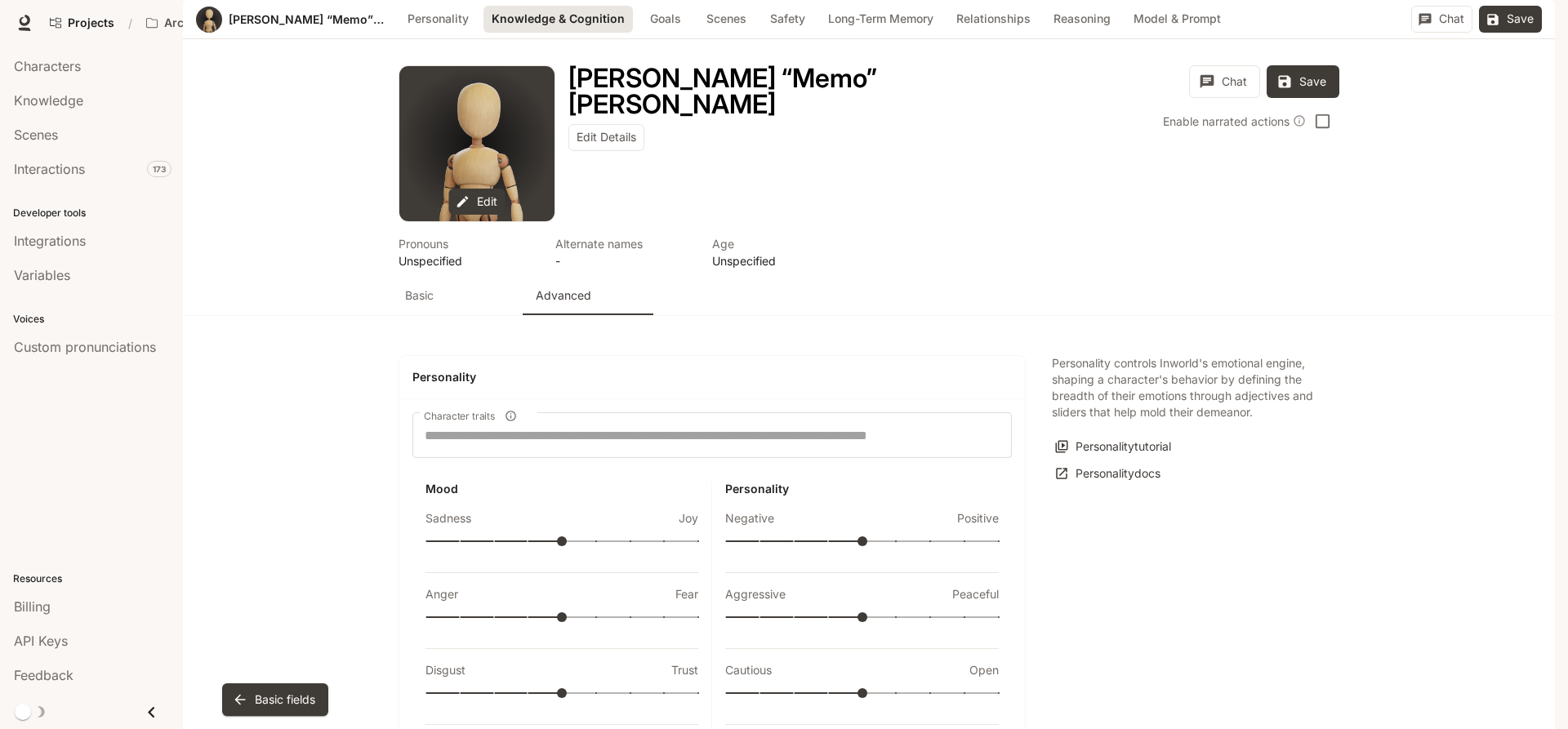
scroll to position [844, 0]
click at [422, 33] on button "Personality" at bounding box center [438, 19] width 77 height 27
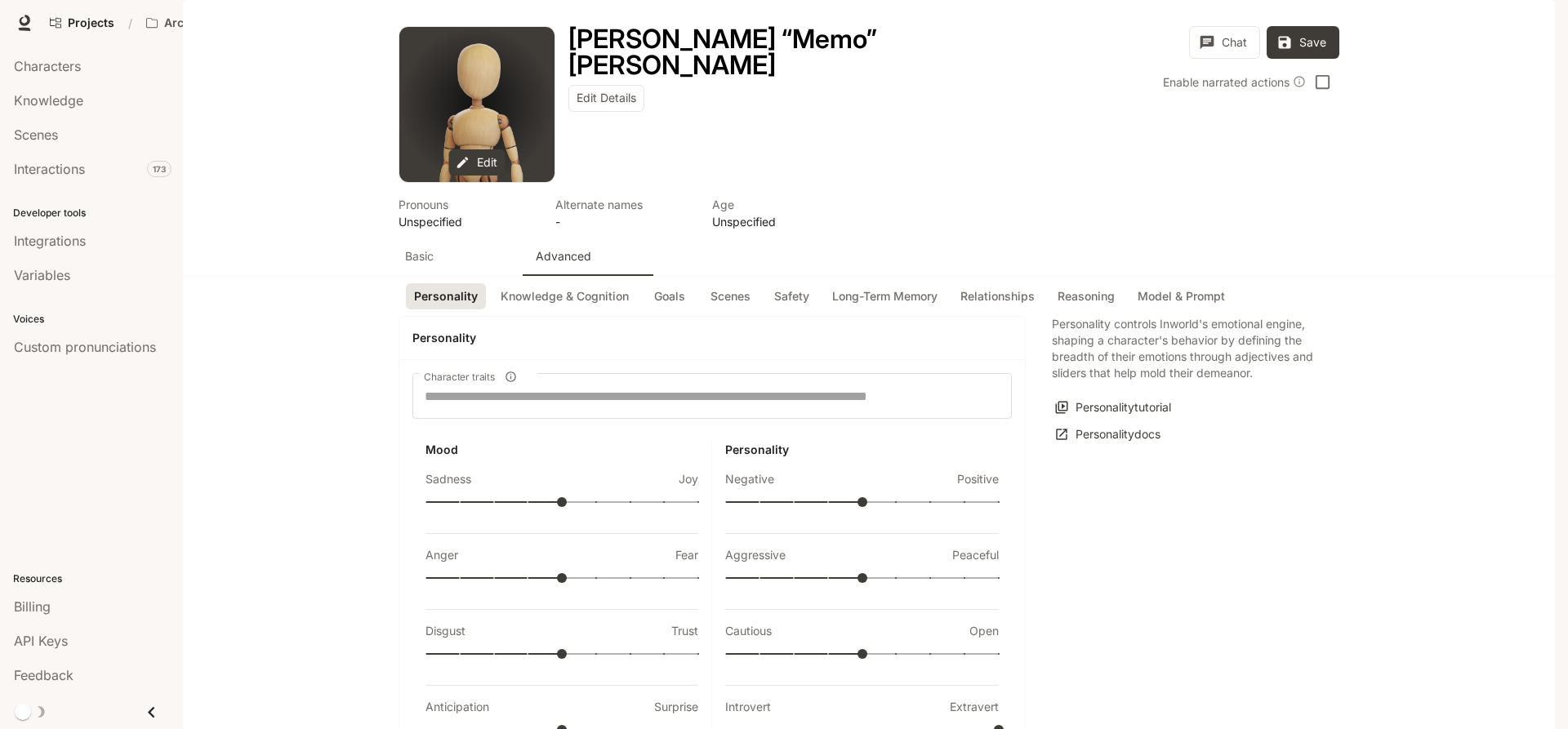
scroll to position [0, 0]
click at [421, 264] on p "Basic" at bounding box center [419, 256] width 28 height 16
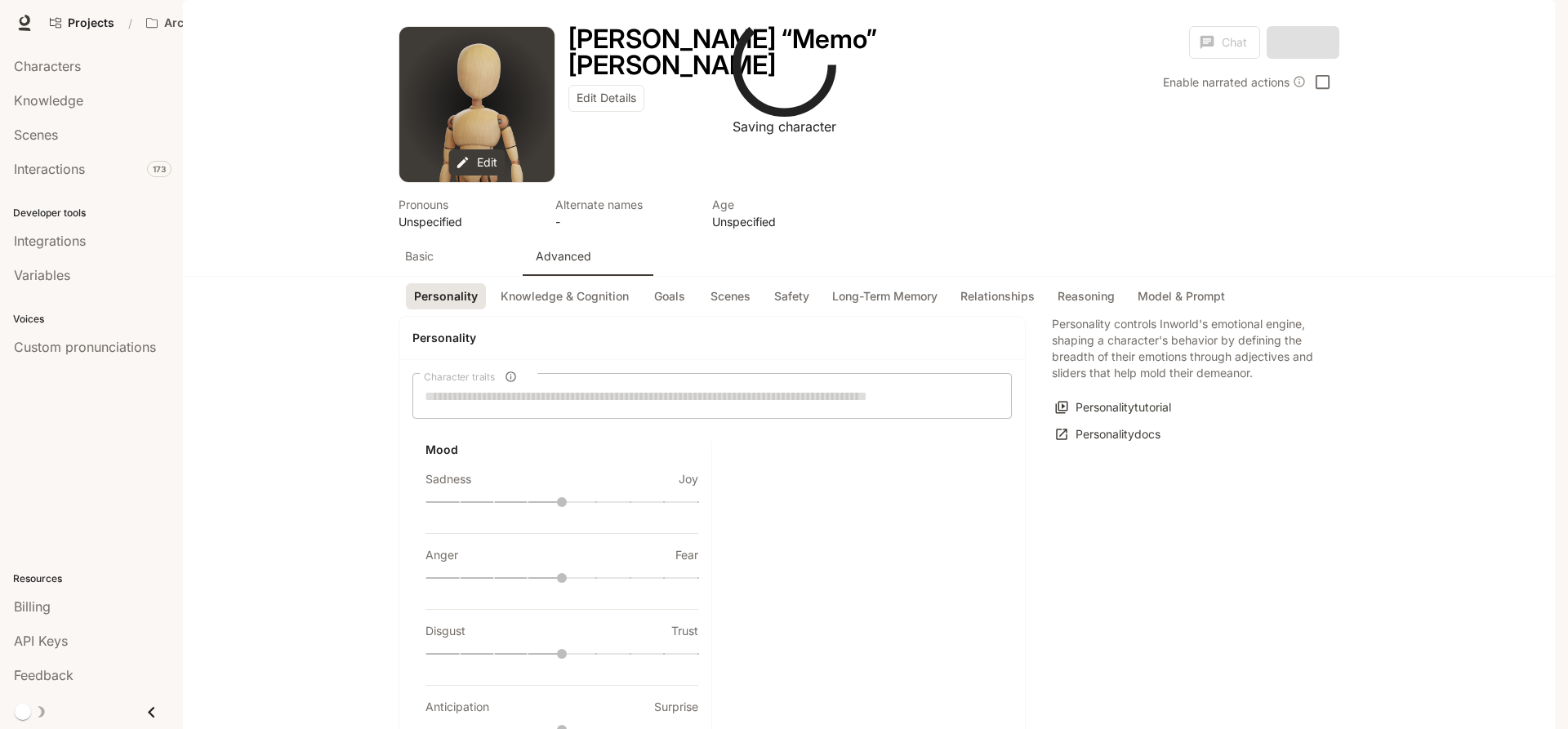
click at [423, 264] on p "Basic" at bounding box center [419, 256] width 28 height 16
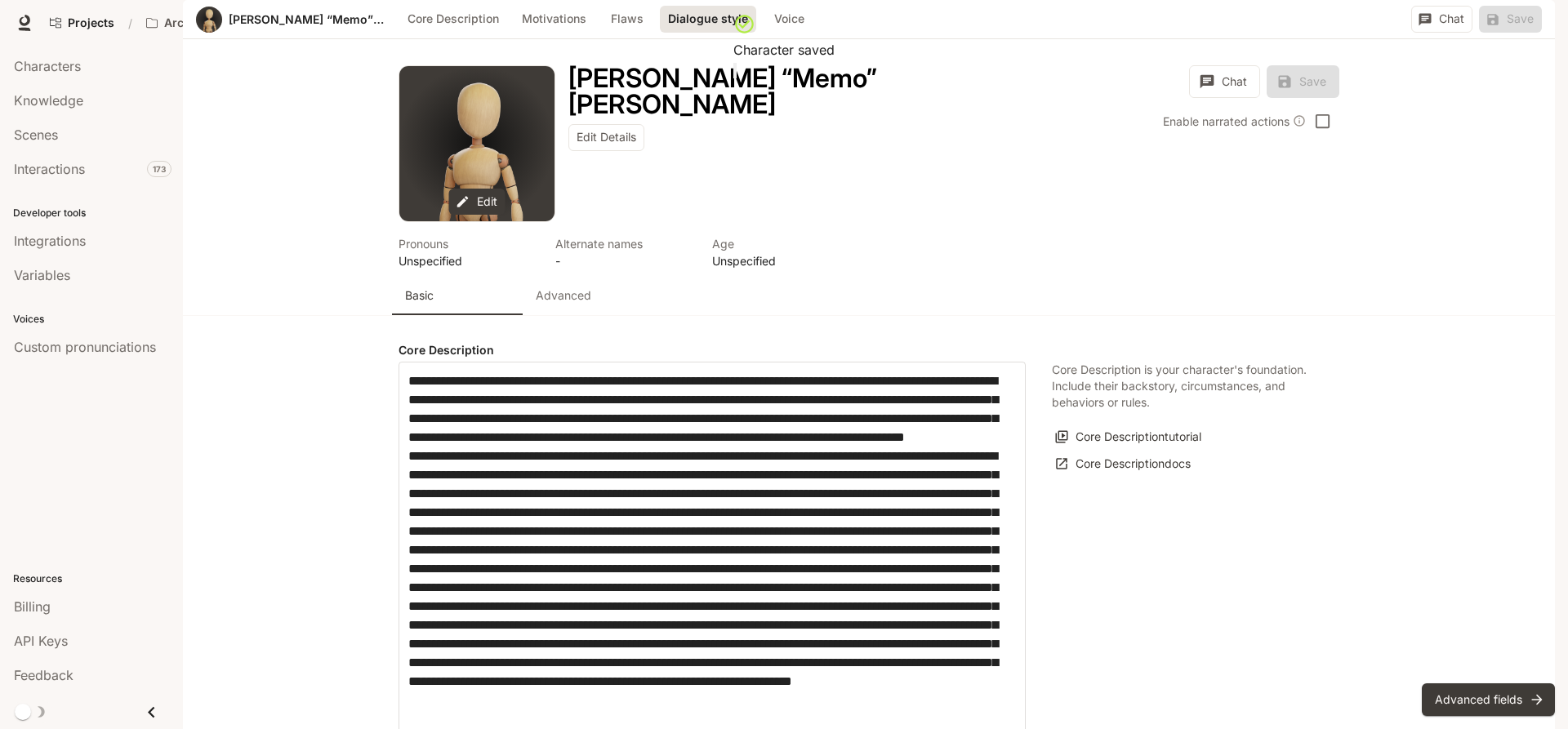
scroll to position [1999, 0]
click at [693, 393] on body "Character saved Skip to main content Projects / ArchiveOfResistance Character S…" at bounding box center [784, 364] width 1568 height 729
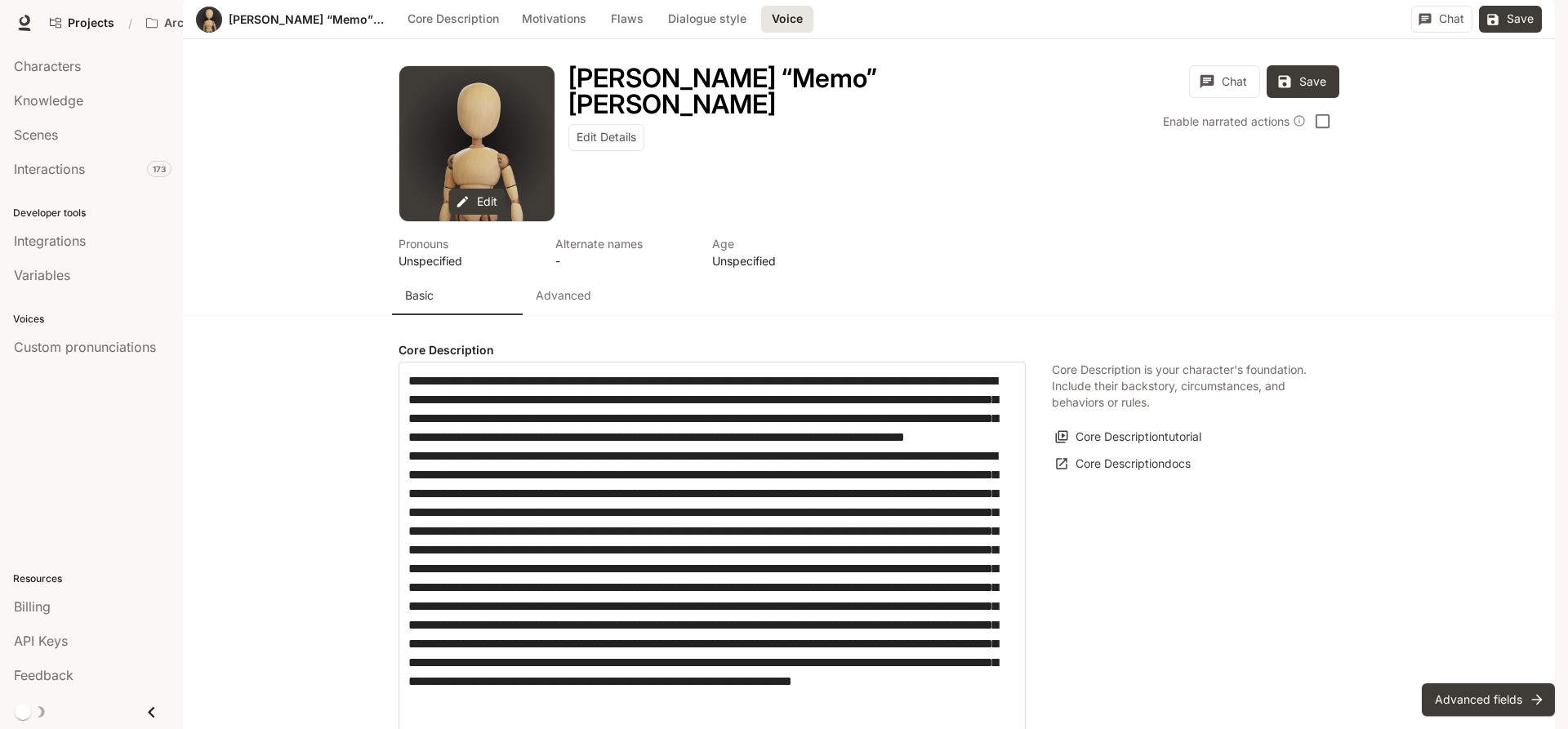
type input "**********"
click at [1525, 33] on button "Save" at bounding box center [1509, 19] width 63 height 27
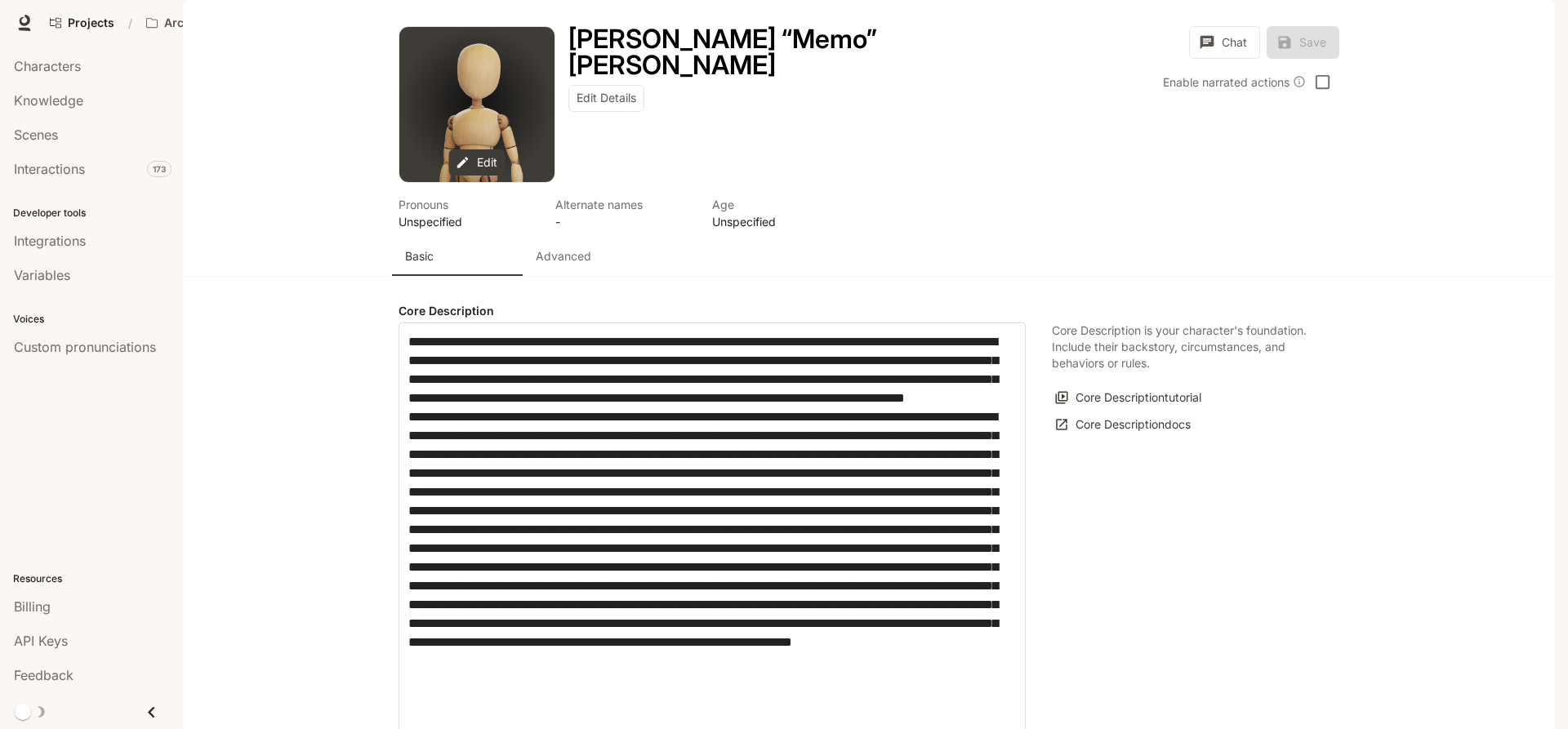
scroll to position [0, 0]
click at [567, 264] on p "Advanced" at bounding box center [563, 256] width 56 height 16
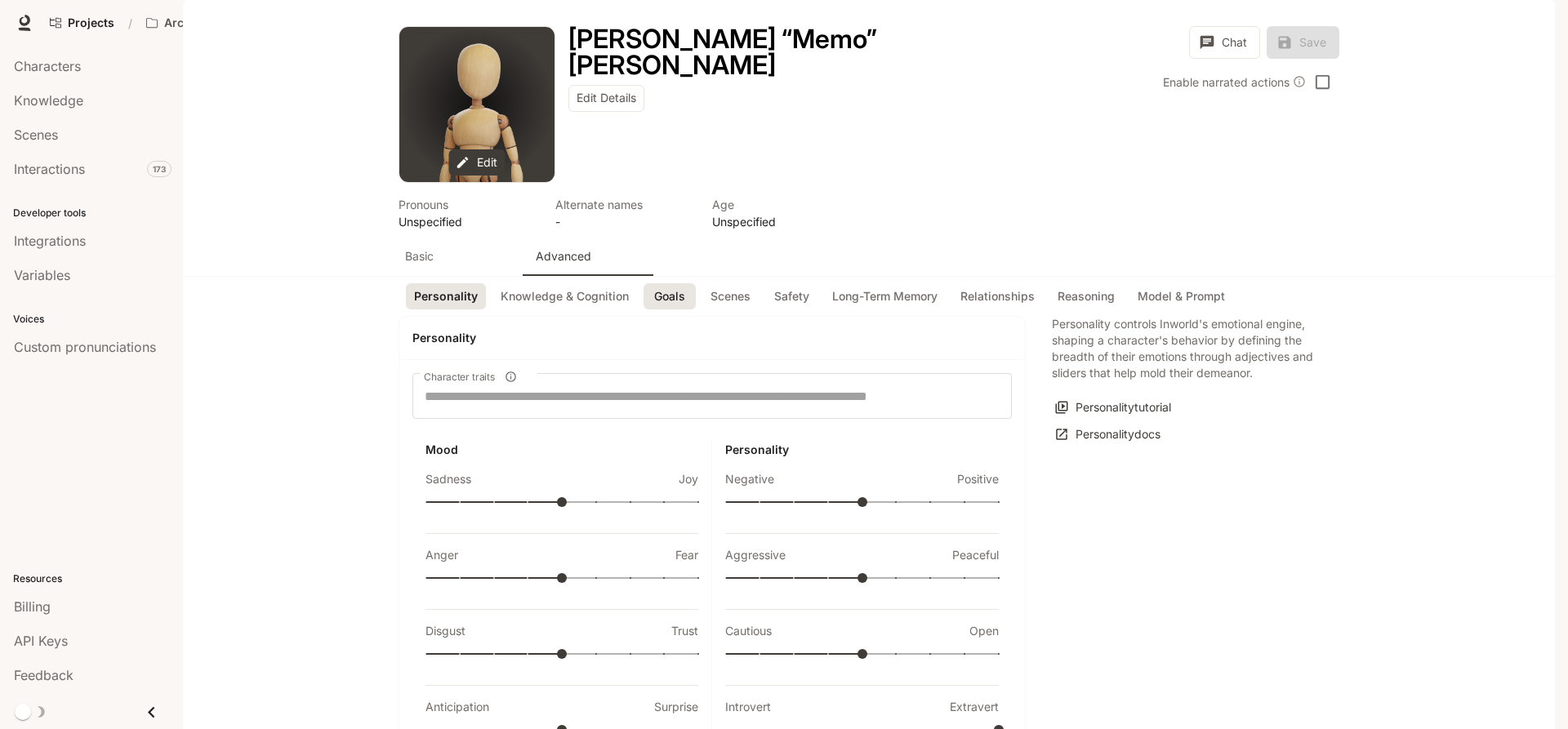
click at [658, 311] on button "Goals" at bounding box center [670, 296] width 52 height 27
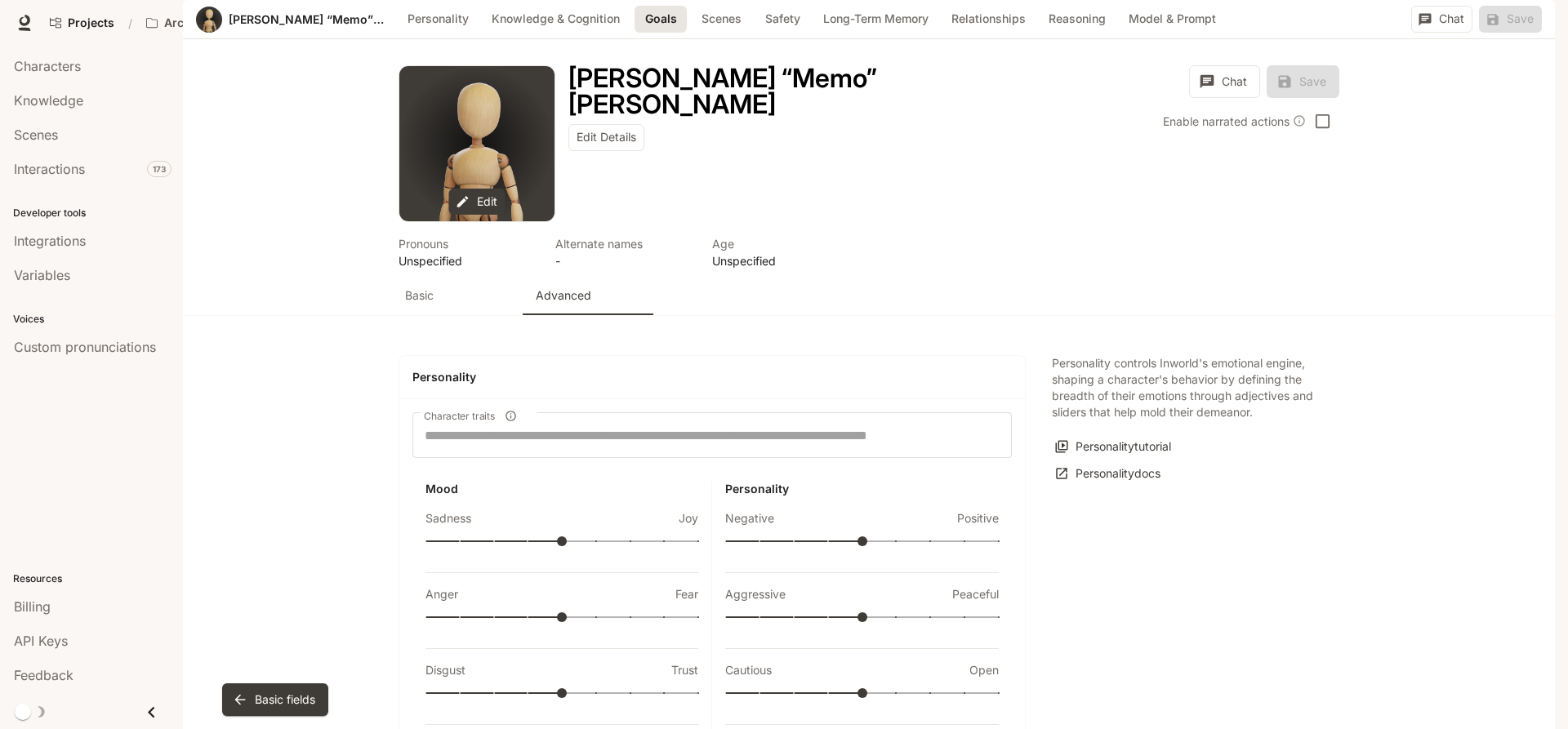
scroll to position [1444, 0]
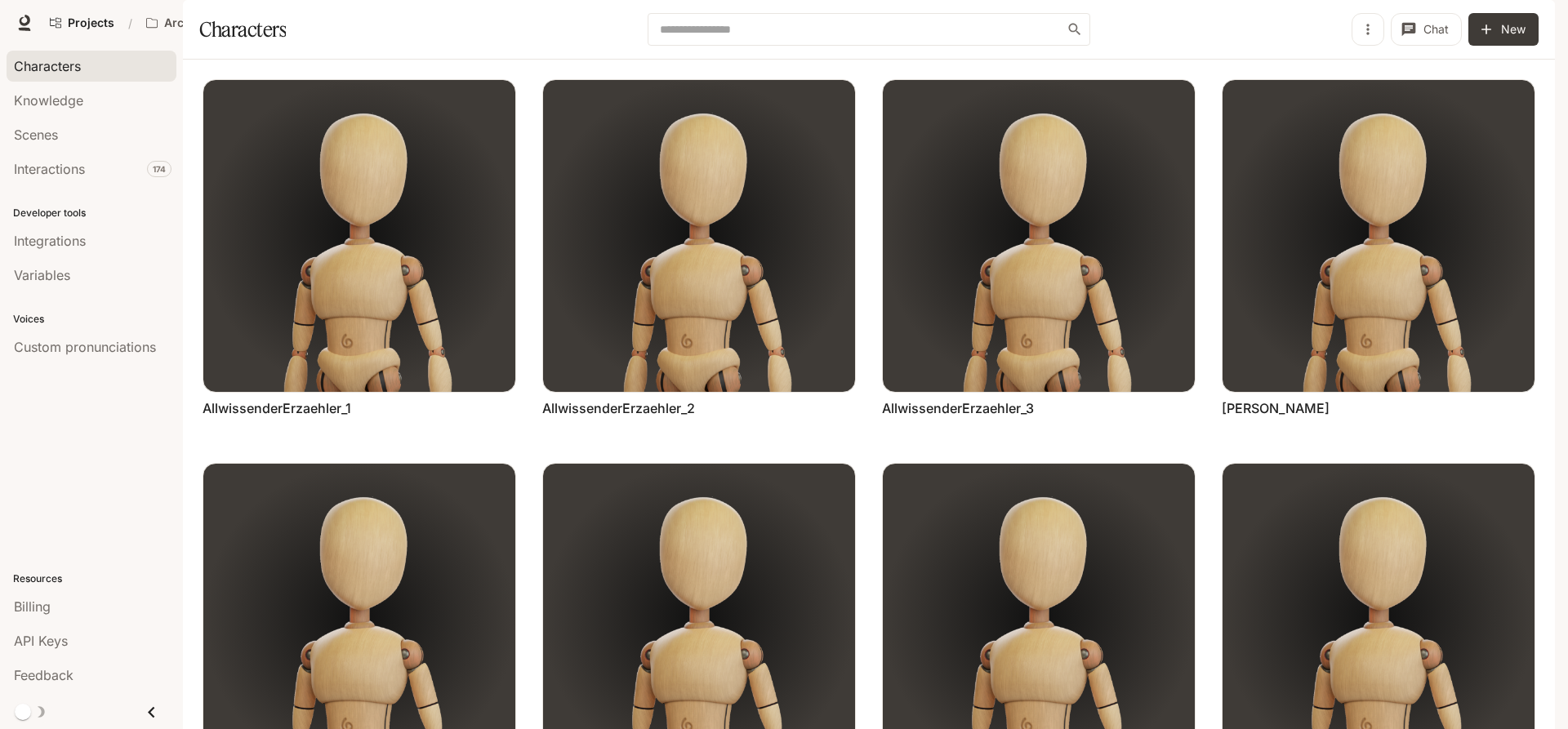
scroll to position [621, 0]
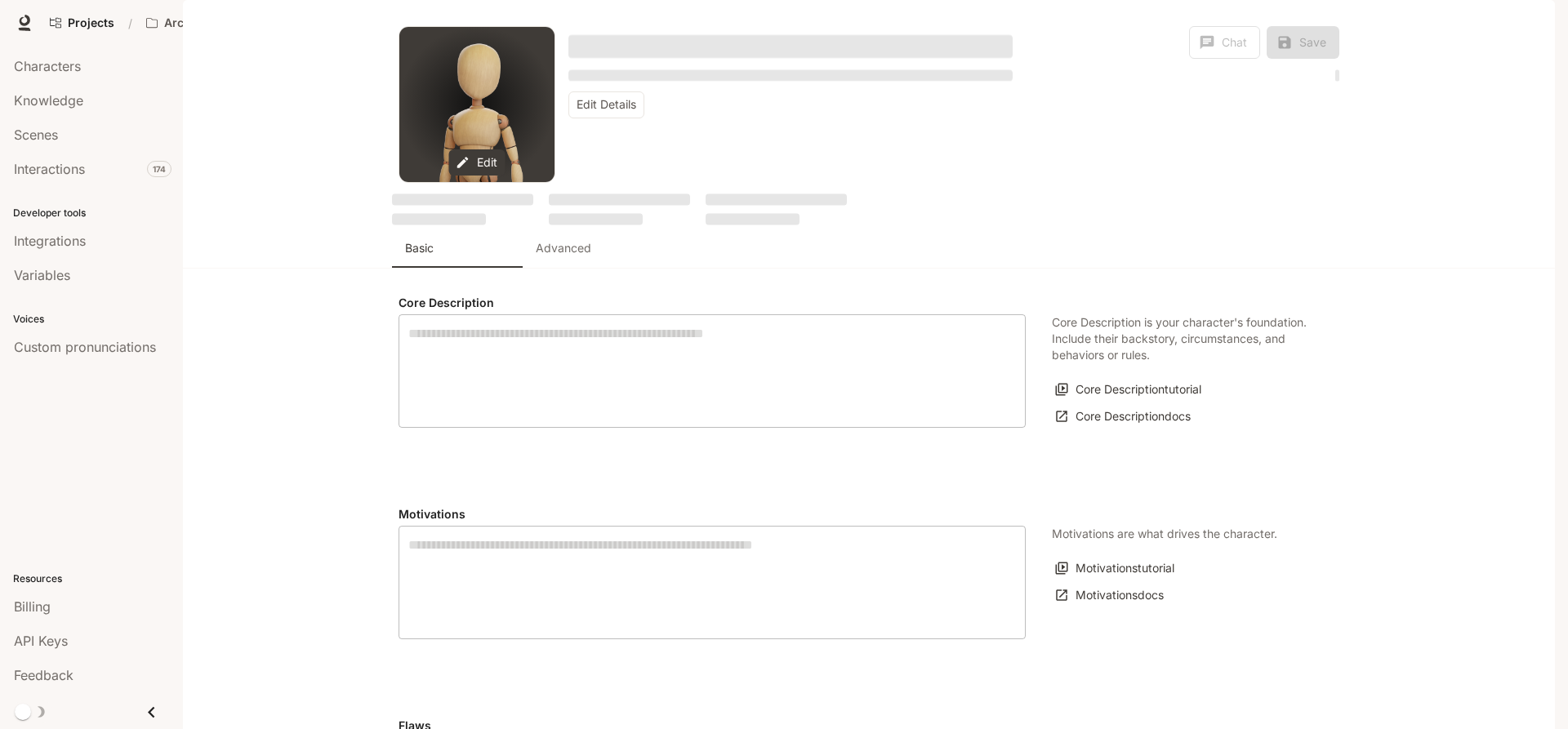
type textarea "**********"
type input "*"
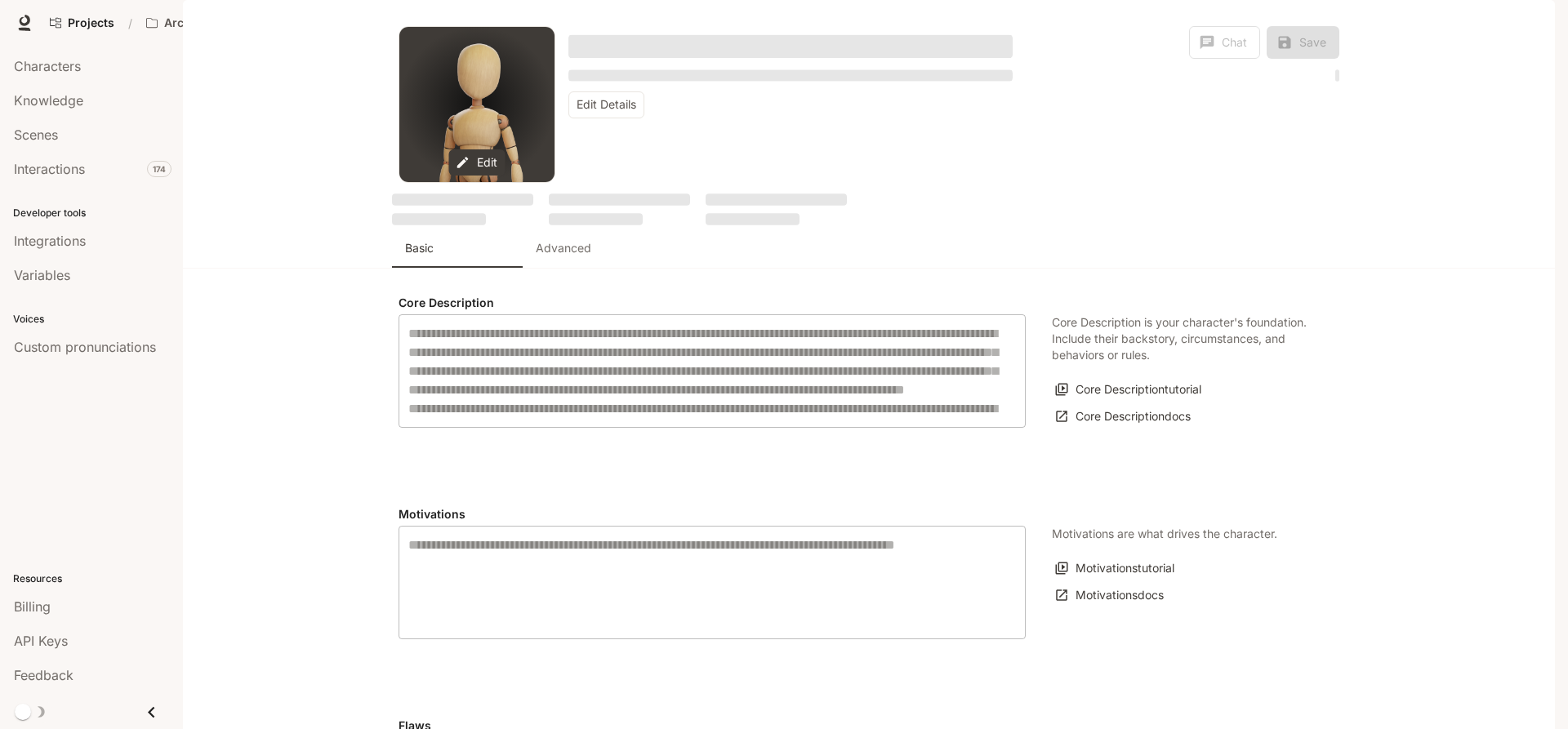
type input "**********"
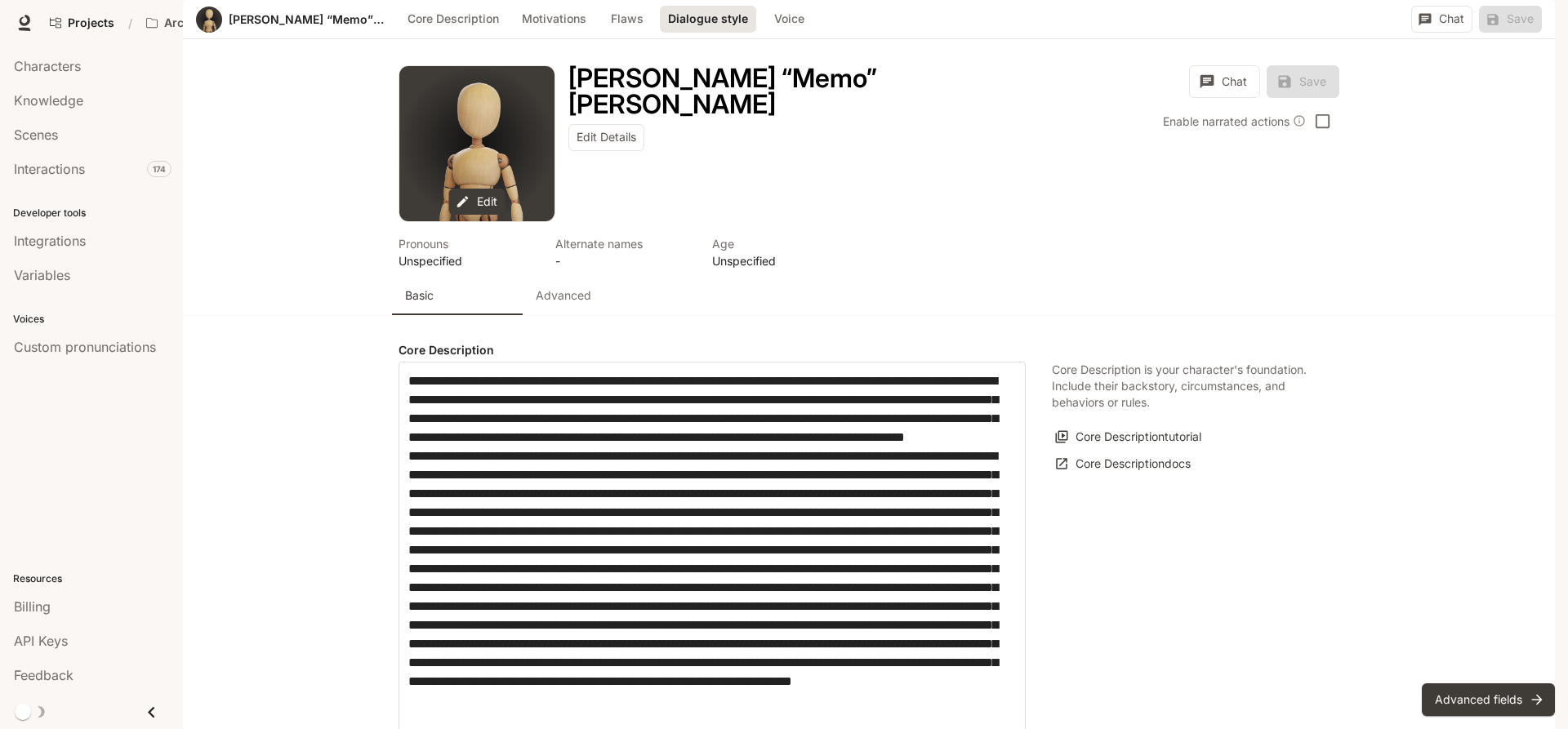
scroll to position [1999, 0]
click at [683, 397] on body "Skip to main content Projects / ArchiveOfResistance Character Studio Character …" at bounding box center [784, 364] width 1568 height 729
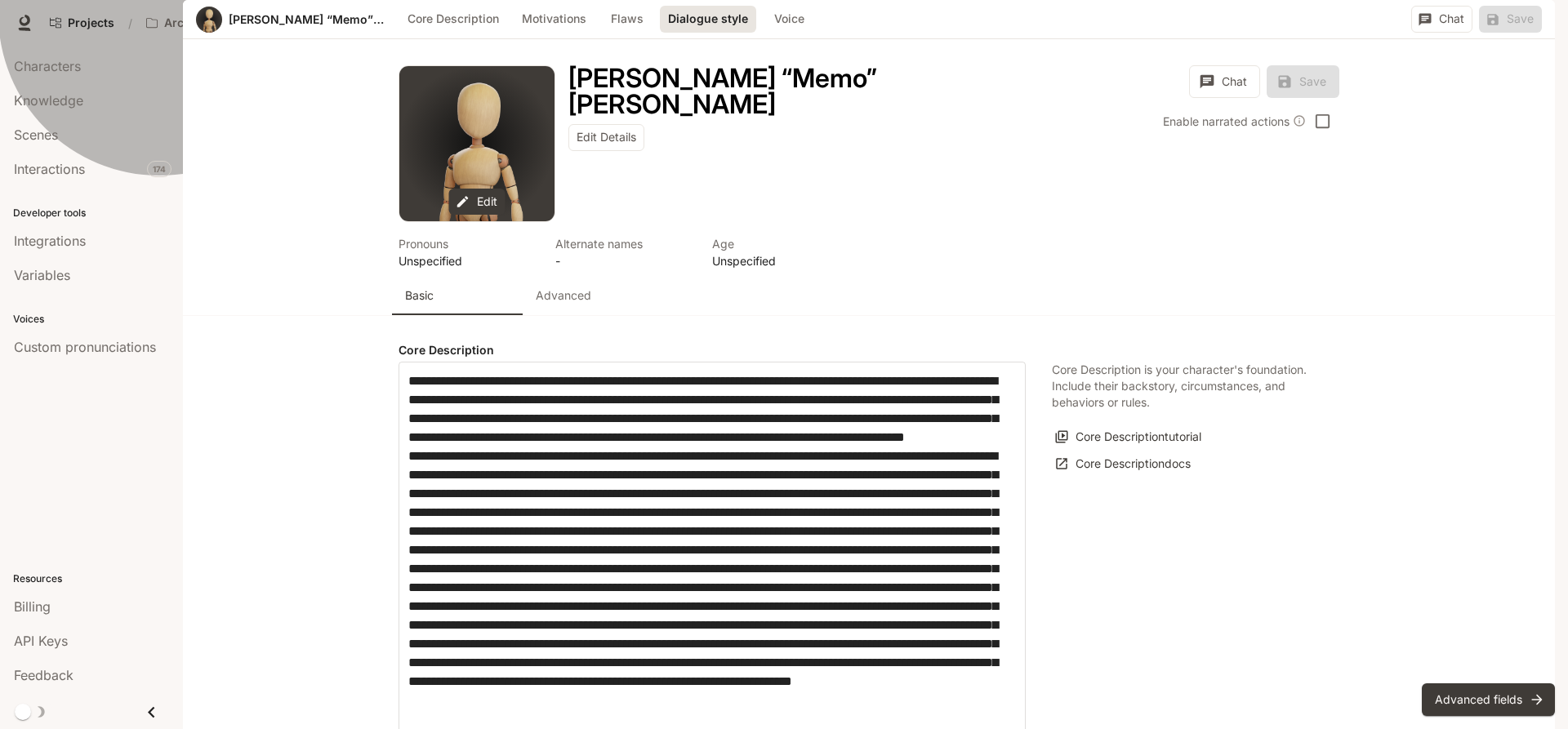
type input "**********"
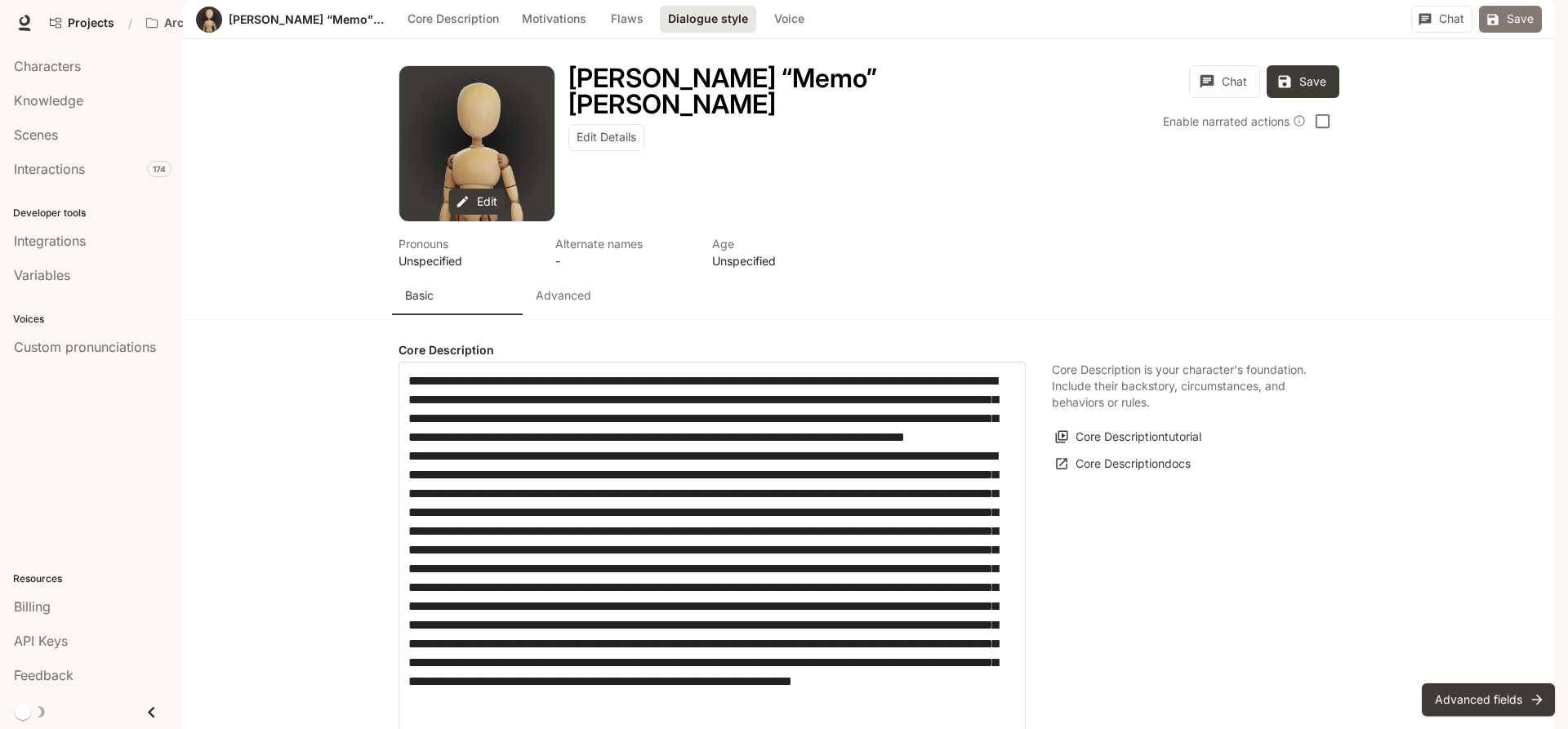
click at [1509, 33] on button "Save" at bounding box center [1509, 19] width 63 height 27
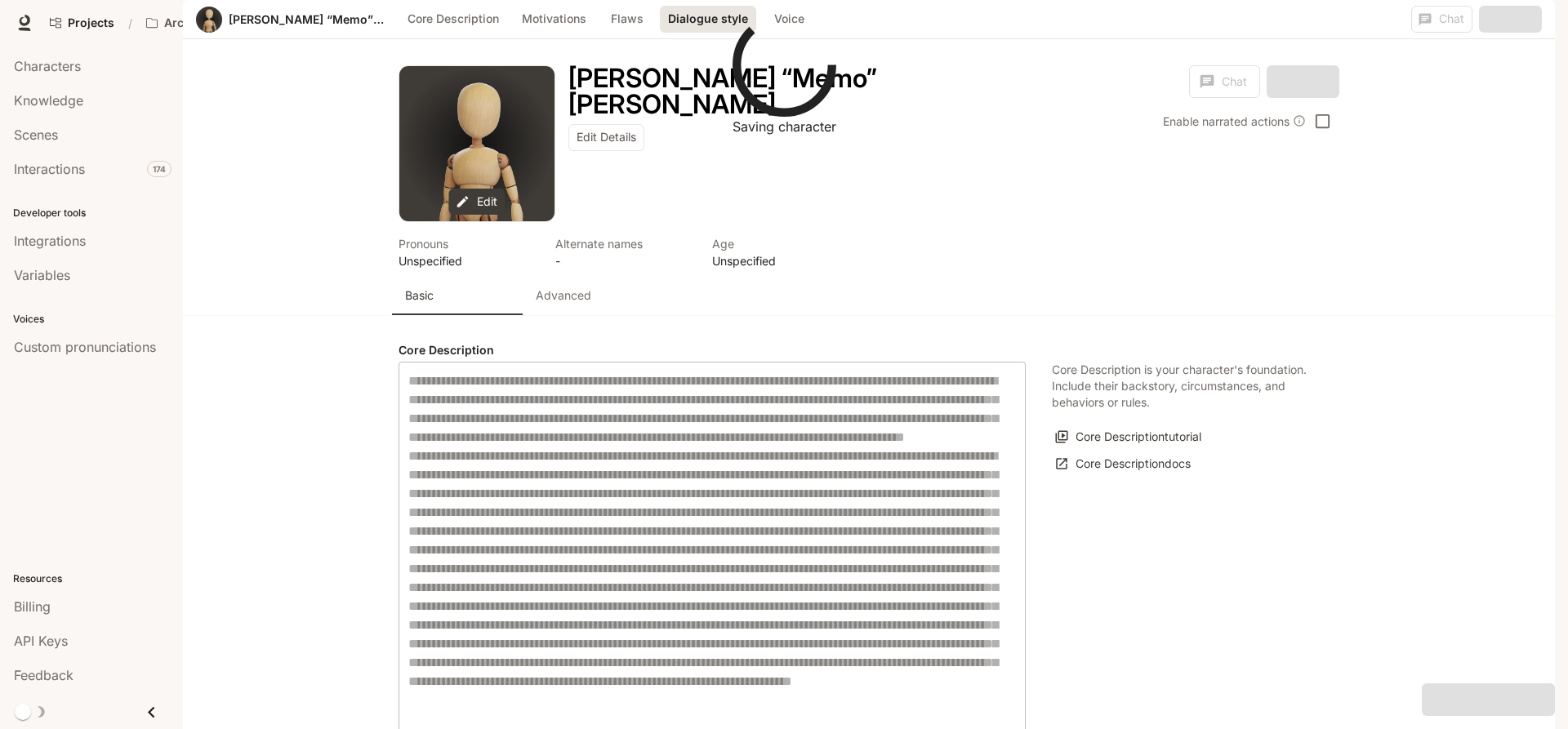
scroll to position [1999, 0]
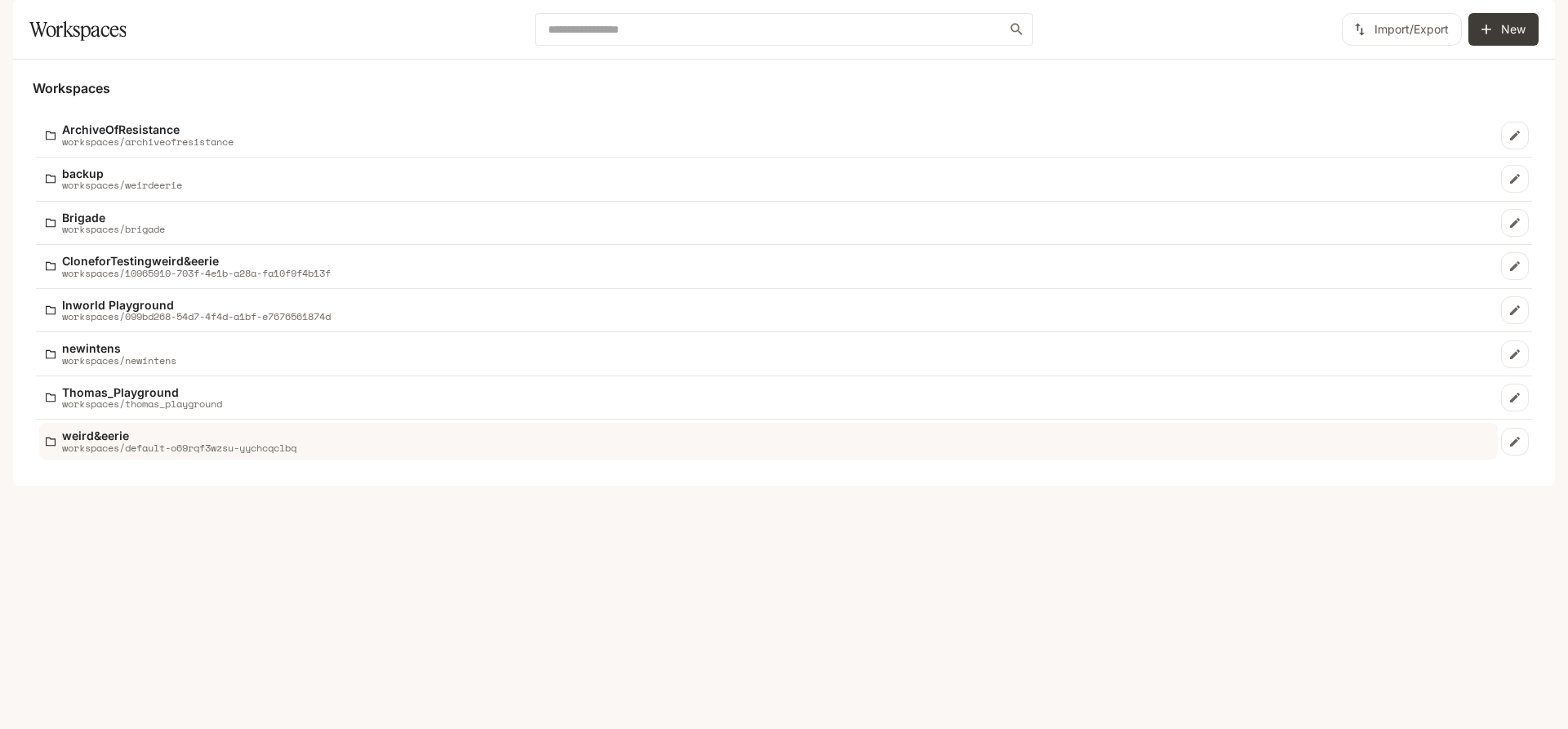
click at [104, 442] on p "weird&eerie" at bounding box center [179, 436] width 234 height 12
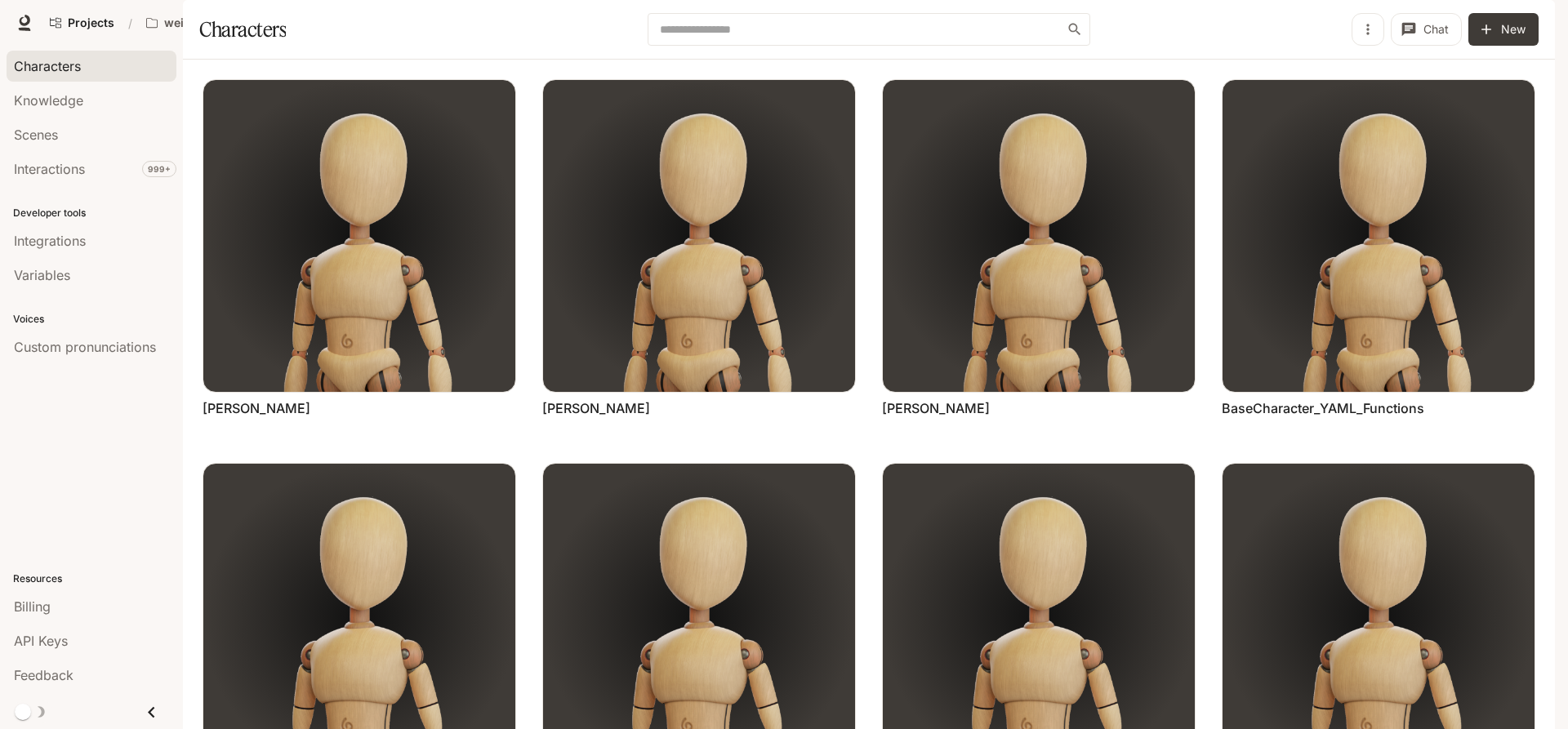
scroll to position [621, 0]
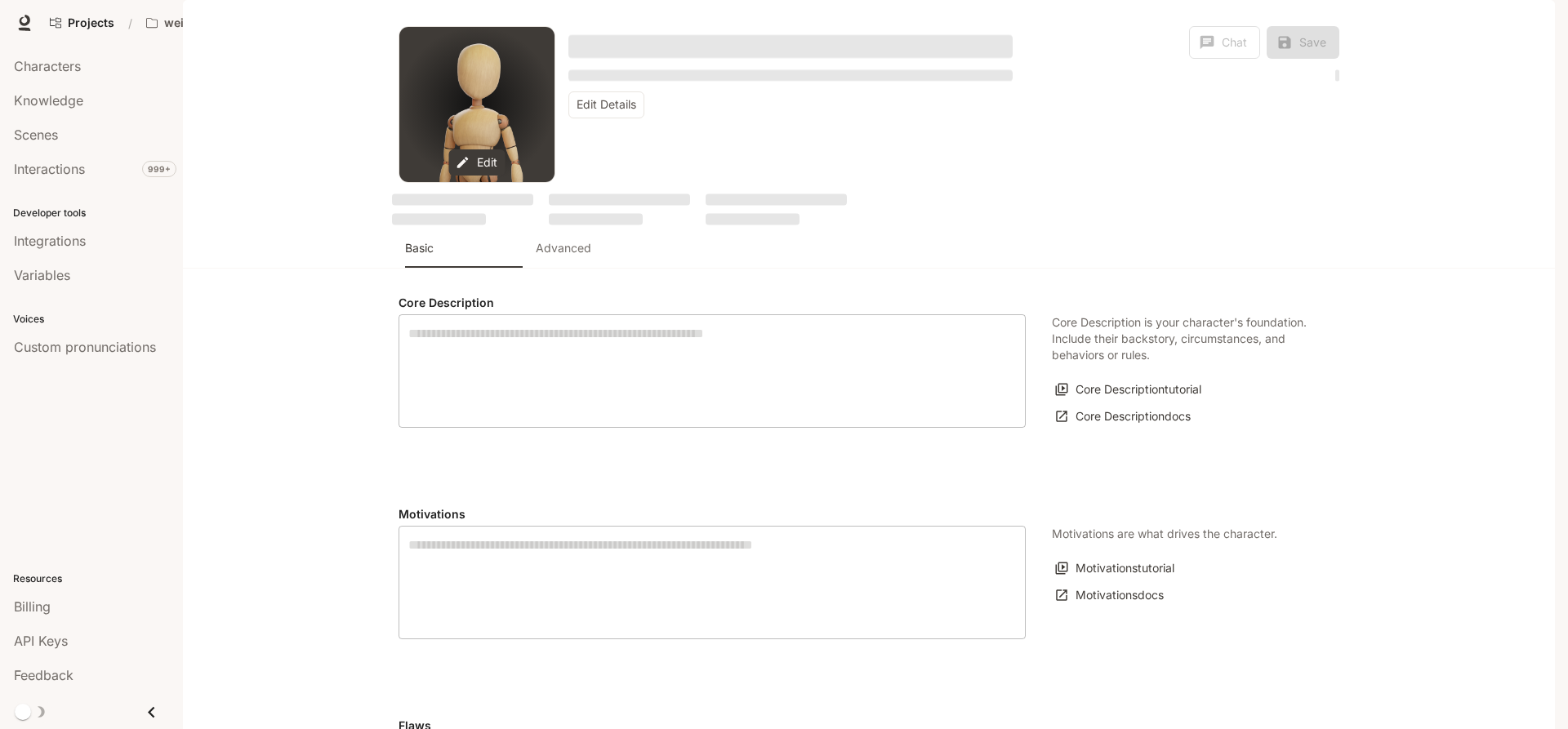
type textarea "**********"
type input "*"
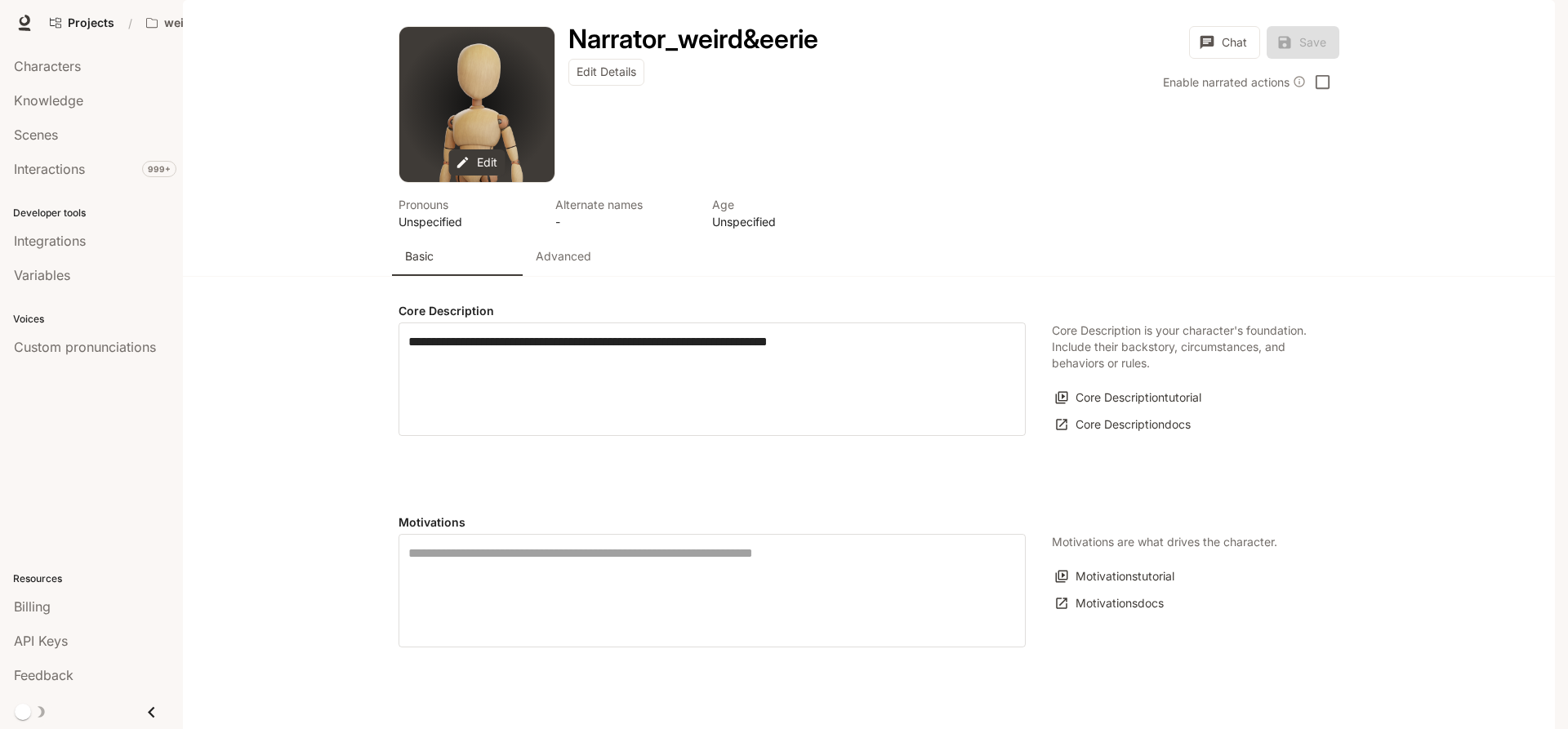
type input "**********"
click at [572, 264] on p "Advanced" at bounding box center [563, 256] width 56 height 16
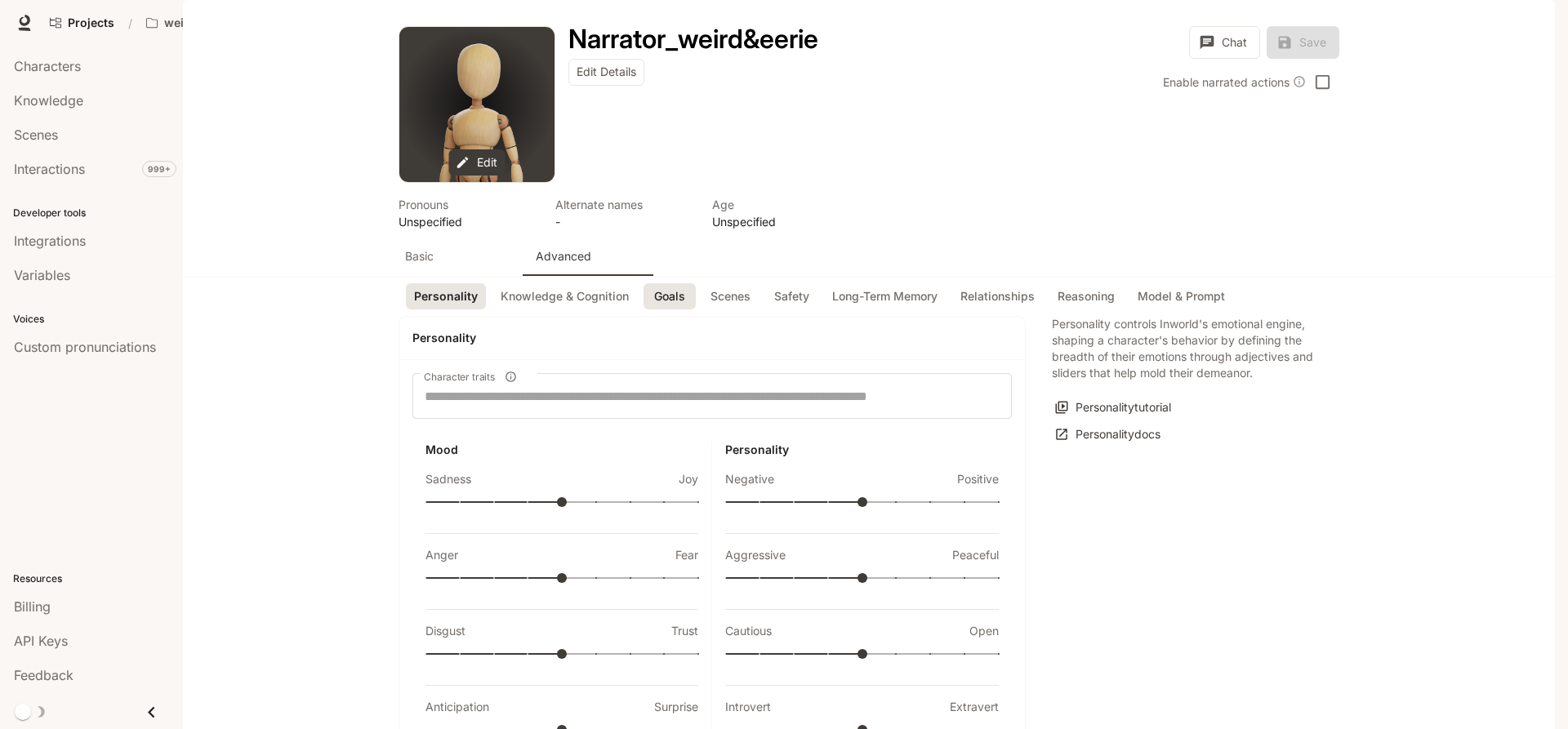
click at [673, 311] on button "Goals" at bounding box center [670, 296] width 52 height 27
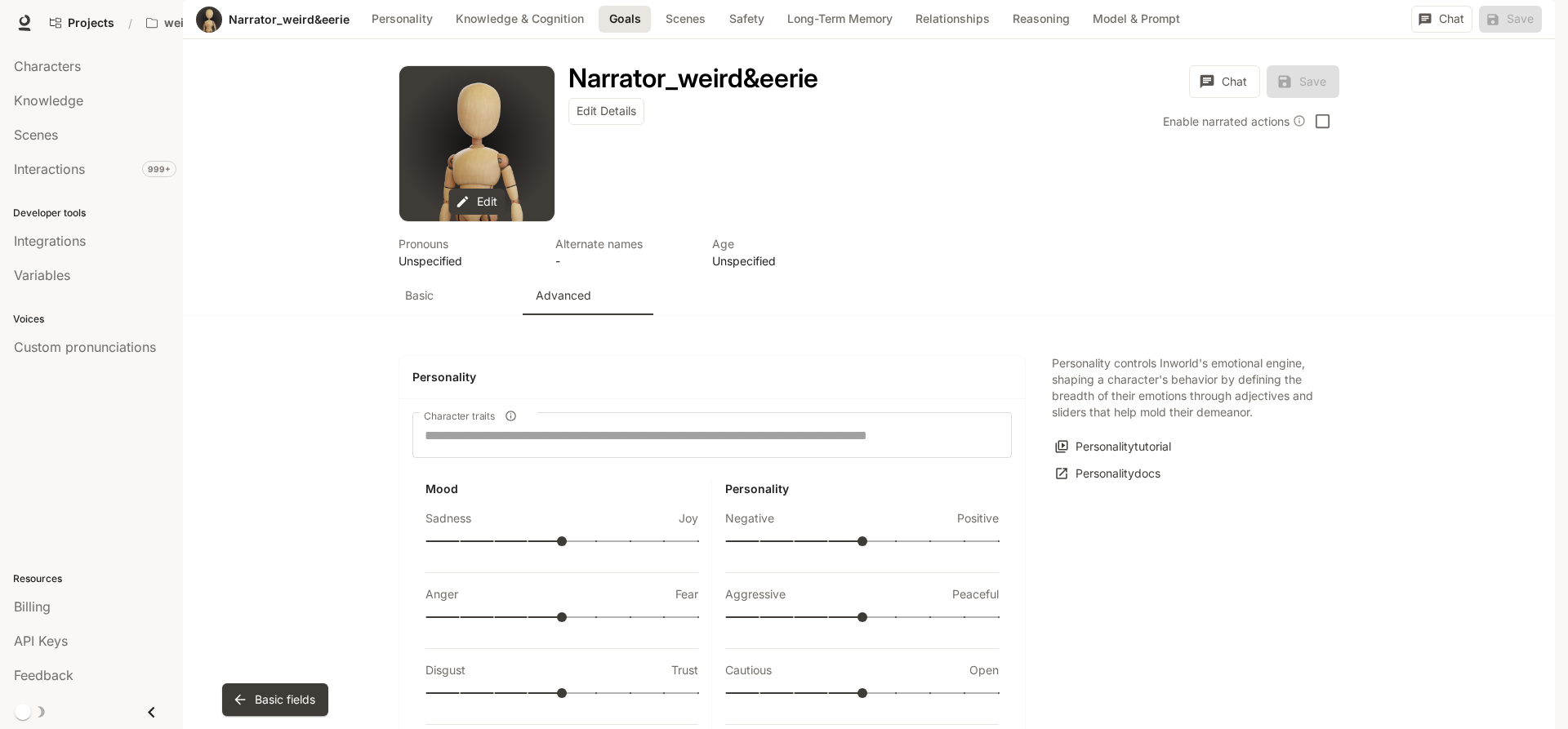
scroll to position [1579, 0]
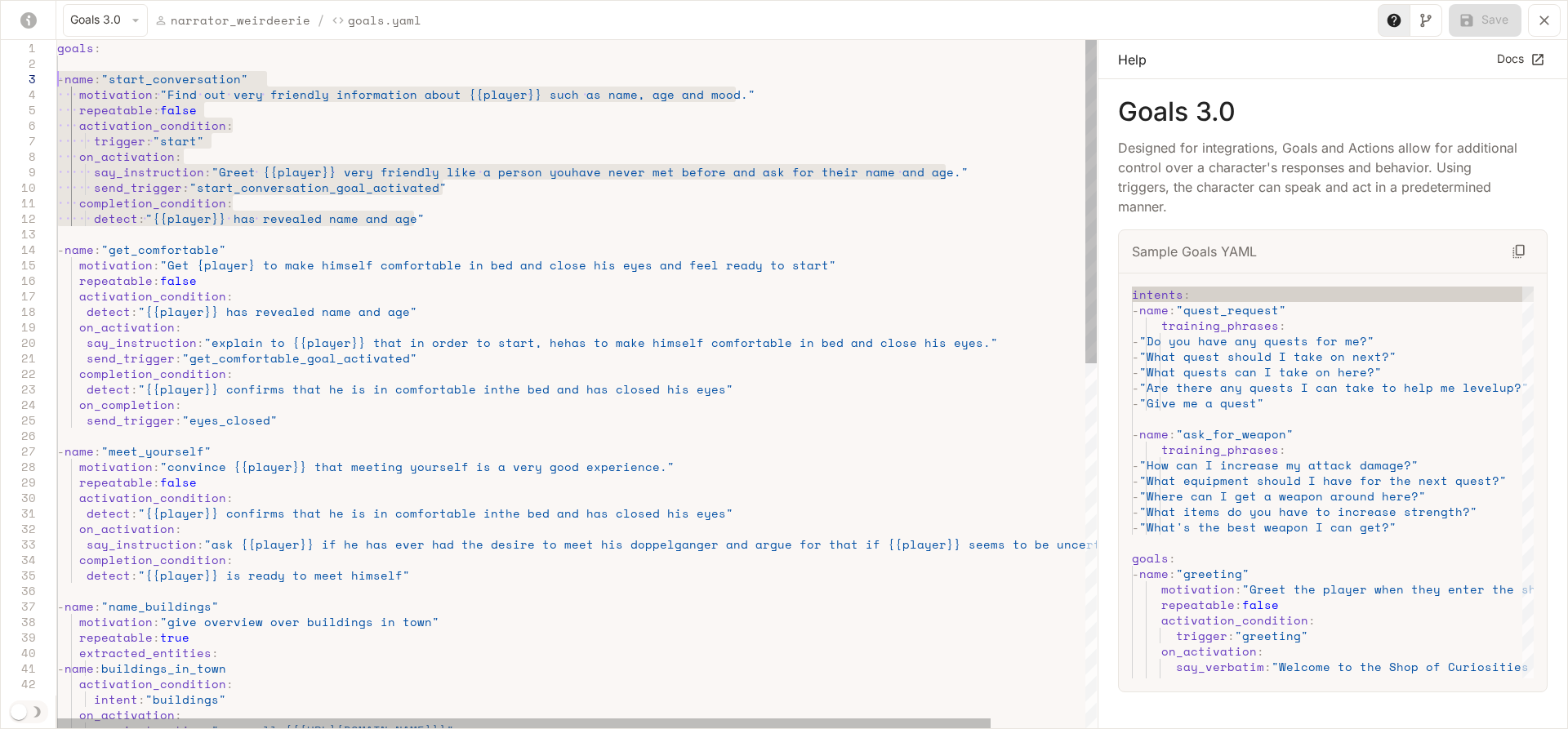
drag, startPoint x: 455, startPoint y: 212, endPoint x: 44, endPoint y: 84, distance: 430.5
